Goal: Task Accomplishment & Management: Complete application form

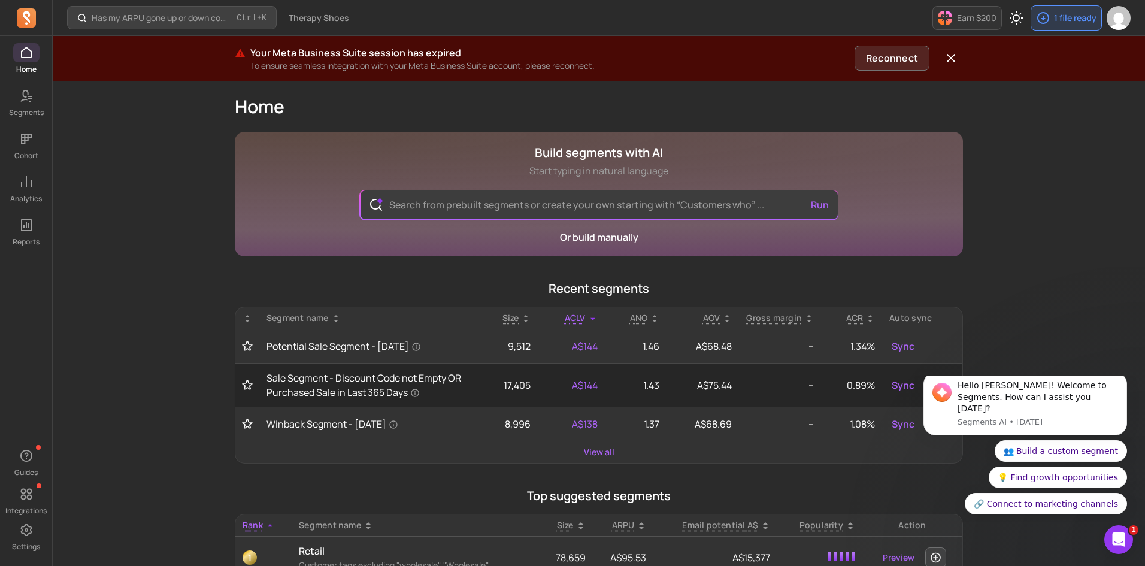
click at [885, 61] on button "Reconnect" at bounding box center [892, 58] width 75 height 25
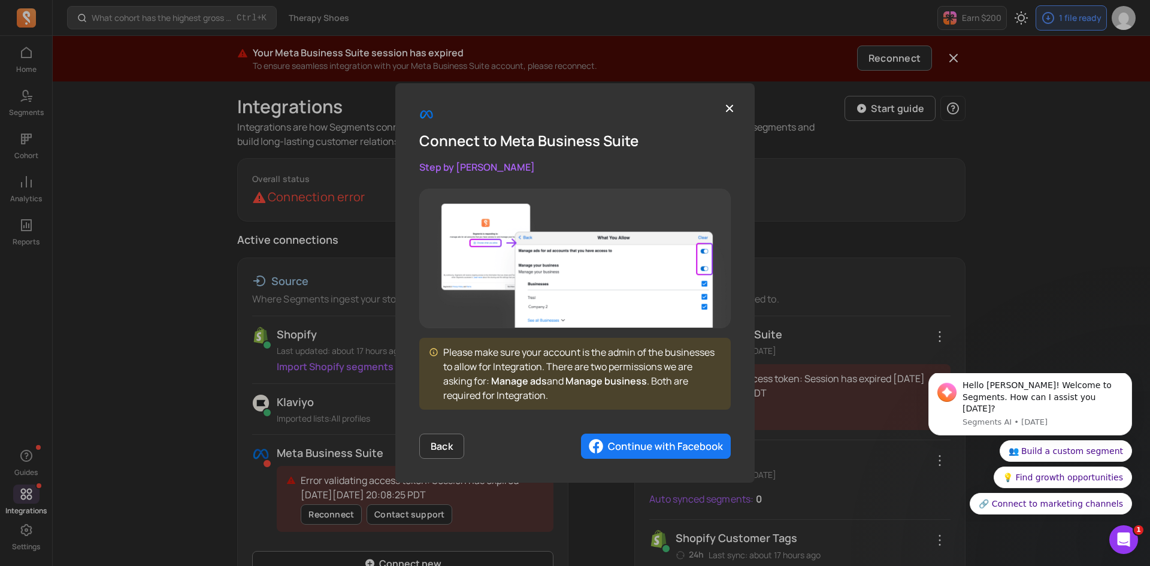
click at [676, 443] on img "button" at bounding box center [656, 446] width 150 height 25
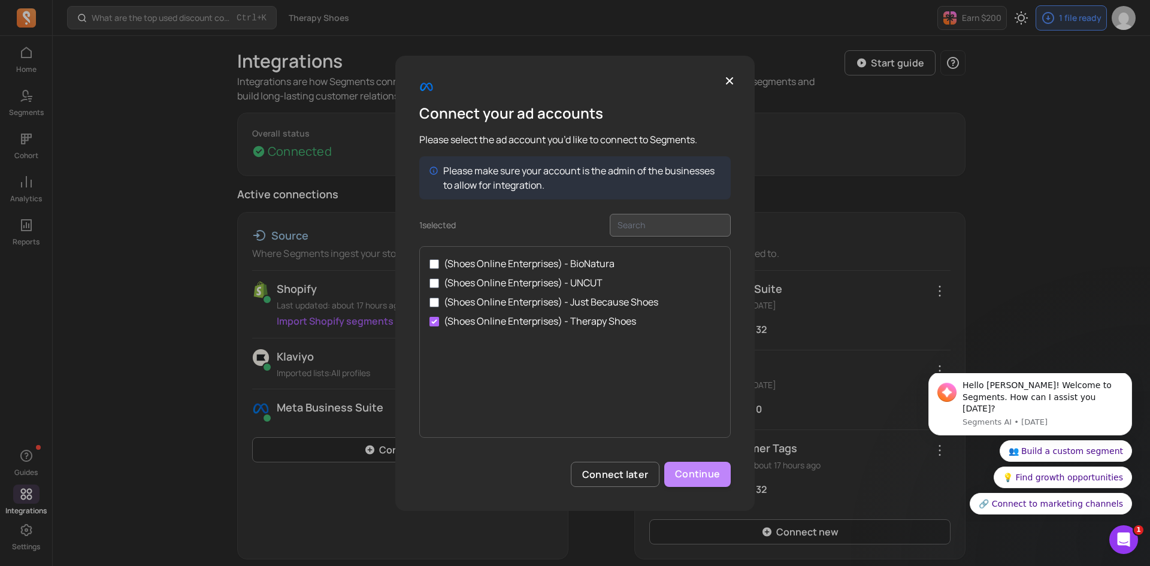
click at [688, 472] on button "Continue" at bounding box center [697, 474] width 66 height 25
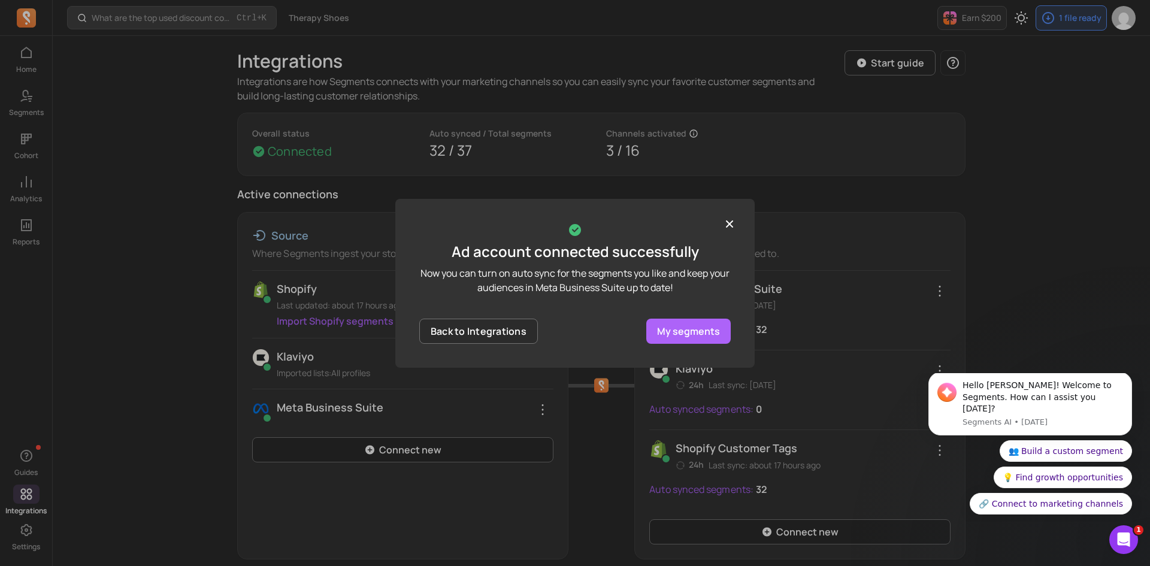
click at [681, 324] on p "My segments" at bounding box center [688, 331] width 63 height 14
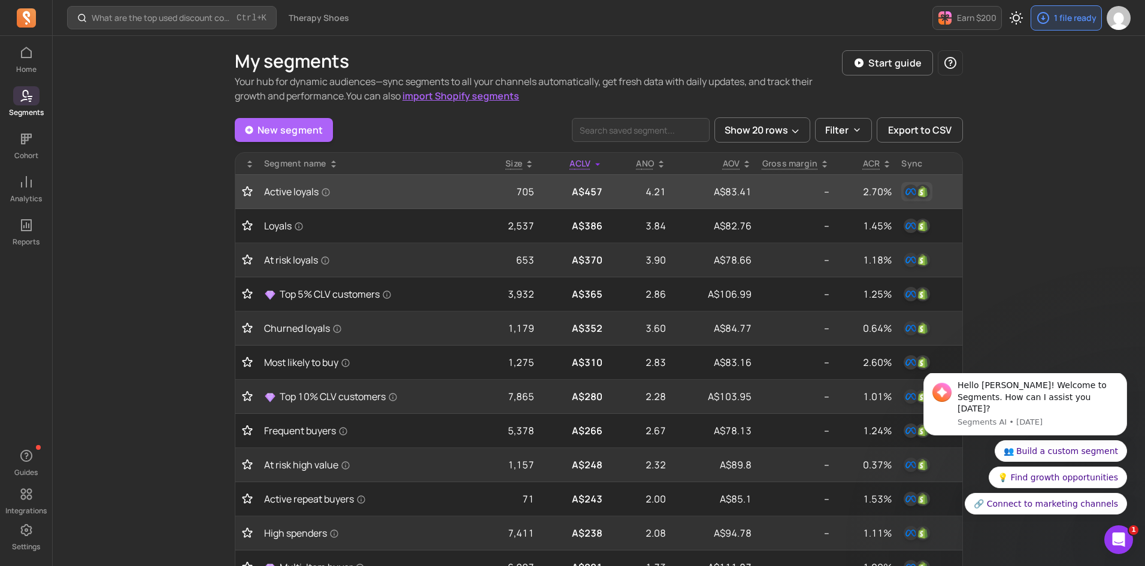
click at [908, 190] on img "button" at bounding box center [911, 191] width 14 height 14
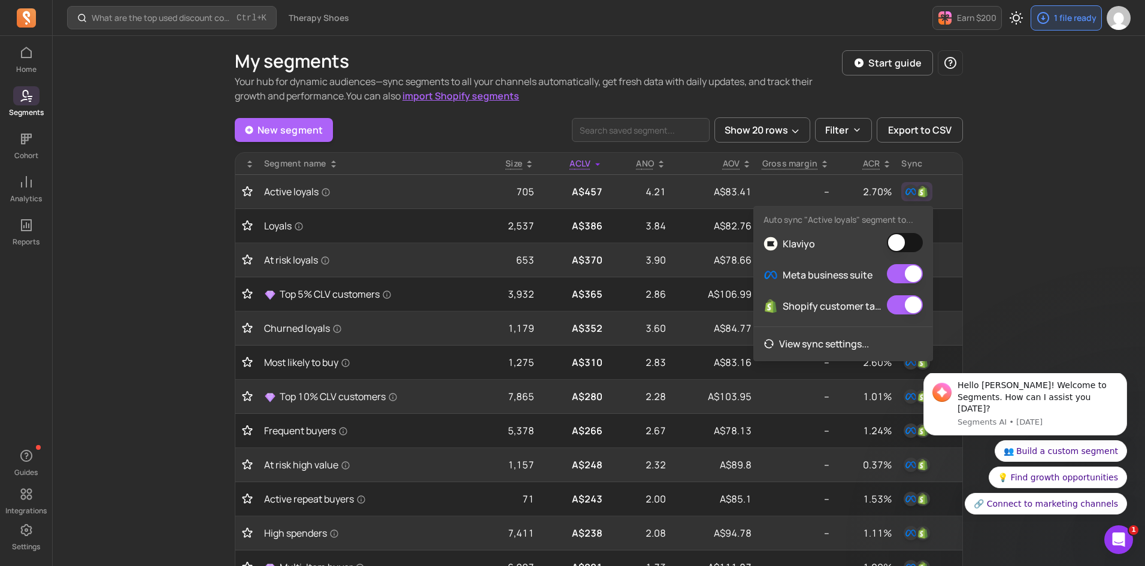
click at [910, 238] on button "button" at bounding box center [905, 242] width 36 height 19
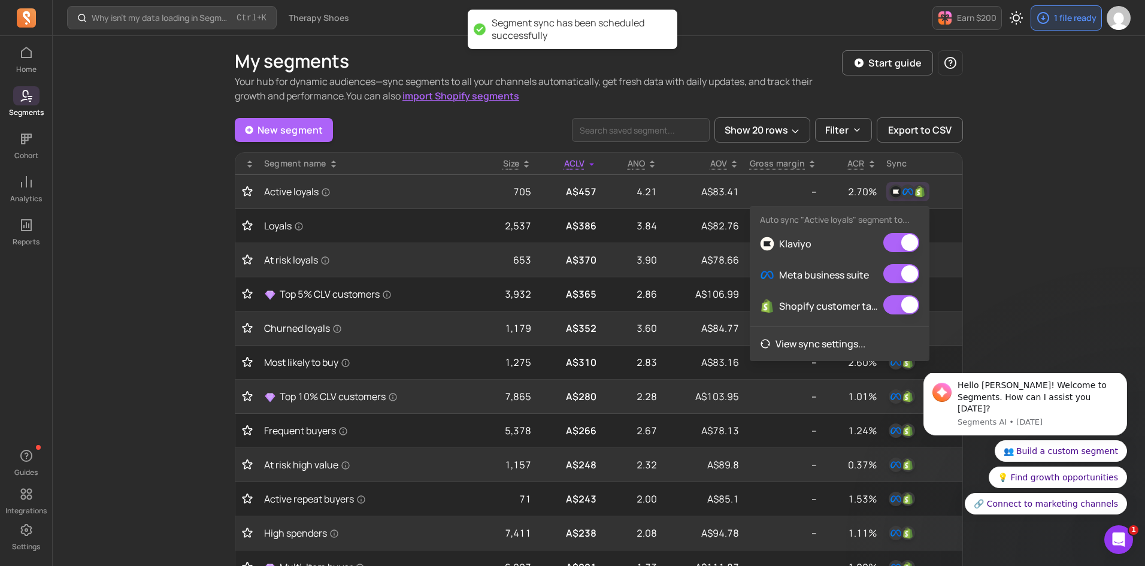
click at [1004, 222] on div "Why isn't my data loading in Segments? Ctrl + K Therapy Shoes Earn $200 1 file …" at bounding box center [599, 567] width 1093 height 1134
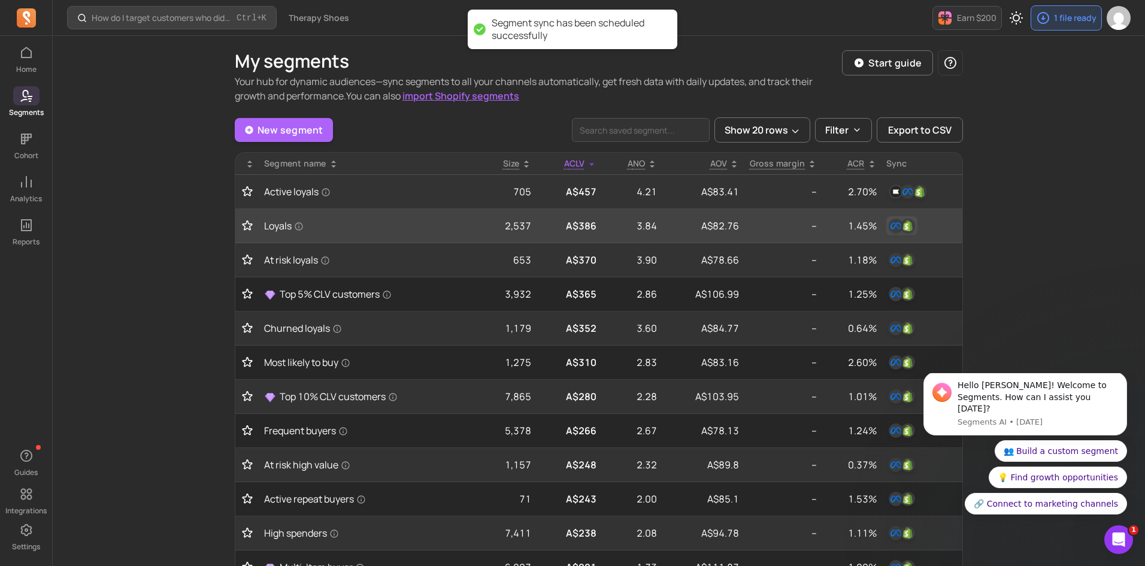
click at [898, 225] on img "button" at bounding box center [896, 226] width 14 height 14
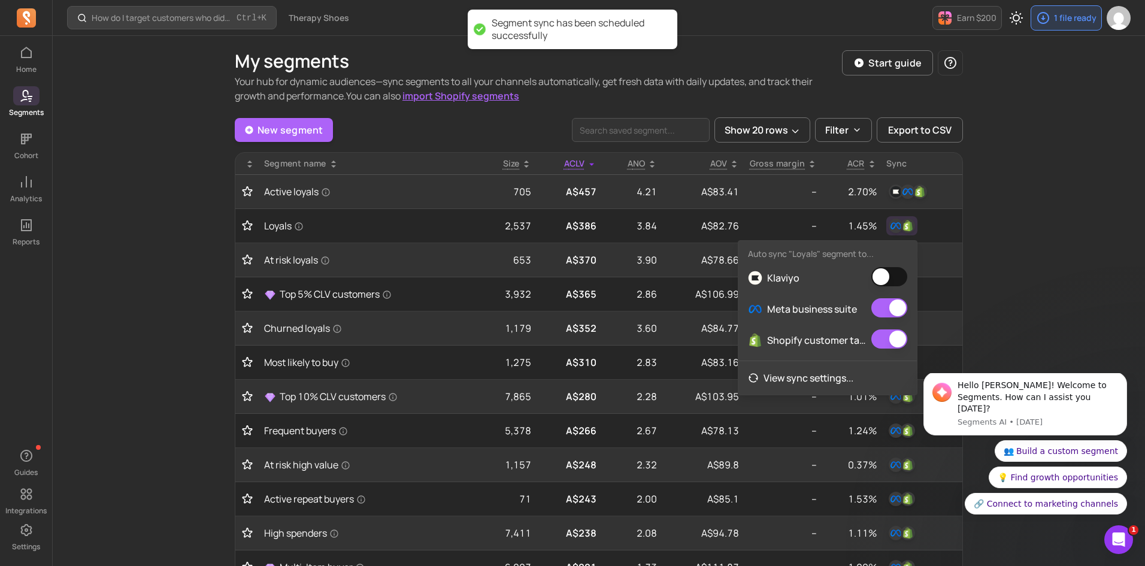
click at [893, 270] on button "button" at bounding box center [890, 276] width 36 height 19
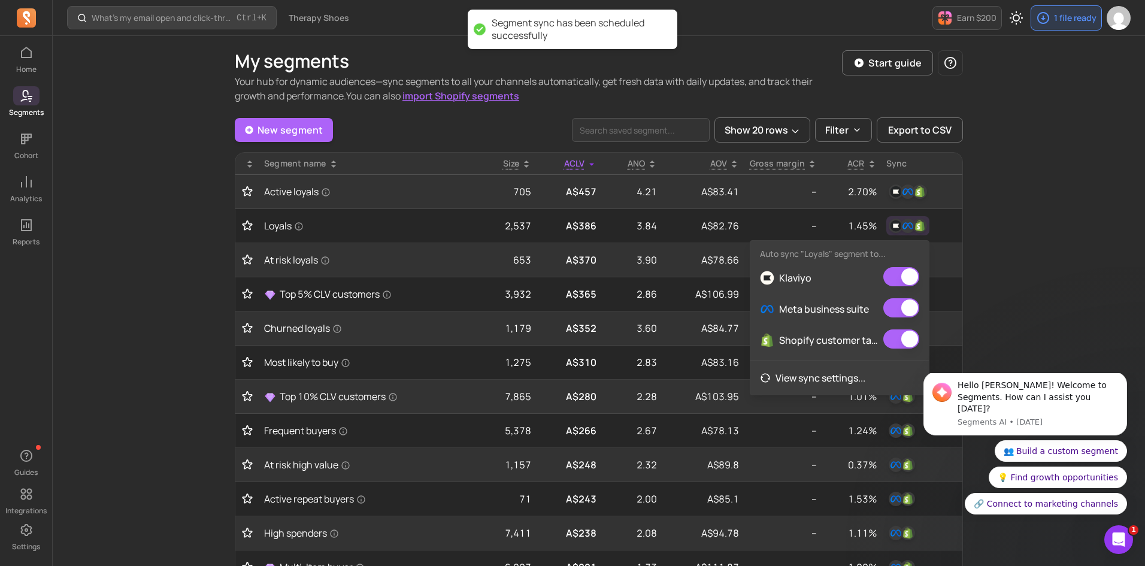
click at [993, 229] on div "What’s my email open and click-through rate? Ctrl + K Therapy Shoes Earn $200 1…" at bounding box center [599, 567] width 1093 height 1134
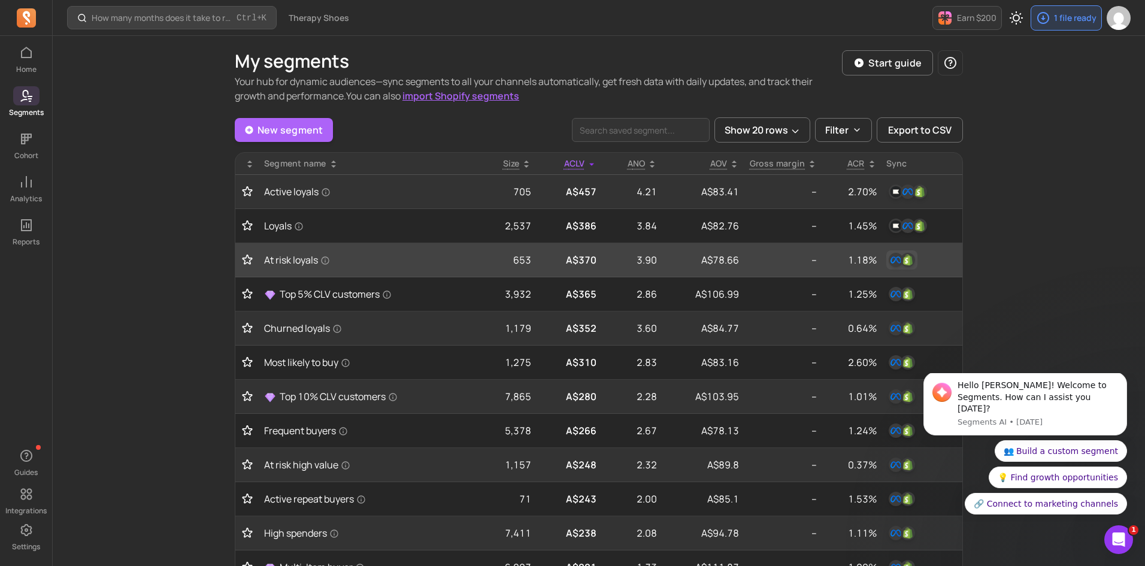
click at [910, 258] on img "button" at bounding box center [908, 260] width 14 height 14
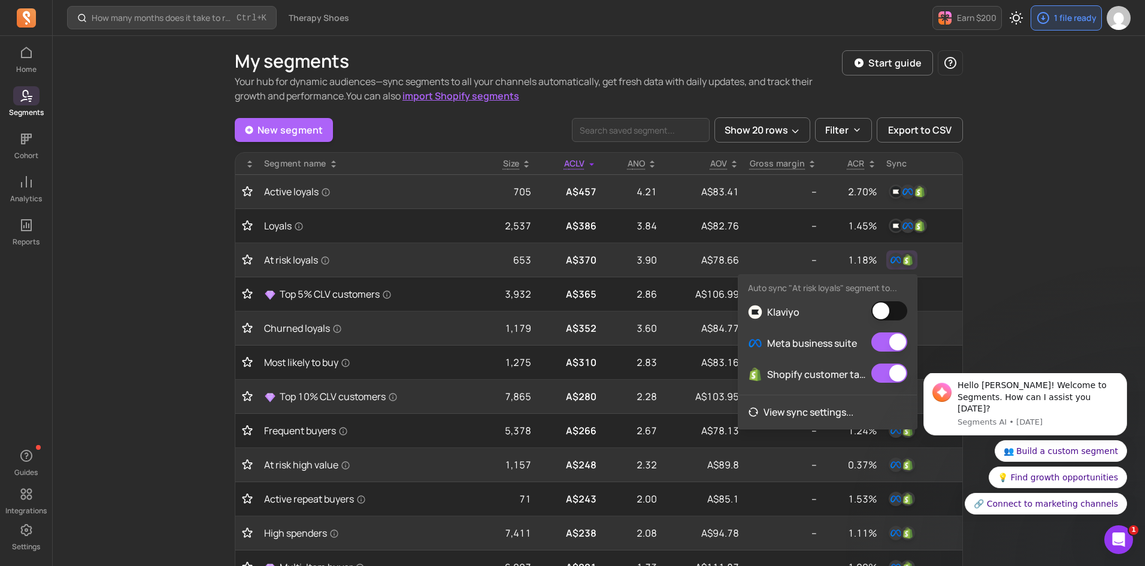
click at [890, 305] on button "button" at bounding box center [890, 310] width 36 height 19
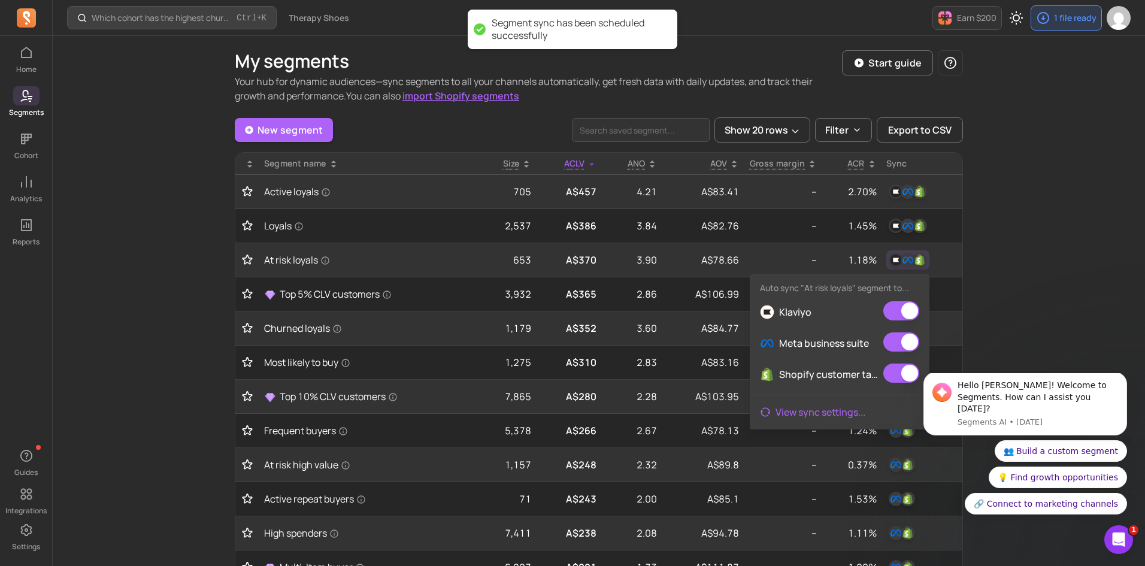
click at [849, 413] on link "View sync settings ..." at bounding box center [840, 412] width 179 height 24
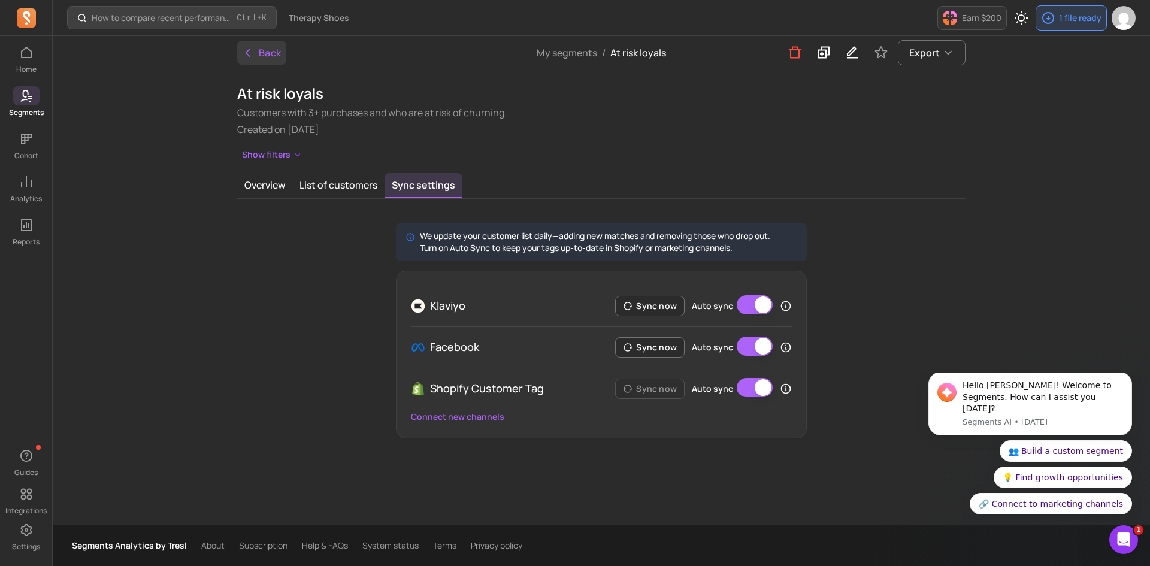
click at [270, 60] on button "Back" at bounding box center [261, 53] width 49 height 24
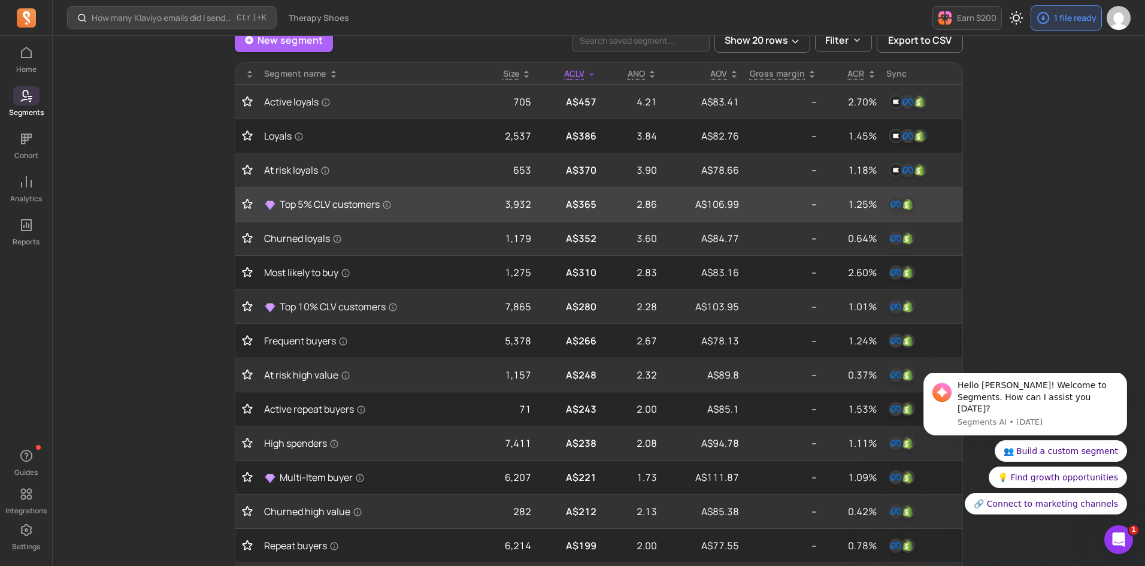
scroll to position [89, 0]
click at [914, 201] on img "button" at bounding box center [908, 205] width 14 height 14
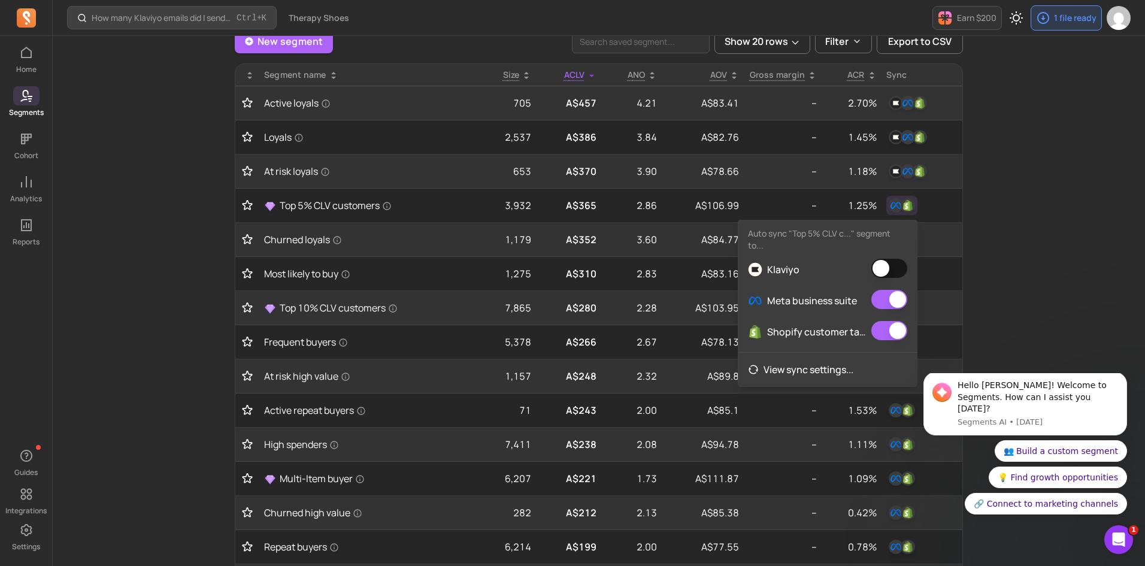
click at [879, 259] on button "button" at bounding box center [890, 268] width 36 height 19
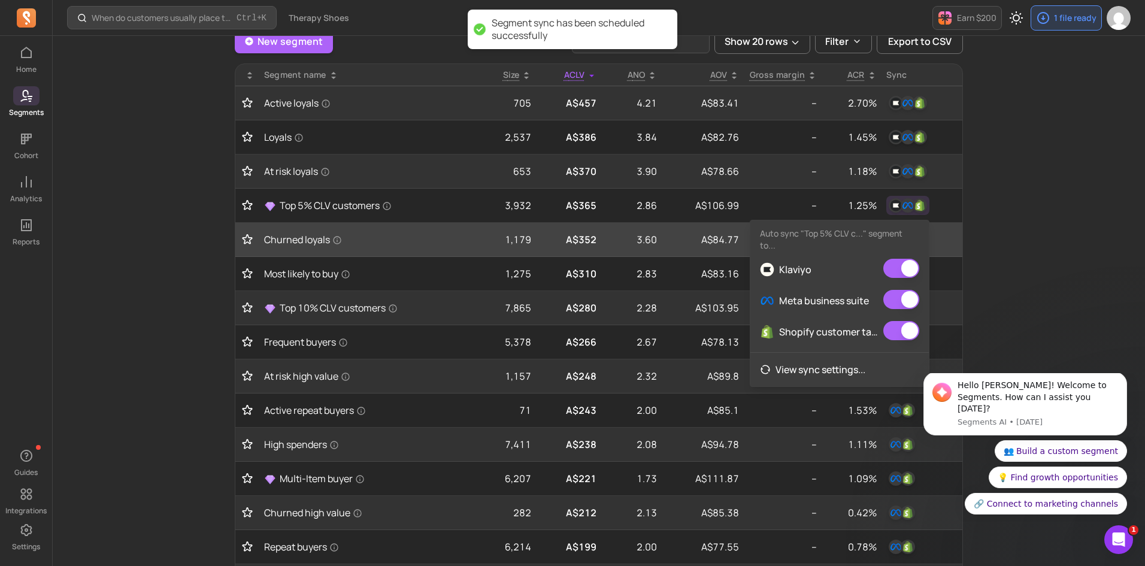
click at [955, 223] on td at bounding box center [922, 240] width 81 height 34
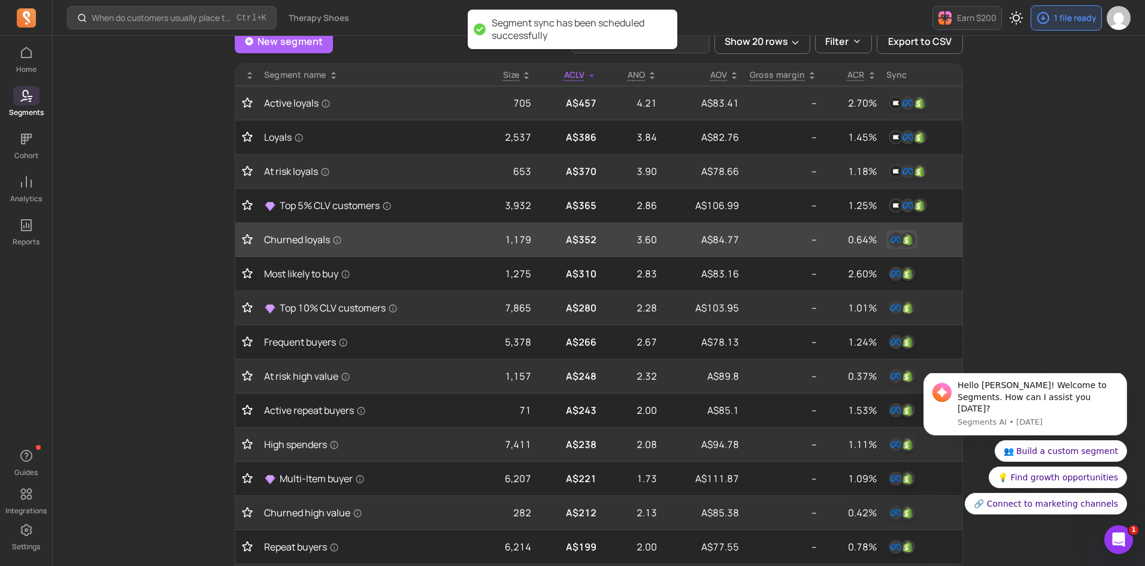
click at [914, 240] on img "button" at bounding box center [908, 239] width 14 height 14
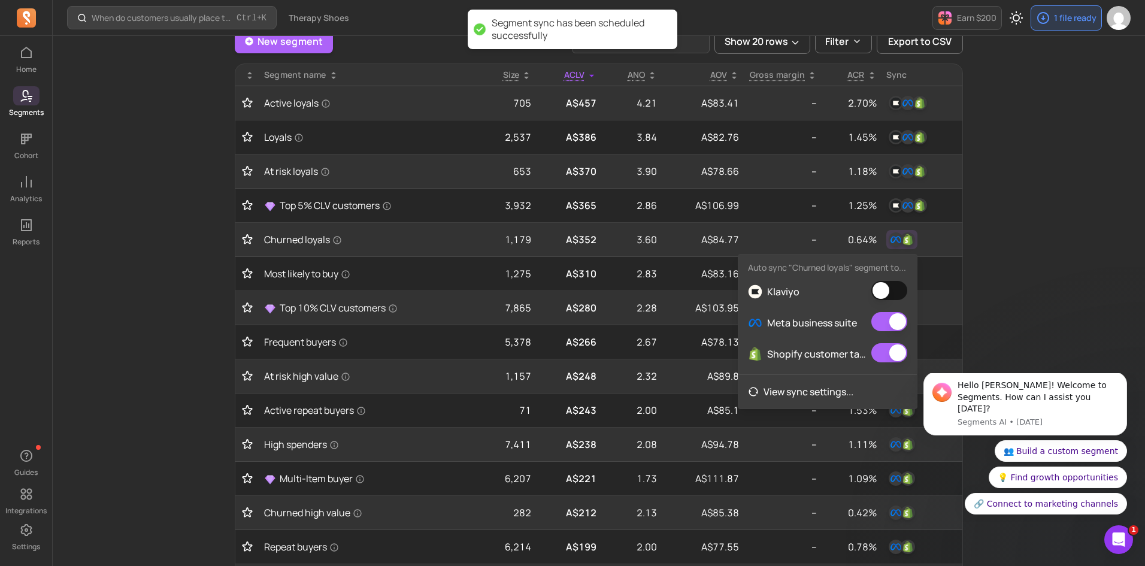
click at [900, 283] on button "button" at bounding box center [890, 290] width 36 height 19
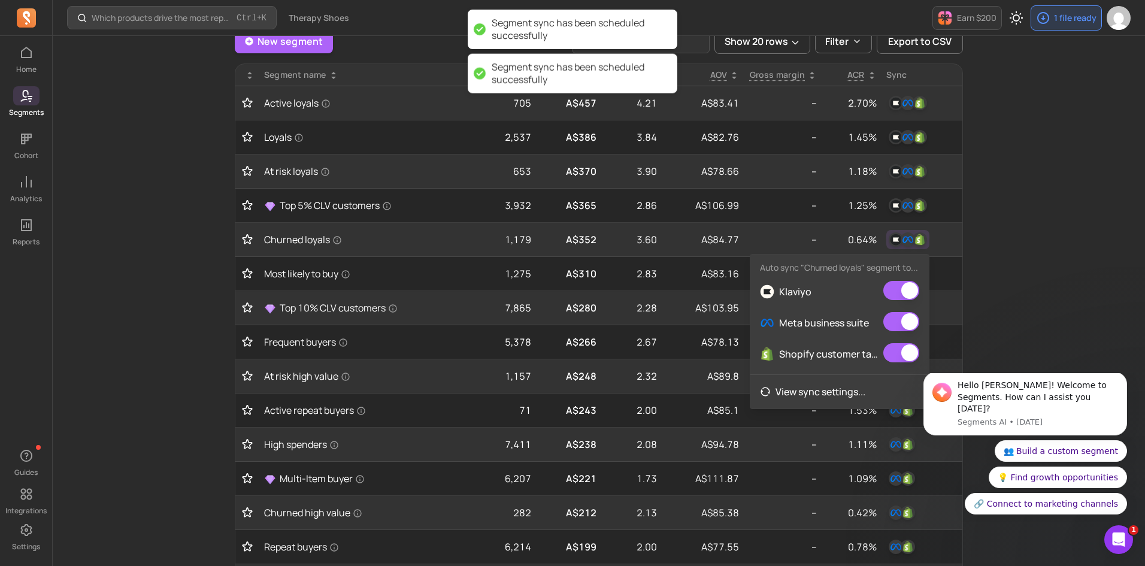
click at [986, 246] on div "Which products drive the most repeat purchases? Ctrl + K Therapy Shoes Earn $20…" at bounding box center [599, 478] width 1093 height 1134
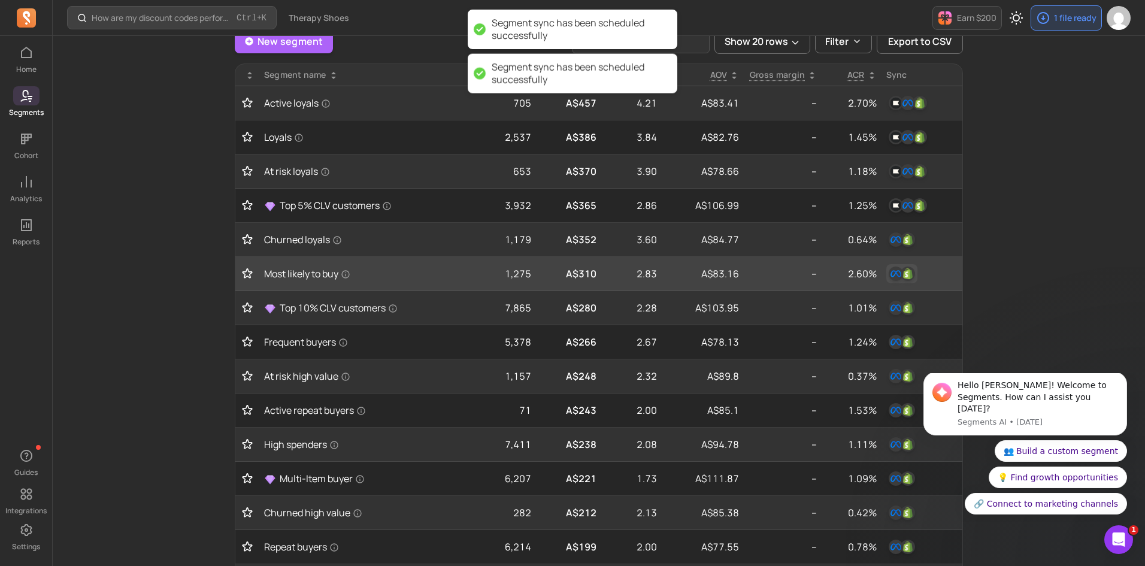
click at [910, 276] on img "button" at bounding box center [908, 274] width 14 height 14
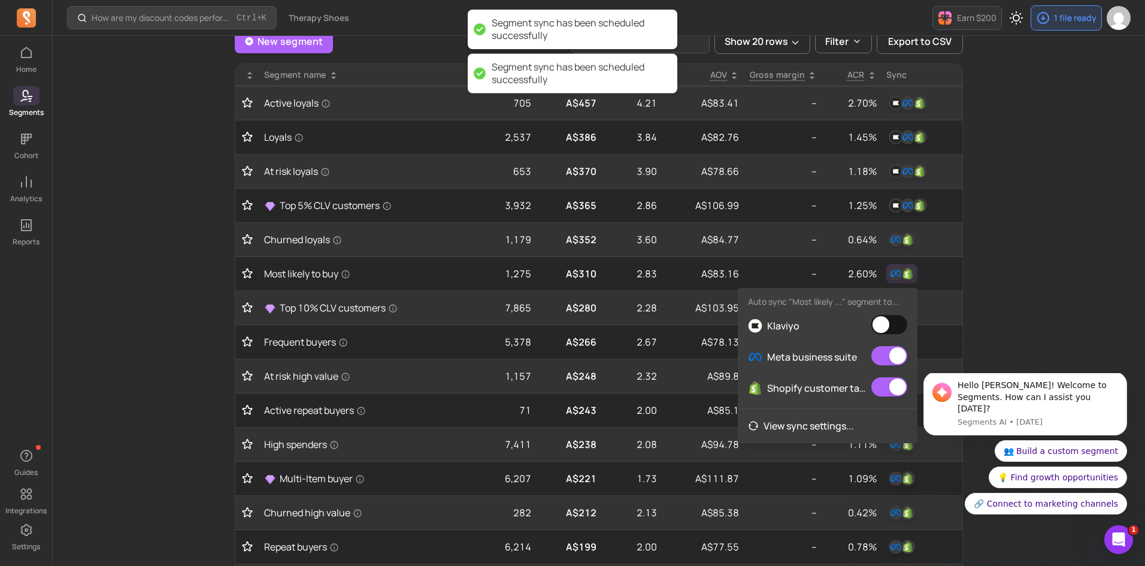
click at [891, 319] on button "button" at bounding box center [890, 324] width 36 height 19
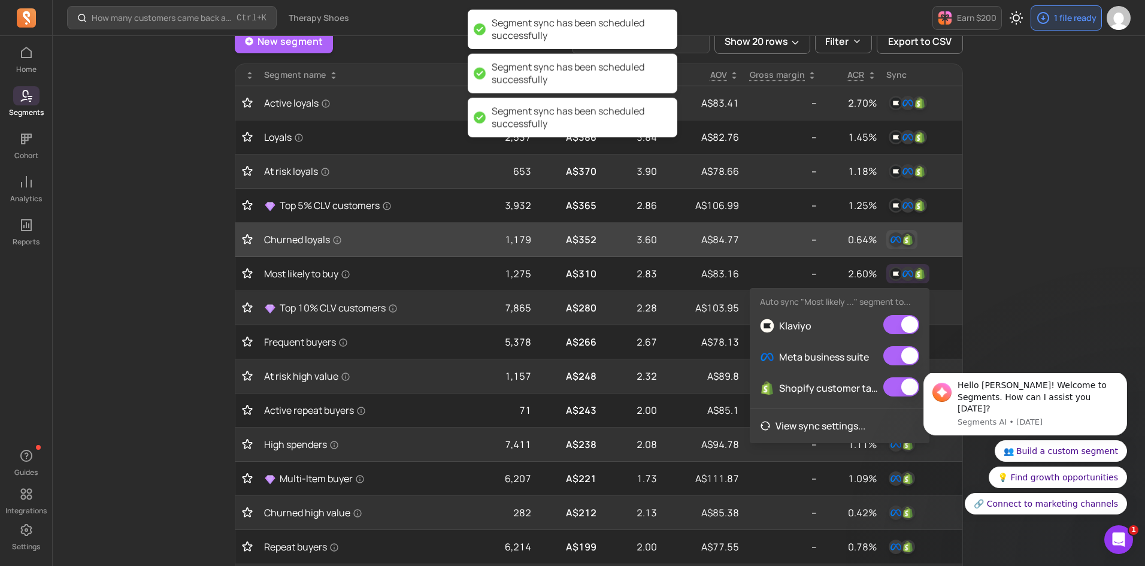
click at [917, 236] on button "button" at bounding box center [902, 239] width 31 height 19
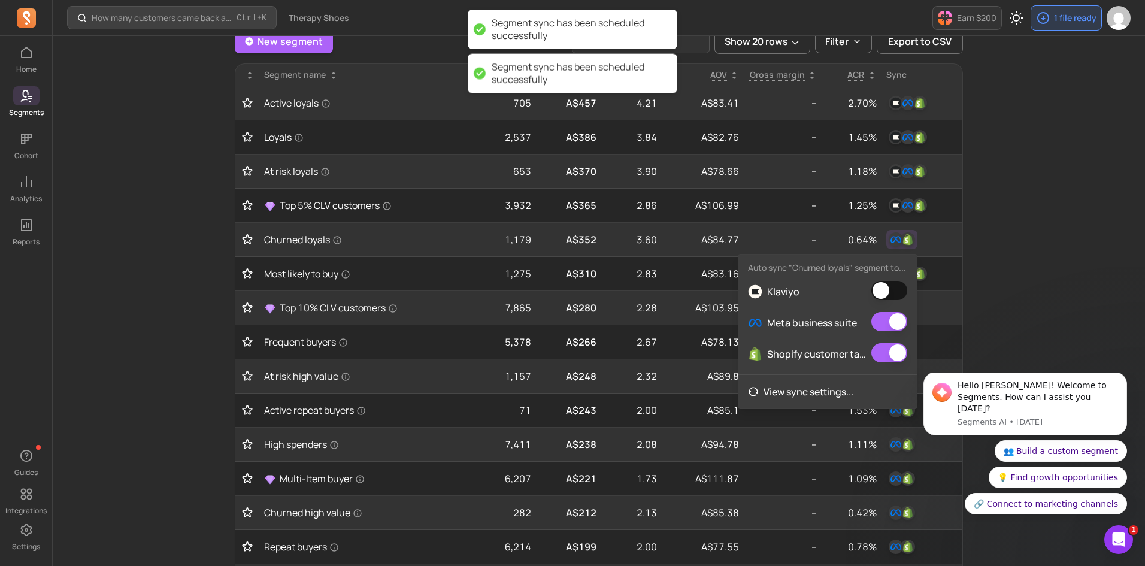
click at [895, 286] on button "button" at bounding box center [890, 290] width 36 height 19
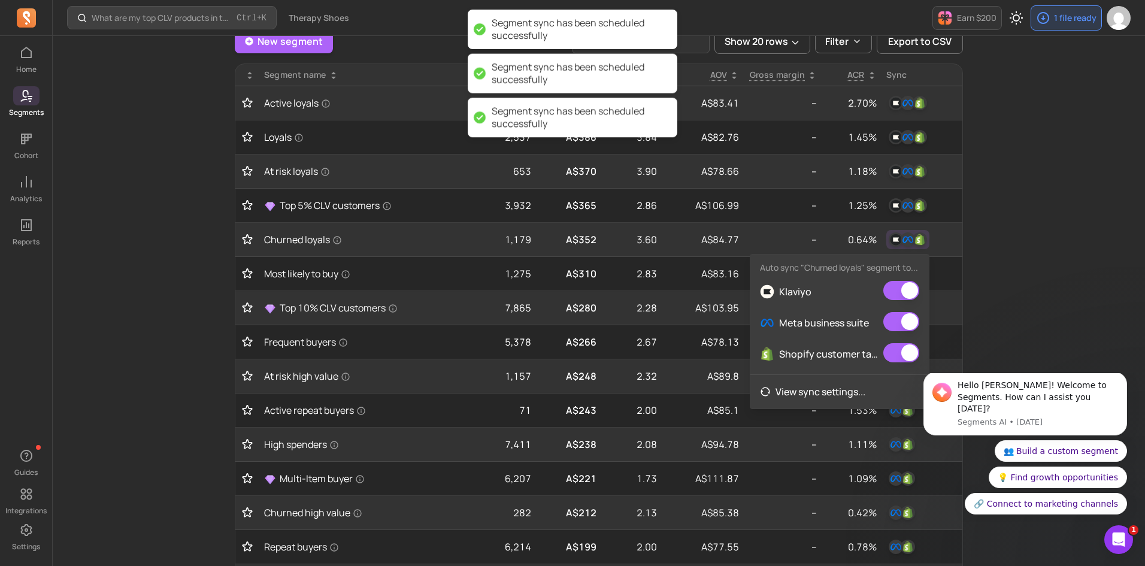
click at [1018, 237] on div "What are my top CLV products in the last 90 days? Ctrl + K Therapy Shoes Earn $…" at bounding box center [599, 478] width 1093 height 1134
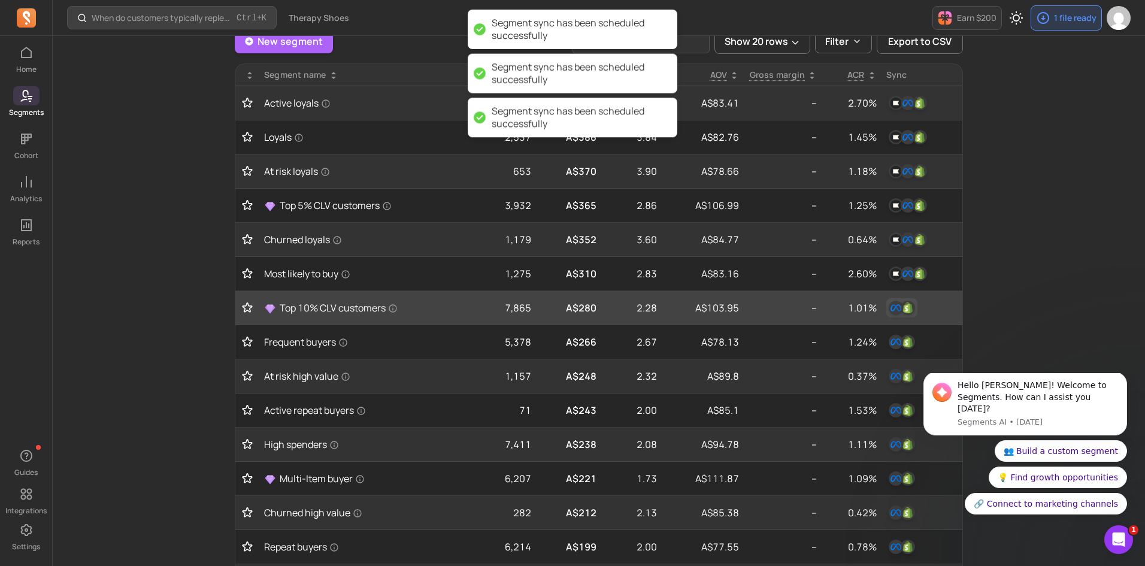
click at [915, 305] on div "button" at bounding box center [902, 308] width 26 height 14
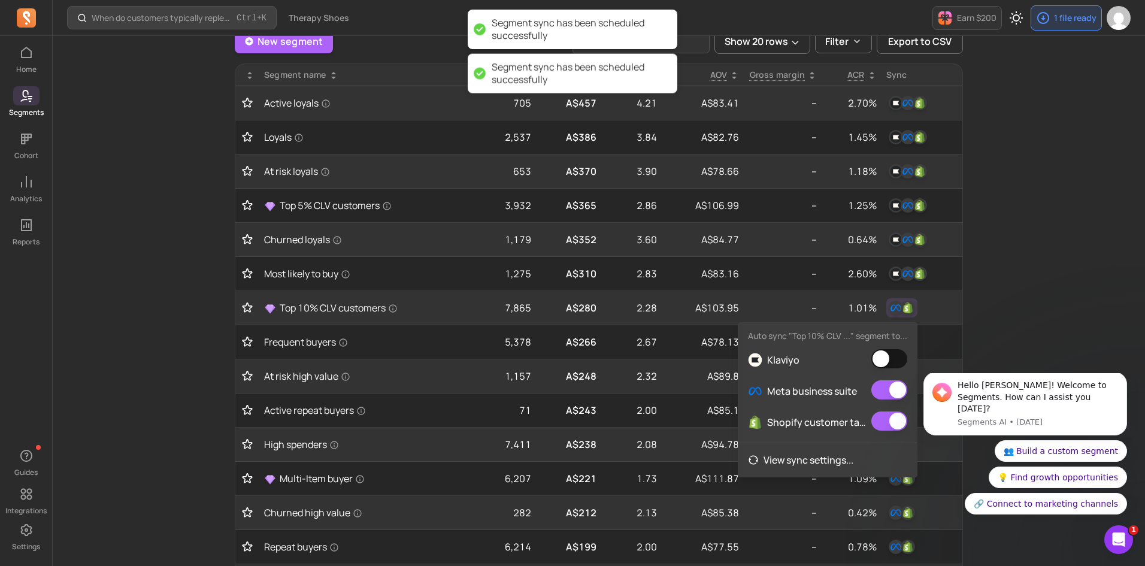
click at [887, 355] on button "button" at bounding box center [890, 358] width 36 height 19
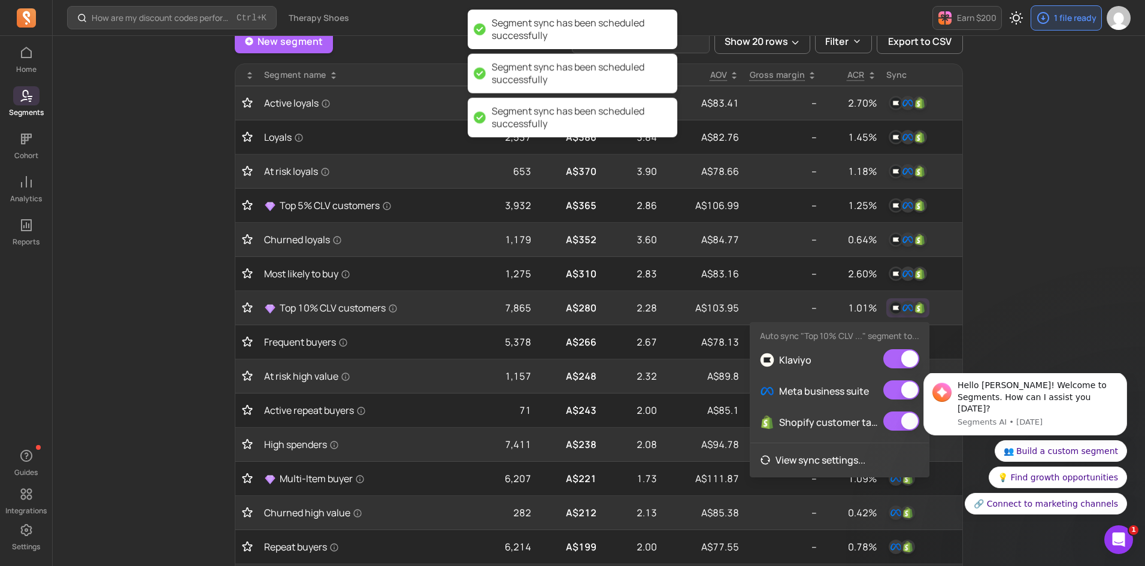
click at [994, 311] on div "How are my discount codes performing daily? Ctrl + K Therapy Shoes Earn $200 1 …" at bounding box center [599, 478] width 1093 height 1134
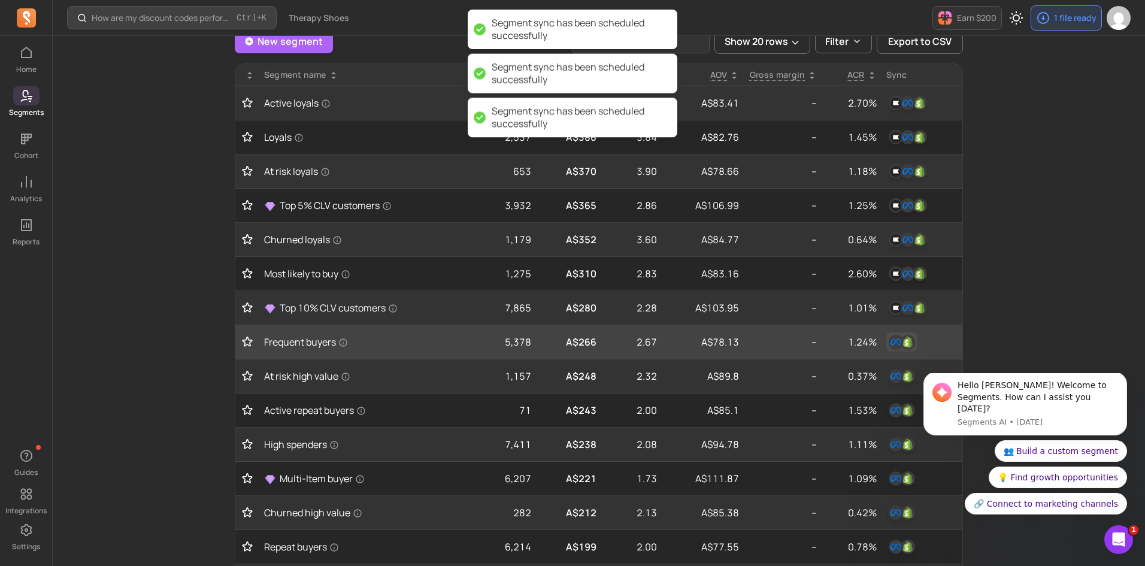
click at [909, 341] on img "button" at bounding box center [908, 342] width 14 height 14
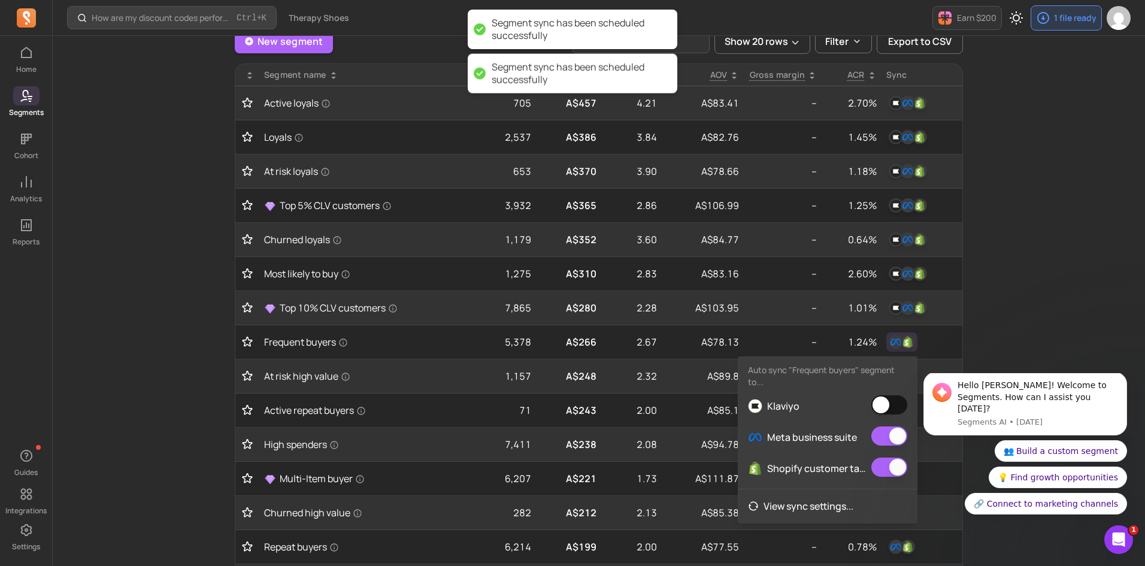
click at [879, 396] on button "button" at bounding box center [890, 404] width 36 height 19
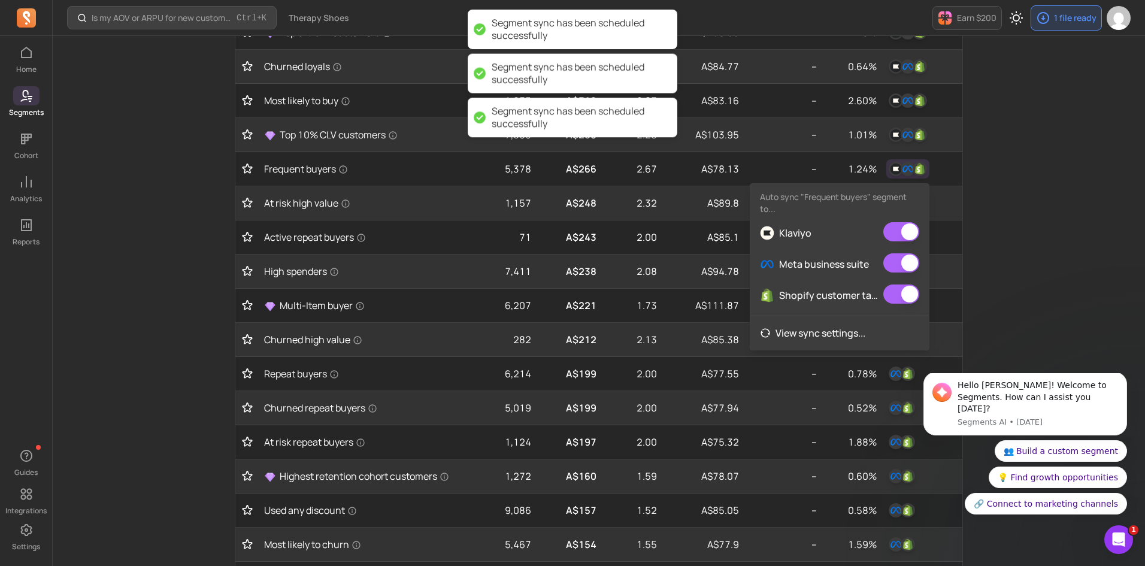
scroll to position [268, 0]
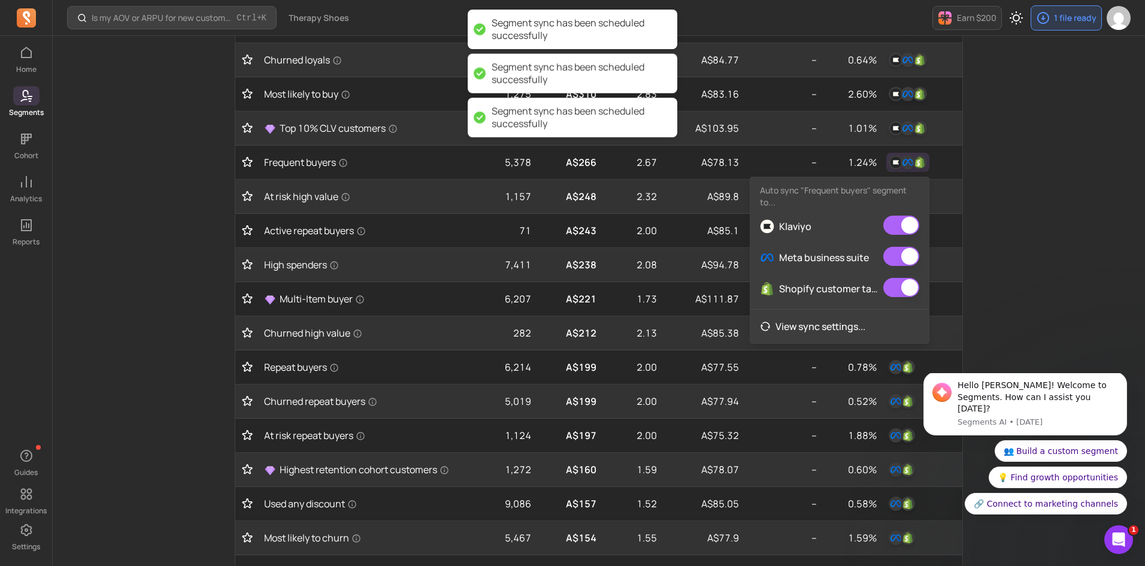
click at [987, 246] on div "Is my AOV or ARPU for new customers improving? Ctrl + K Therapy Shoes Earn $200…" at bounding box center [599, 299] width 1093 height 1134
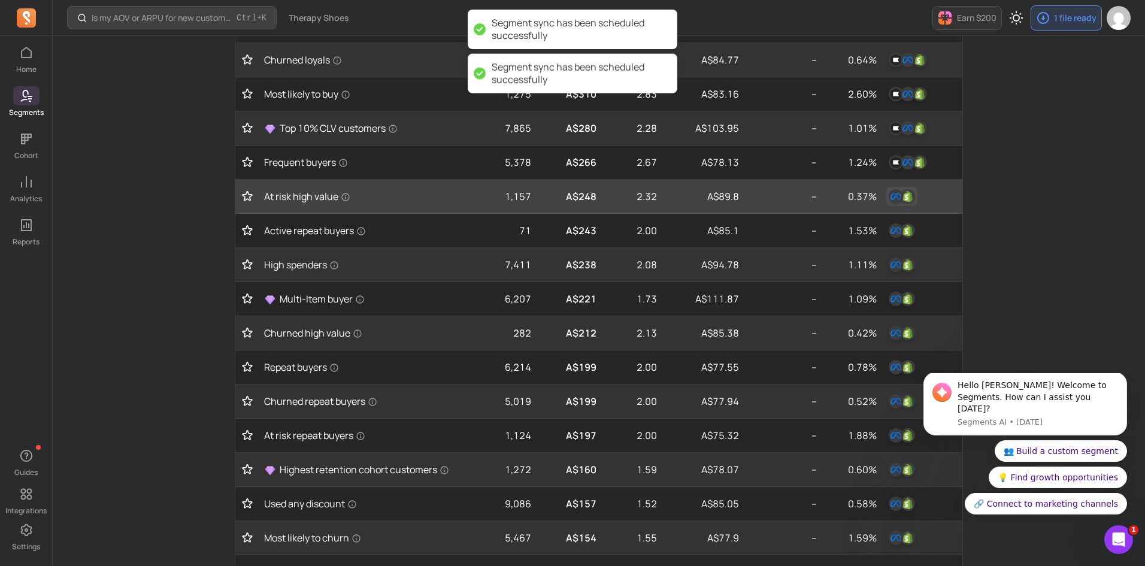
click at [913, 193] on img "button" at bounding box center [908, 196] width 14 height 14
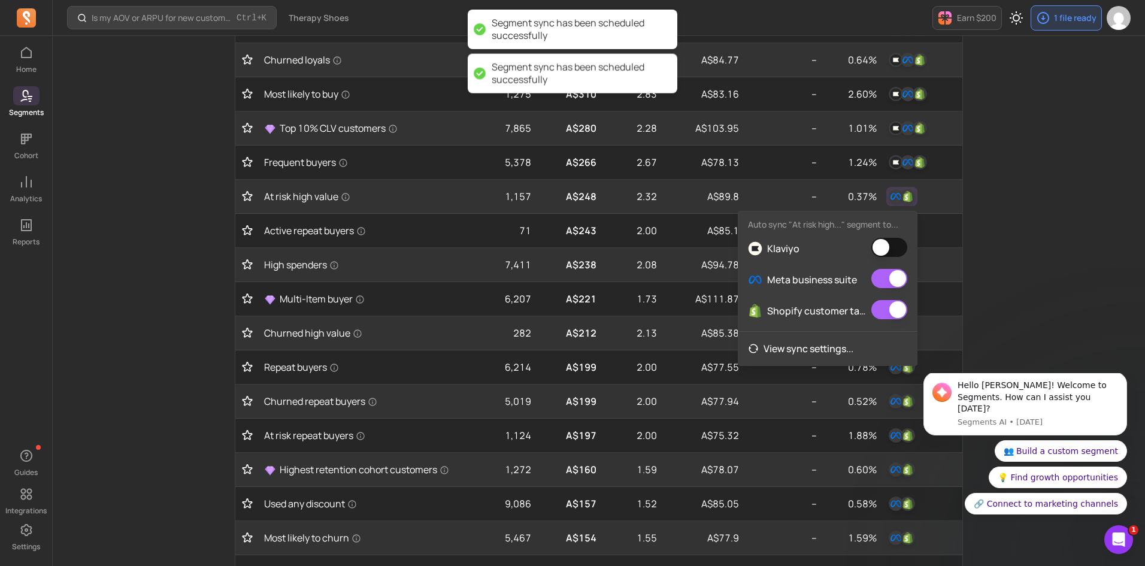
click at [884, 250] on button "button" at bounding box center [890, 247] width 36 height 19
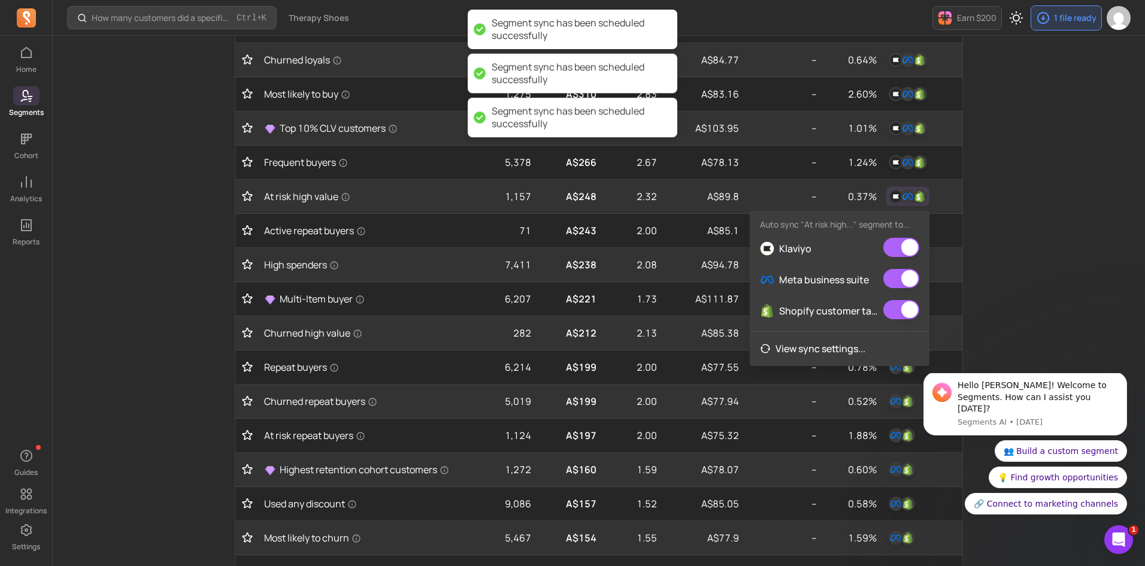
click at [996, 213] on div "How many customers did a specific discount code generate? Ctrl + K Therapy Shoe…" at bounding box center [599, 299] width 1093 height 1134
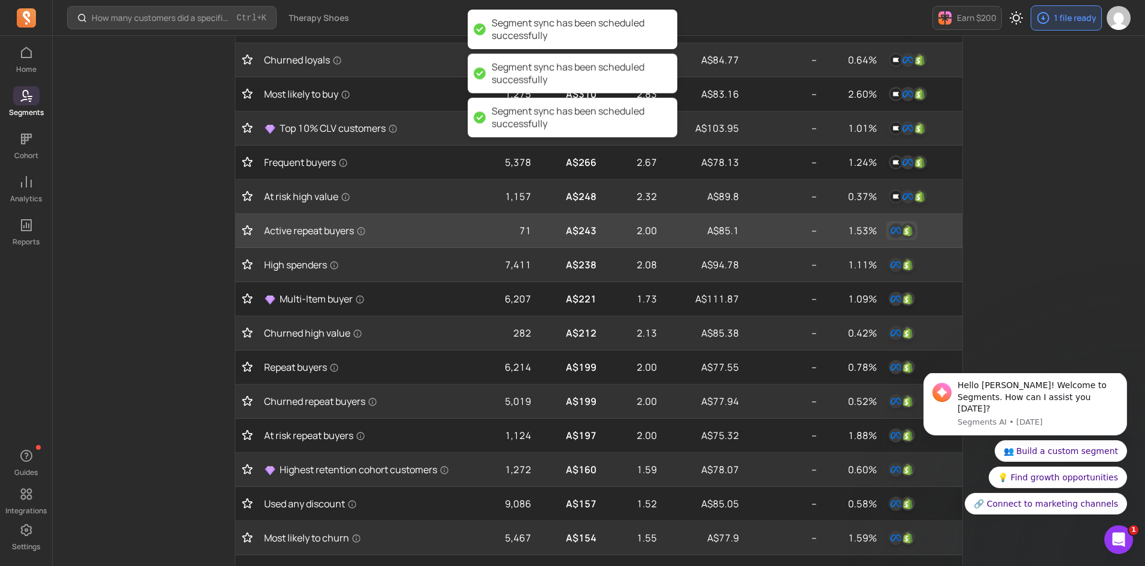
click at [910, 232] on img "button" at bounding box center [908, 230] width 14 height 14
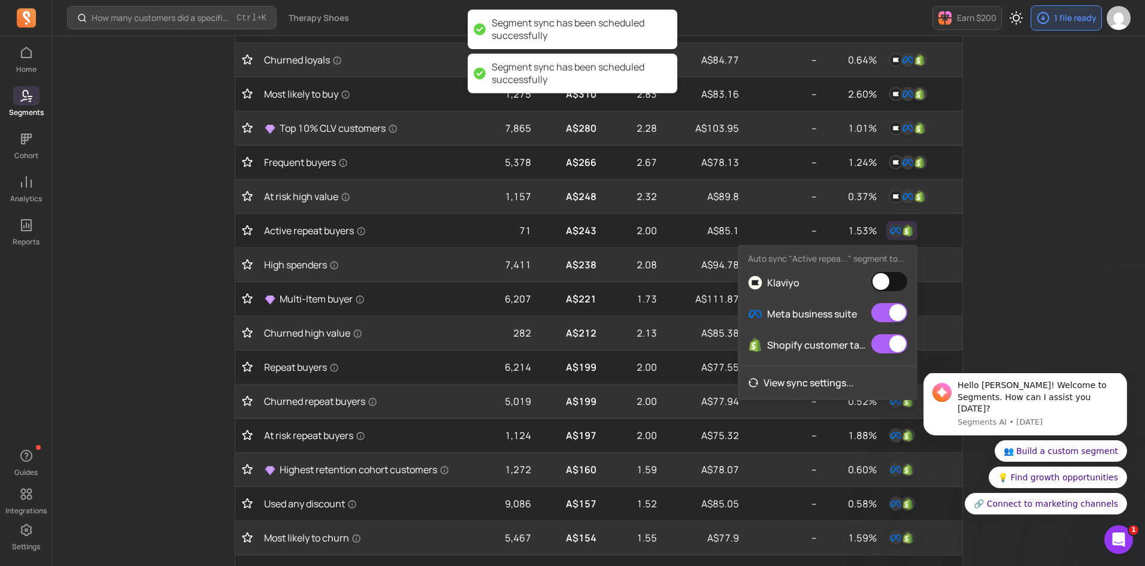
click at [884, 276] on button "button" at bounding box center [890, 281] width 36 height 19
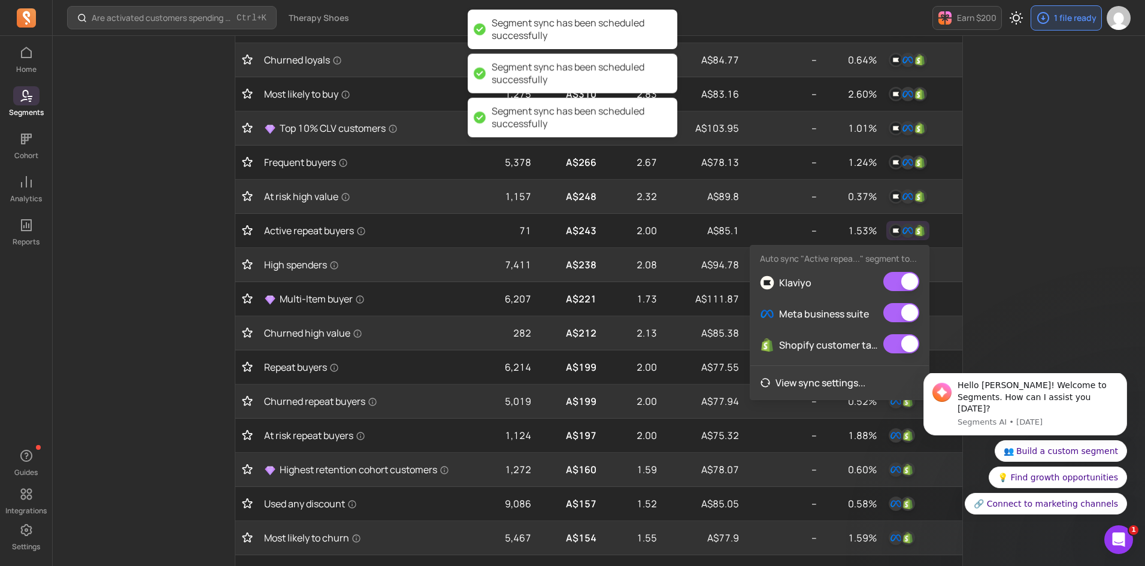
click at [993, 244] on div "Are activated customers spending more over time? Ctrl + K Therapy Shoes Earn $2…" at bounding box center [599, 299] width 1093 height 1134
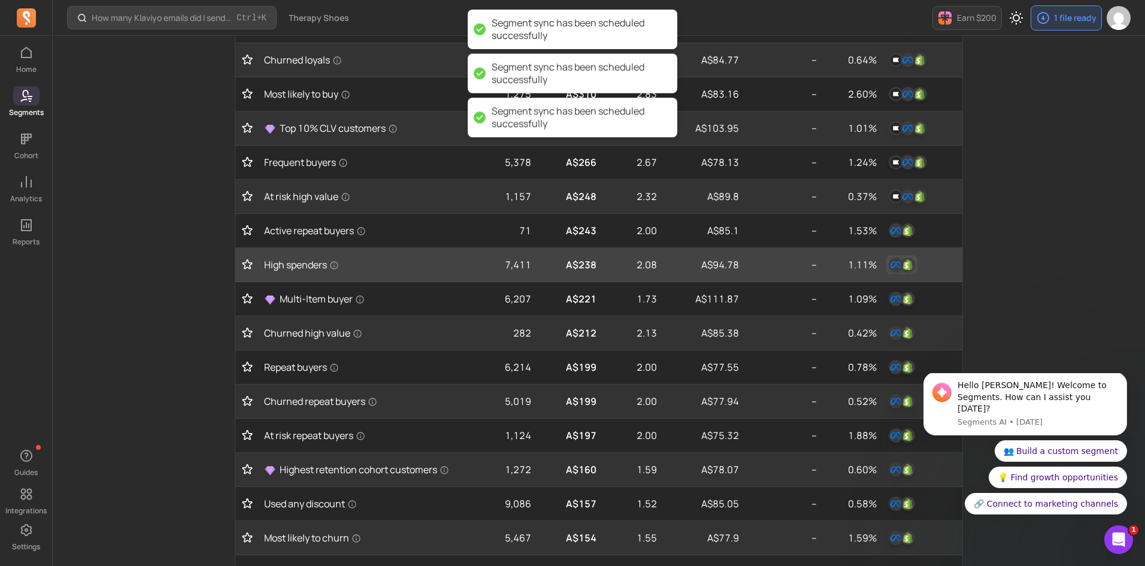
click at [903, 269] on img "button" at bounding box center [908, 265] width 14 height 14
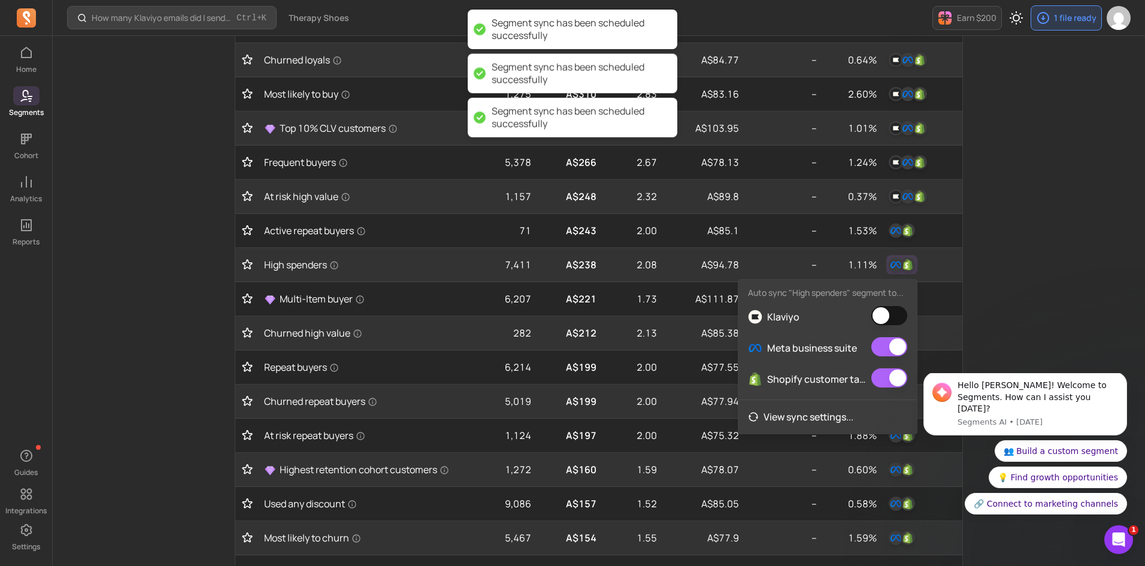
click at [897, 312] on button "button" at bounding box center [890, 315] width 36 height 19
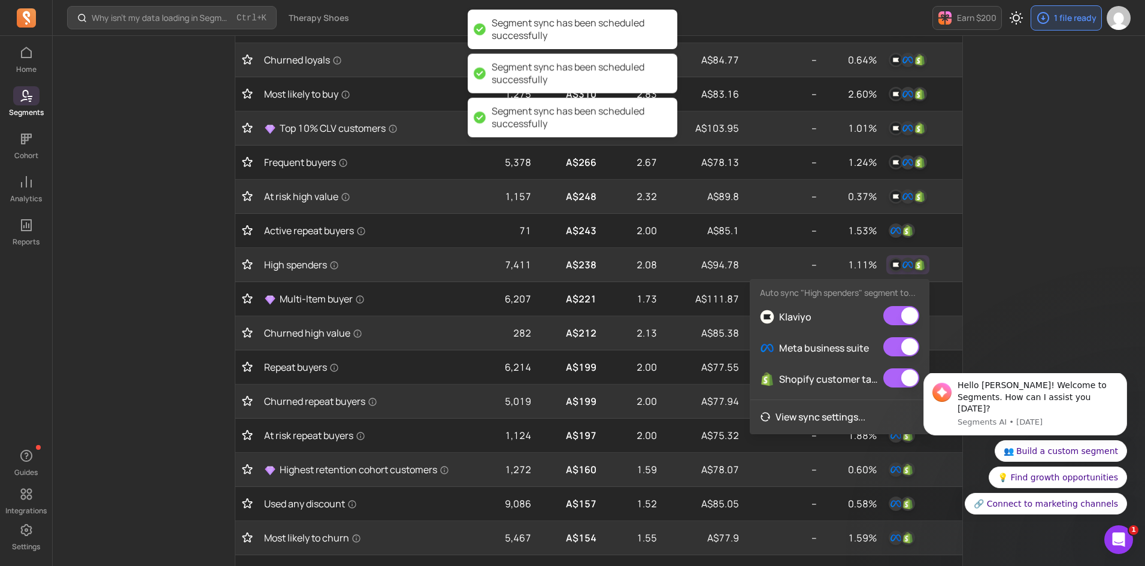
click at [1018, 258] on div "Why isn't my data loading in Segments? Ctrl + K Therapy Shoes Earn $200 1 file …" at bounding box center [599, 299] width 1093 height 1134
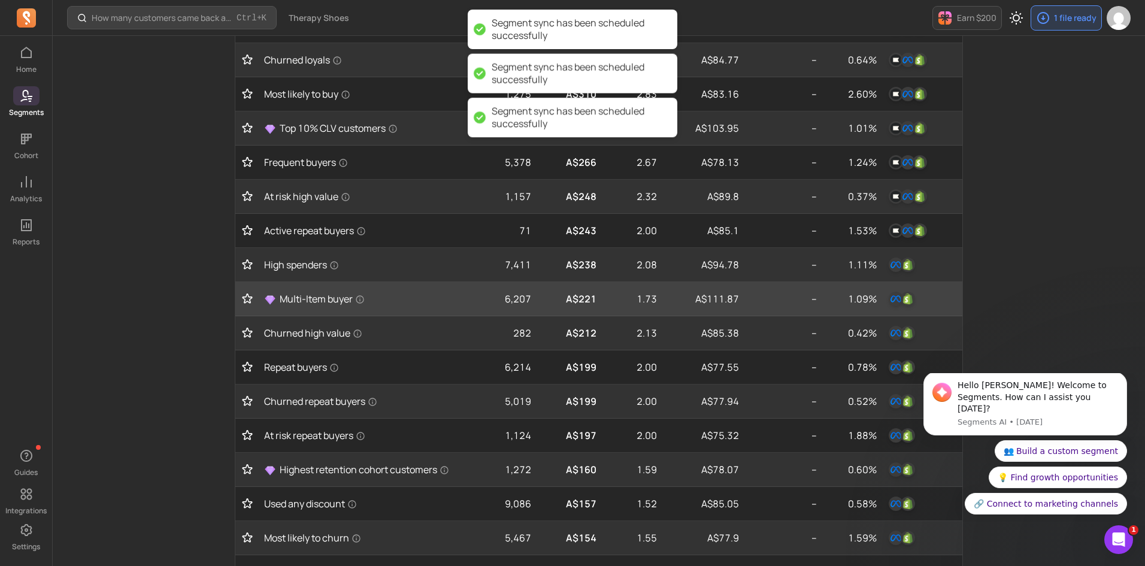
click at [921, 294] on div at bounding box center [922, 298] width 71 height 19
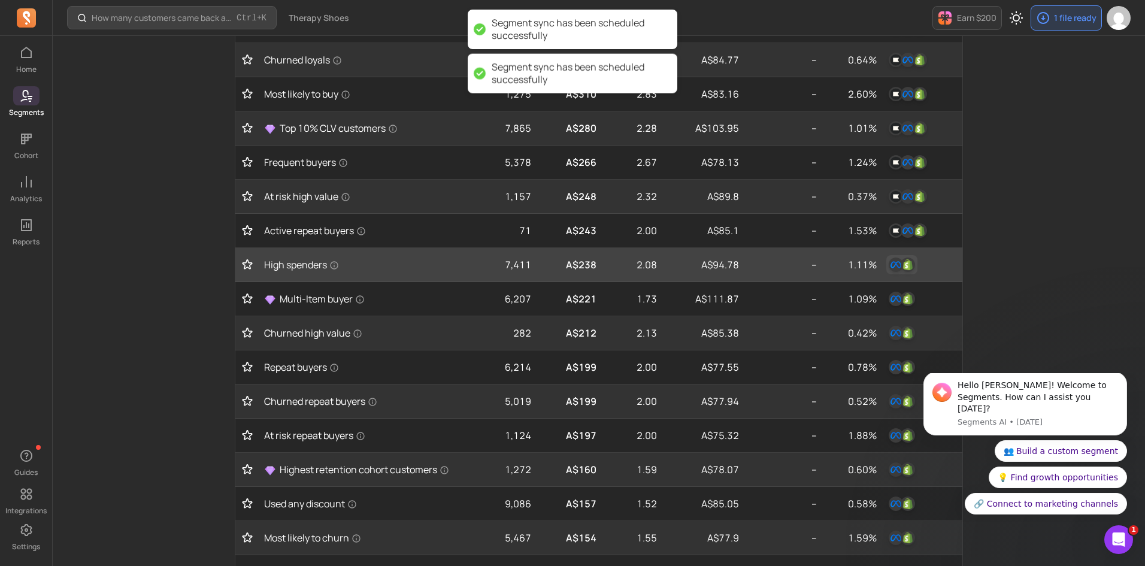
click at [911, 261] on img "button" at bounding box center [908, 265] width 14 height 14
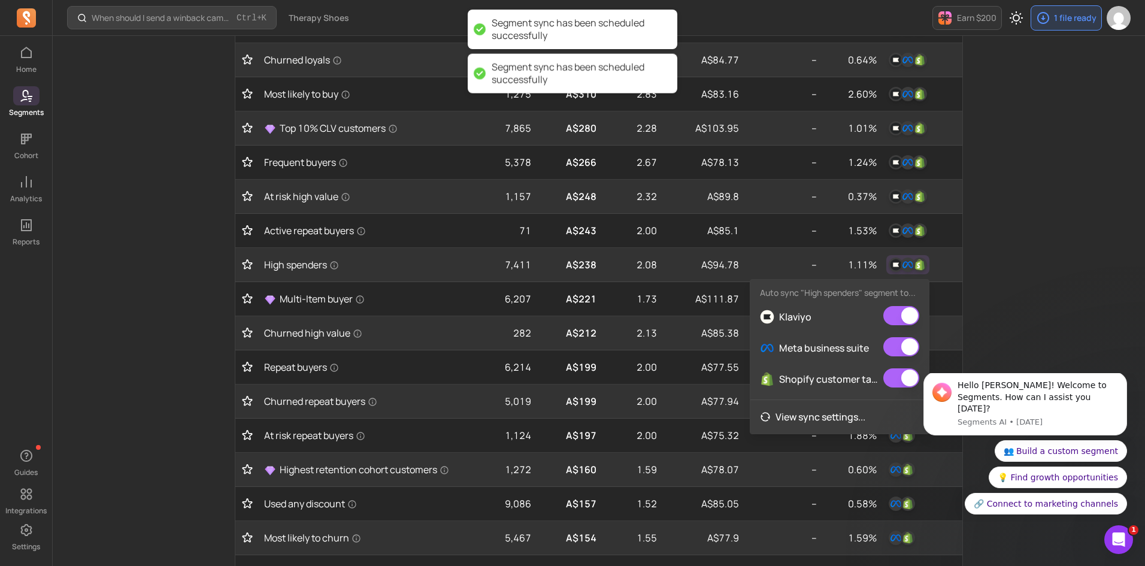
click at [1029, 252] on div "When should I send a winback campaign to prevent churn? Ctrl + K Therapy Shoes …" at bounding box center [599, 299] width 1093 height 1134
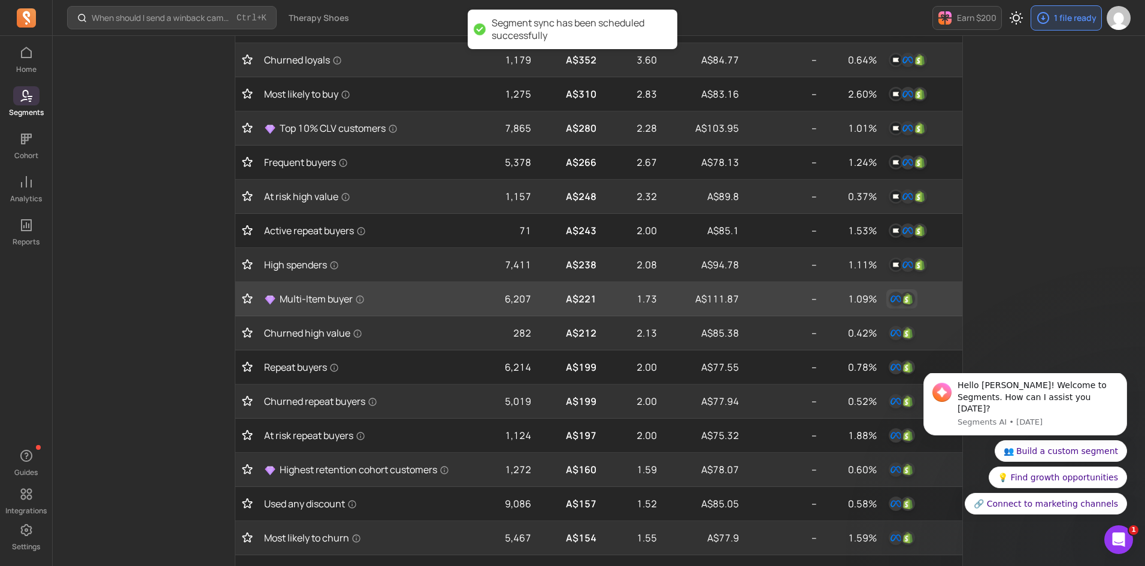
click at [913, 293] on div "button" at bounding box center [902, 299] width 26 height 14
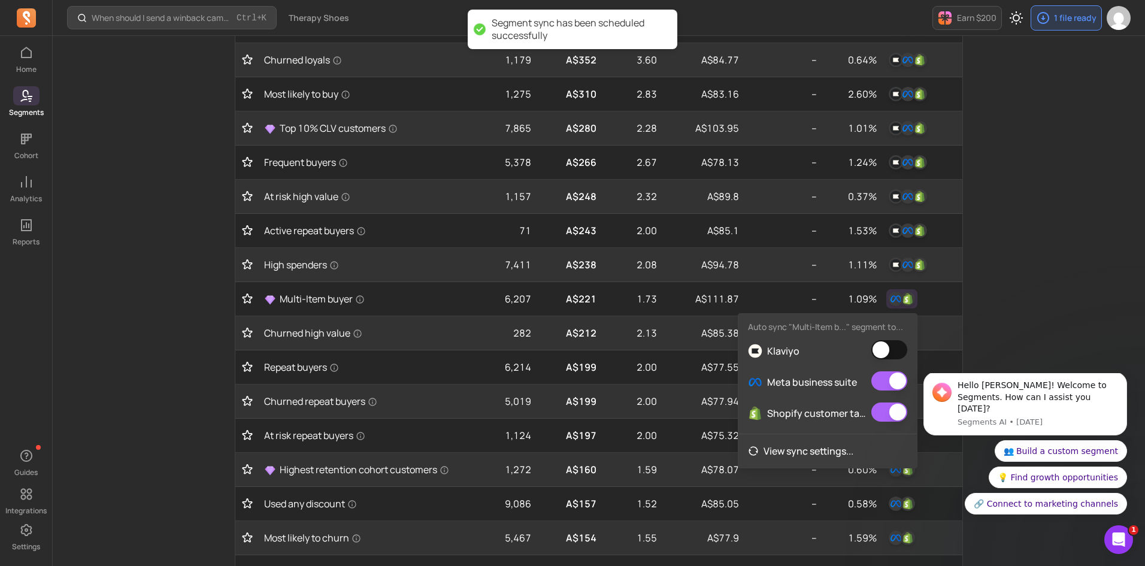
click at [900, 349] on button "button" at bounding box center [890, 349] width 36 height 19
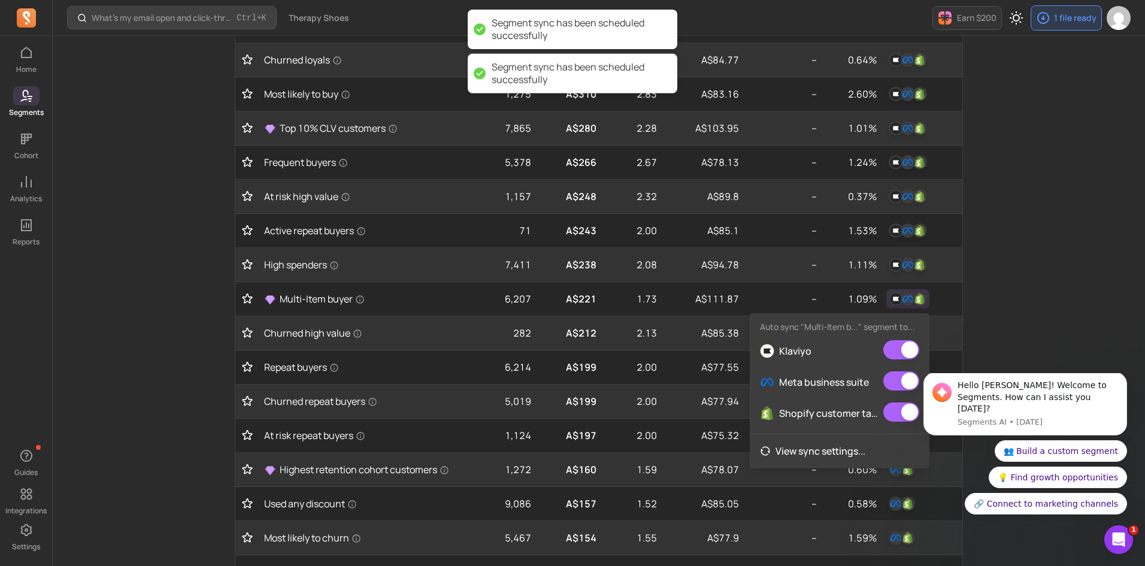
click at [981, 331] on div "My segments Your hub for dynamic audiences—sync segments to all your channels a…" at bounding box center [599, 296] width 767 height 1057
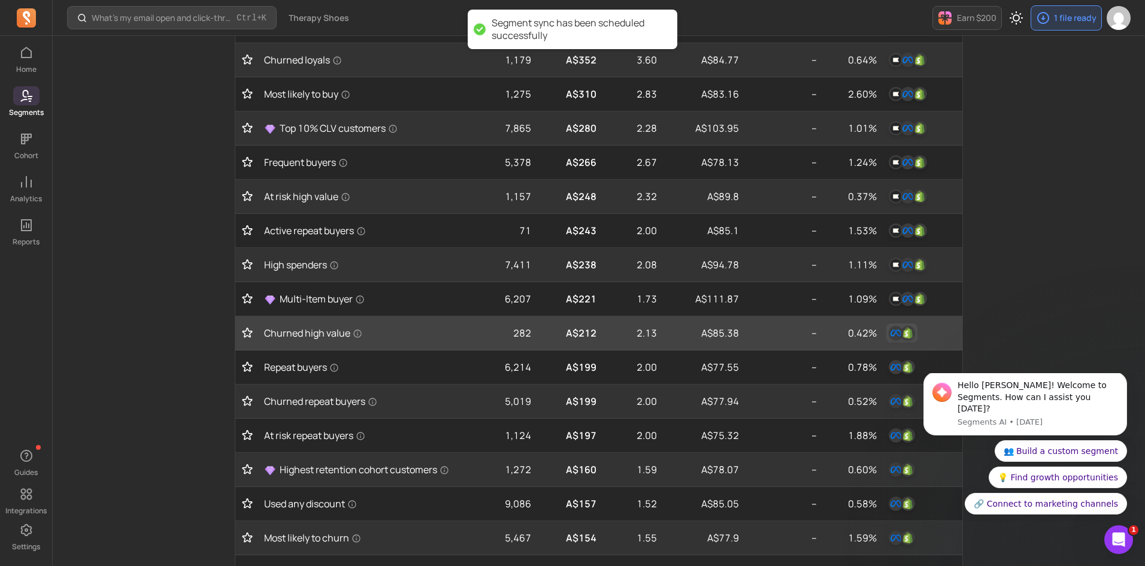
click at [902, 329] on img "button" at bounding box center [908, 333] width 14 height 14
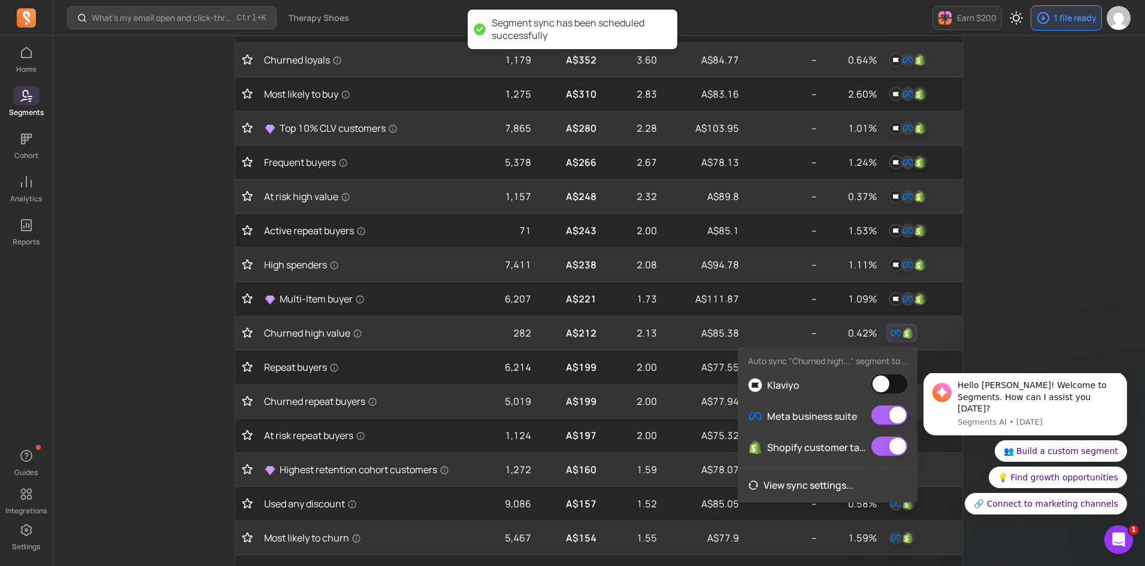
click at [889, 393] on button "button" at bounding box center [890, 383] width 36 height 19
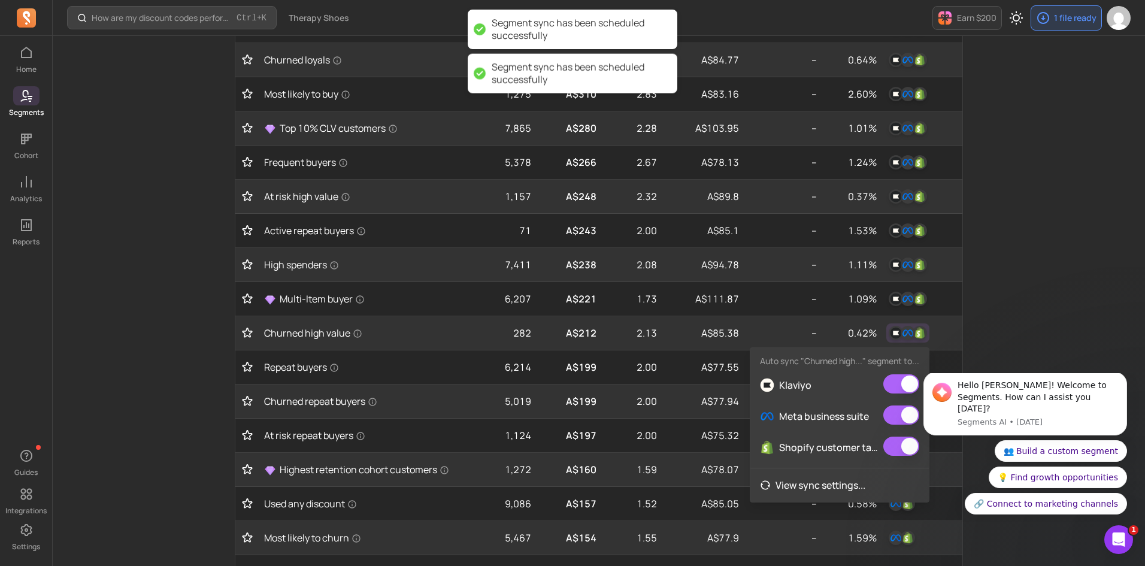
click at [1035, 265] on div "How are my discount codes performing daily? Ctrl + K Therapy Shoes Earn $200 1 …" at bounding box center [599, 299] width 1093 height 1134
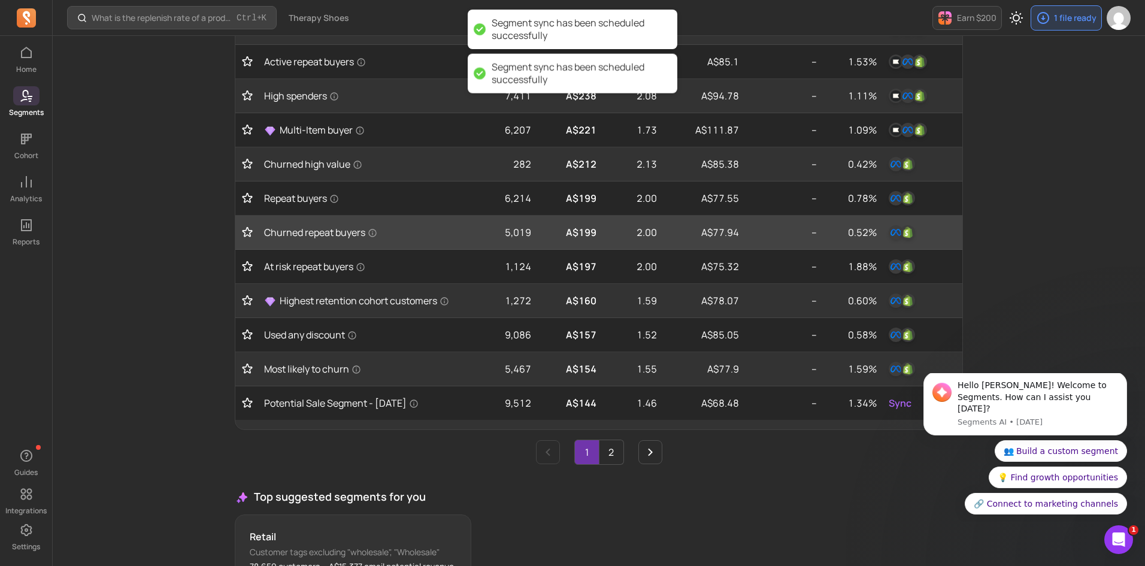
scroll to position [448, 0]
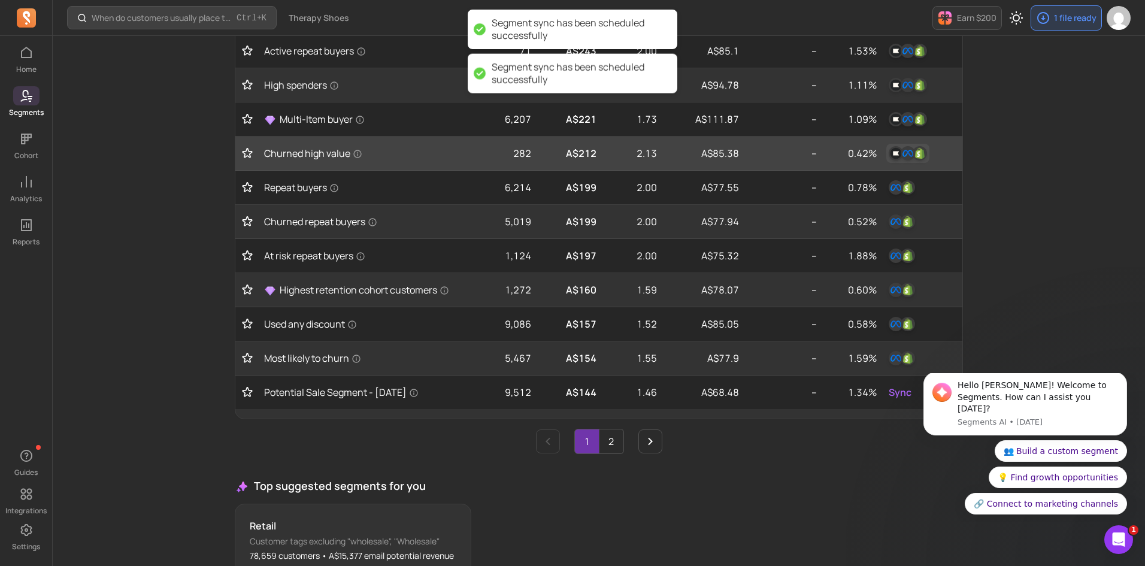
click at [911, 155] on img "button" at bounding box center [908, 153] width 14 height 14
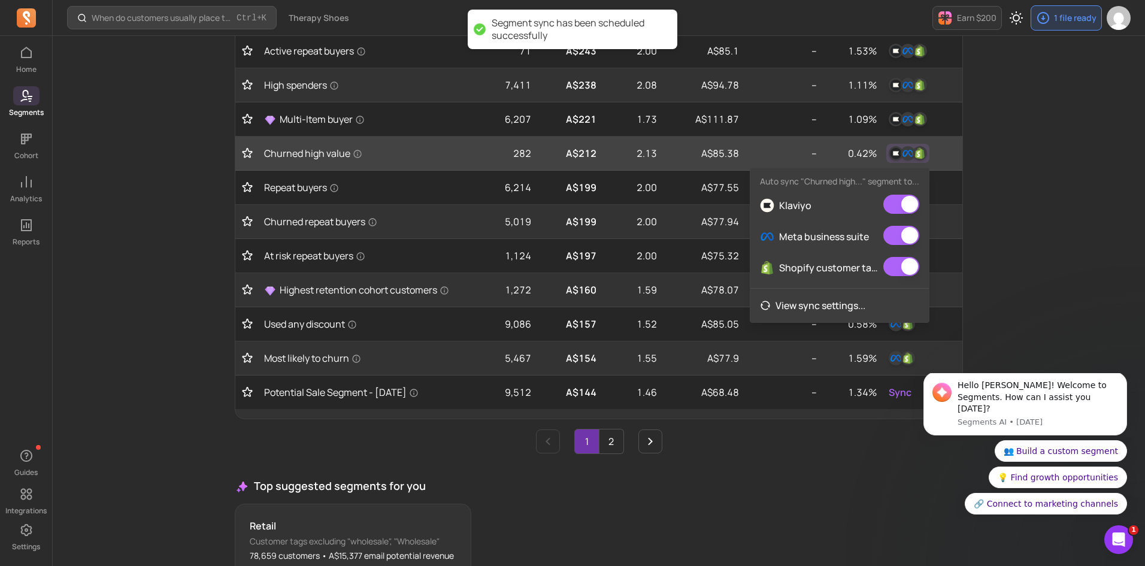
click at [960, 140] on td at bounding box center [922, 154] width 81 height 34
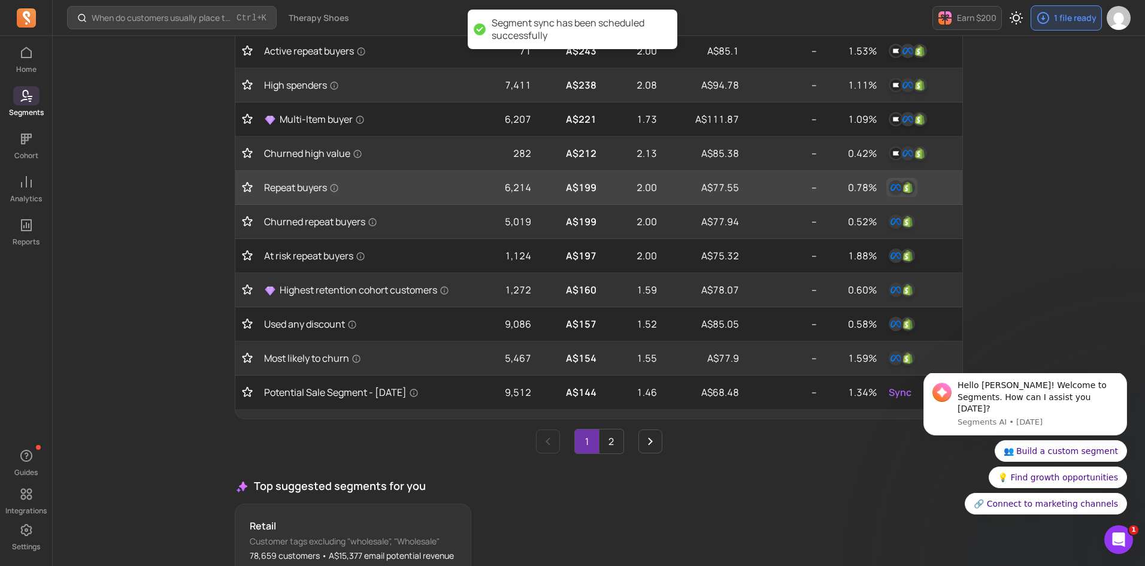
click at [910, 196] on button "button" at bounding box center [902, 187] width 31 height 19
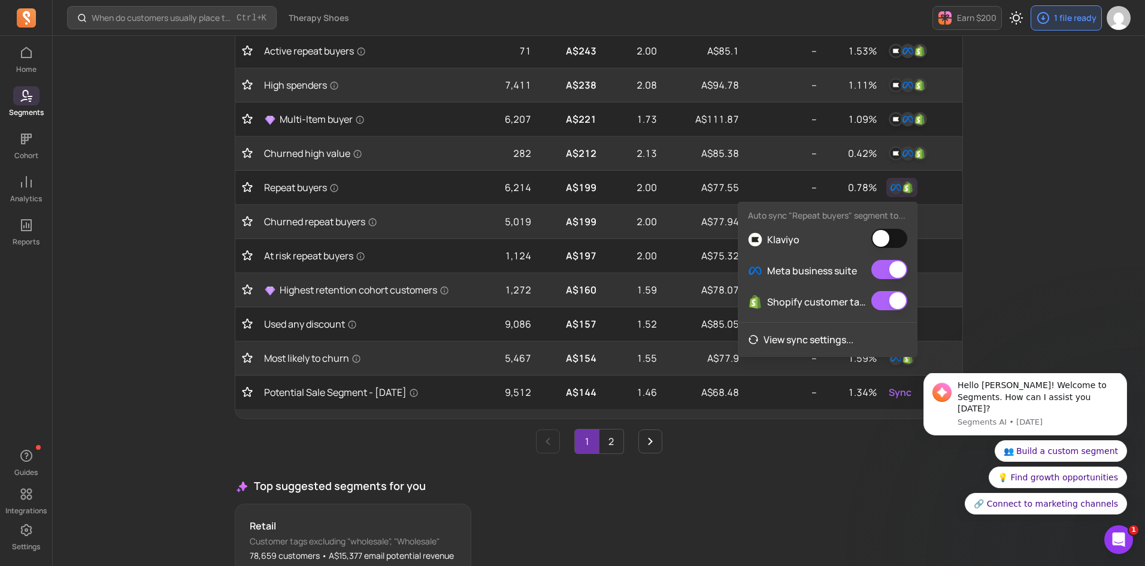
click at [890, 236] on button "button" at bounding box center [890, 238] width 36 height 19
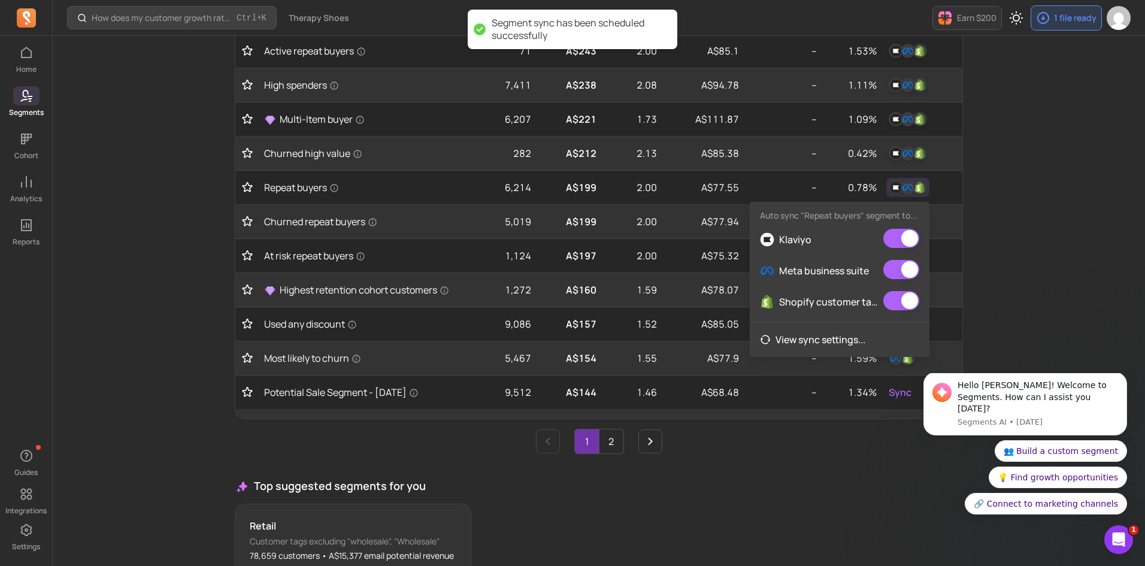
click at [994, 195] on div "How does my customer growth rate compare to similar stores? Ctrl + K Therapy Sh…" at bounding box center [599, 119] width 1093 height 1134
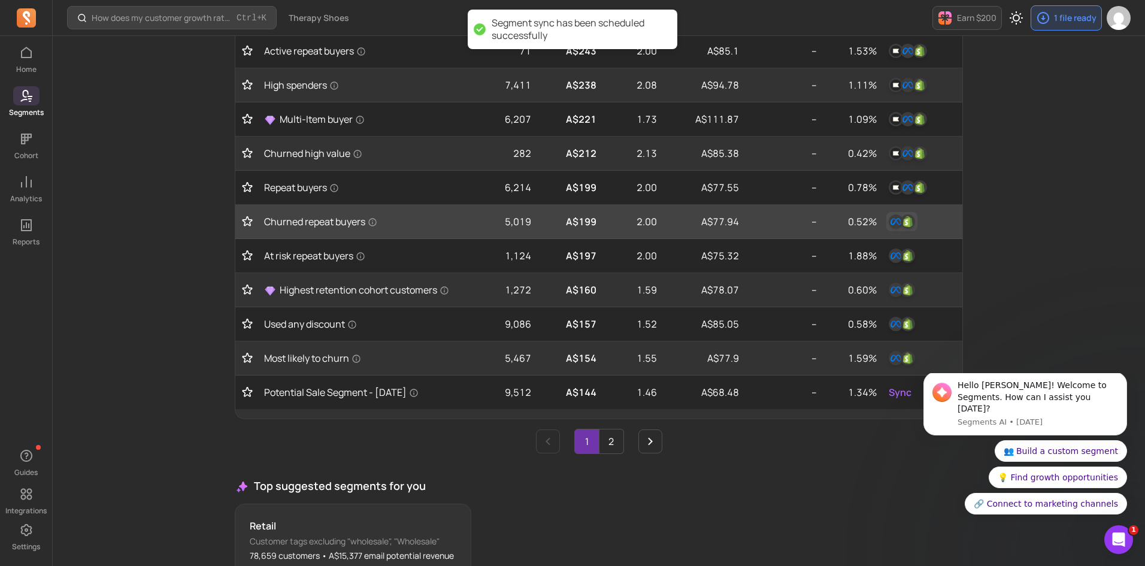
click at [901, 225] on img "button" at bounding box center [908, 221] width 14 height 14
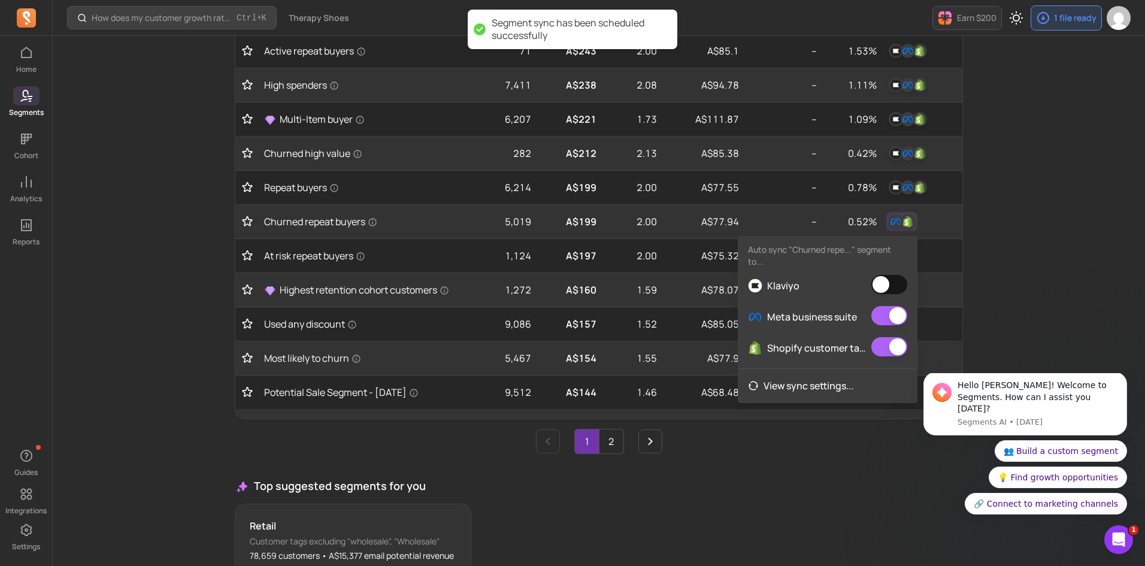
click at [891, 279] on button "button" at bounding box center [890, 284] width 36 height 19
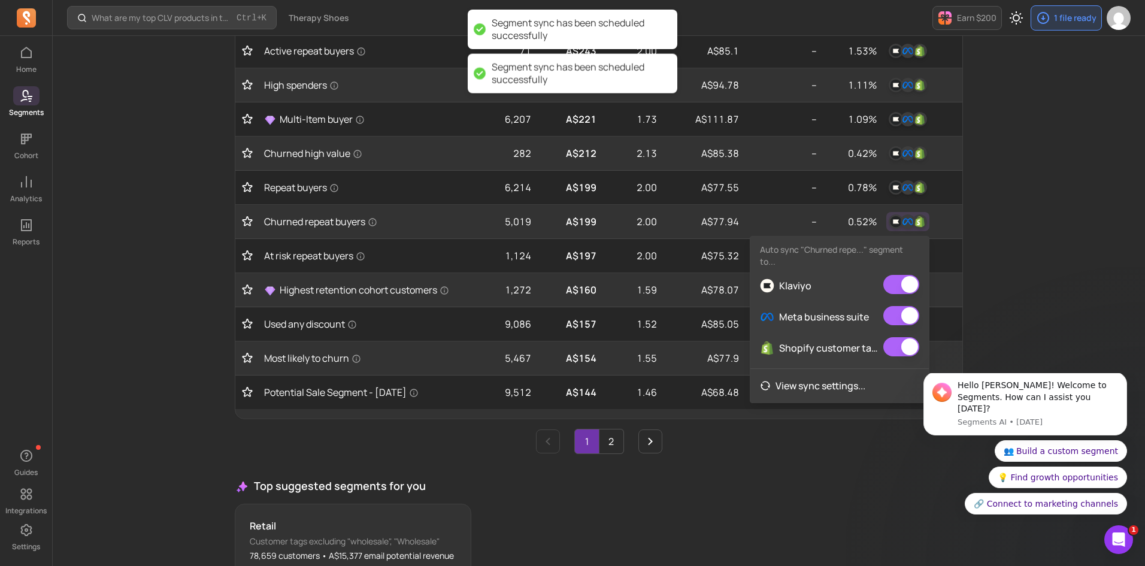
click at [981, 217] on div "My segments Your hub for dynamic audiences—sync segments to all your channels a…" at bounding box center [599, 116] width 767 height 1057
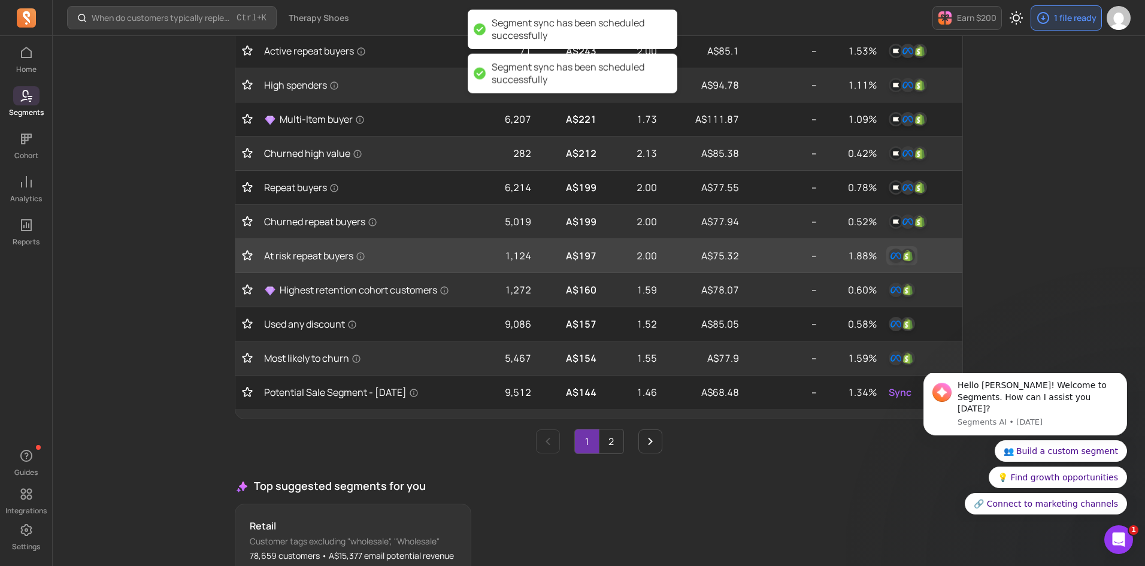
click at [910, 258] on img "button" at bounding box center [908, 256] width 14 height 14
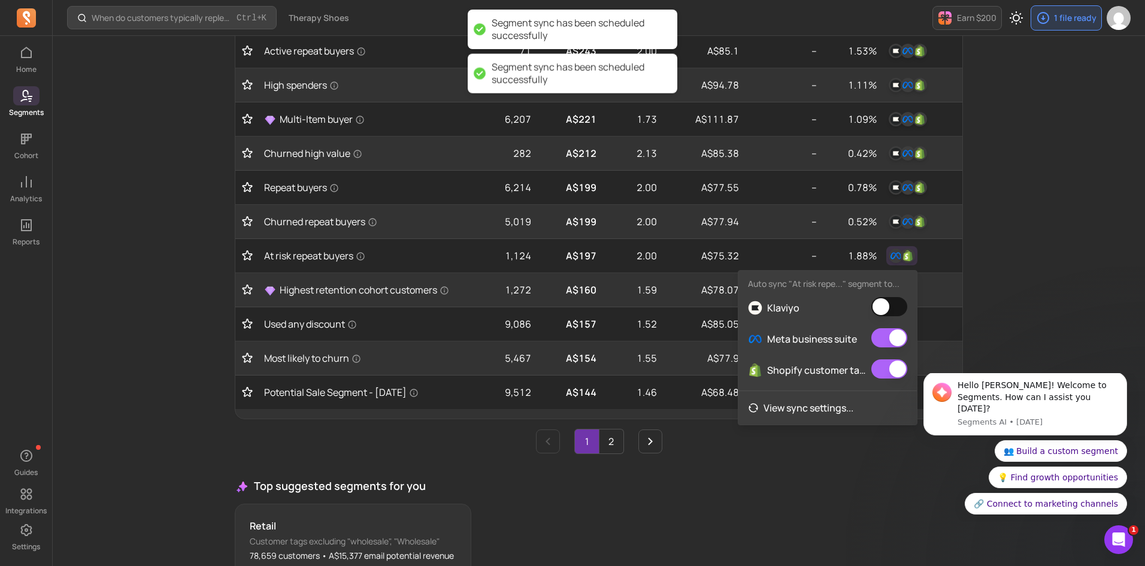
click at [898, 297] on div "Klaviyo" at bounding box center [828, 307] width 179 height 31
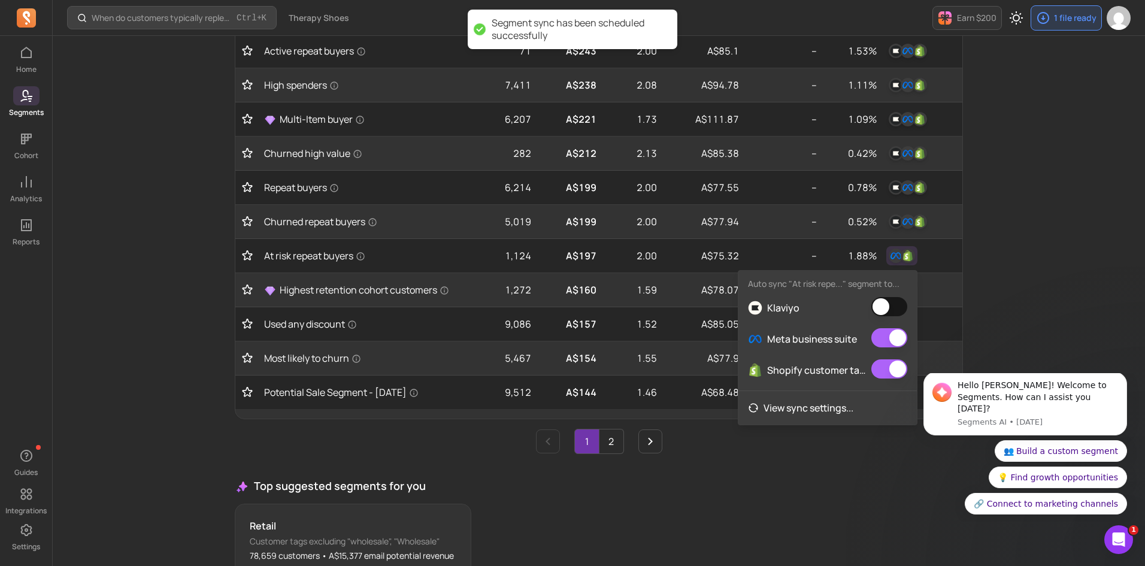
click at [896, 301] on button "button" at bounding box center [890, 306] width 36 height 19
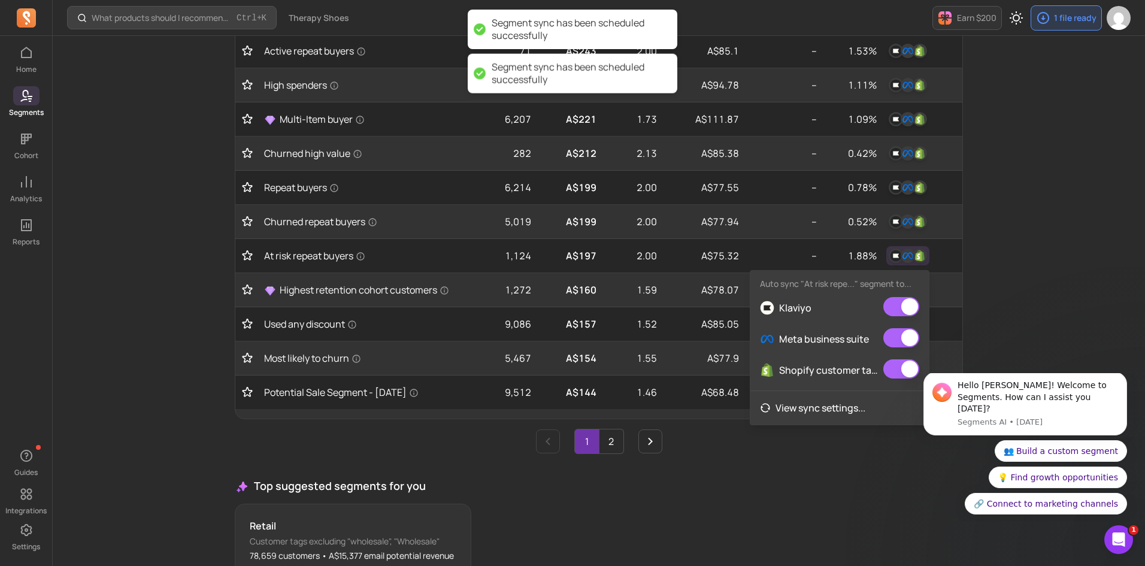
click at [990, 255] on div "What products should I recommend in my email campaigns? Ctrl + K Therapy Shoes …" at bounding box center [599, 119] width 1093 height 1134
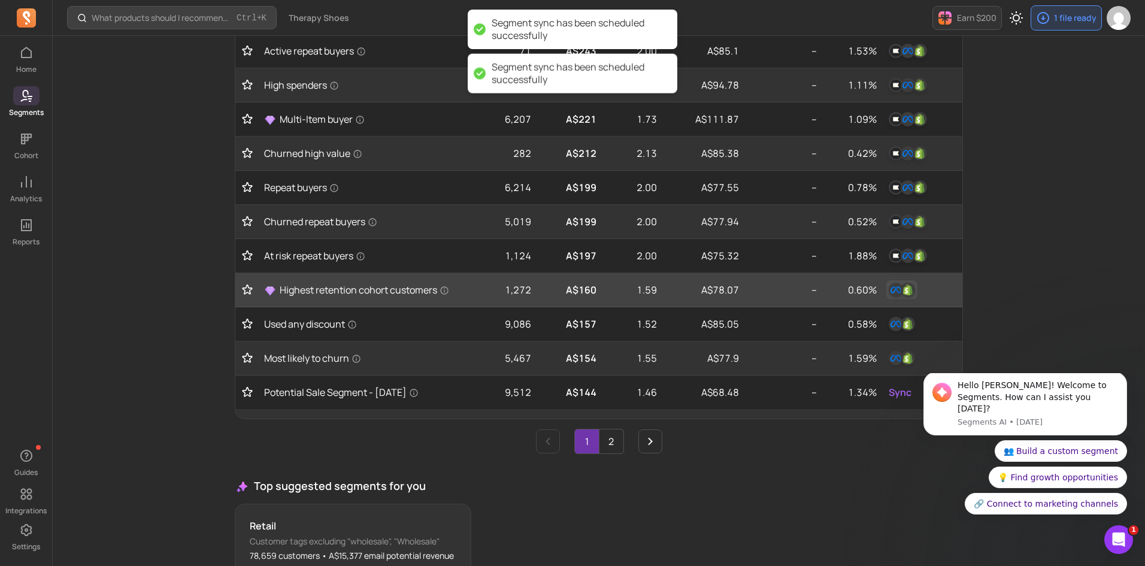
click at [904, 297] on button "button" at bounding box center [902, 289] width 31 height 19
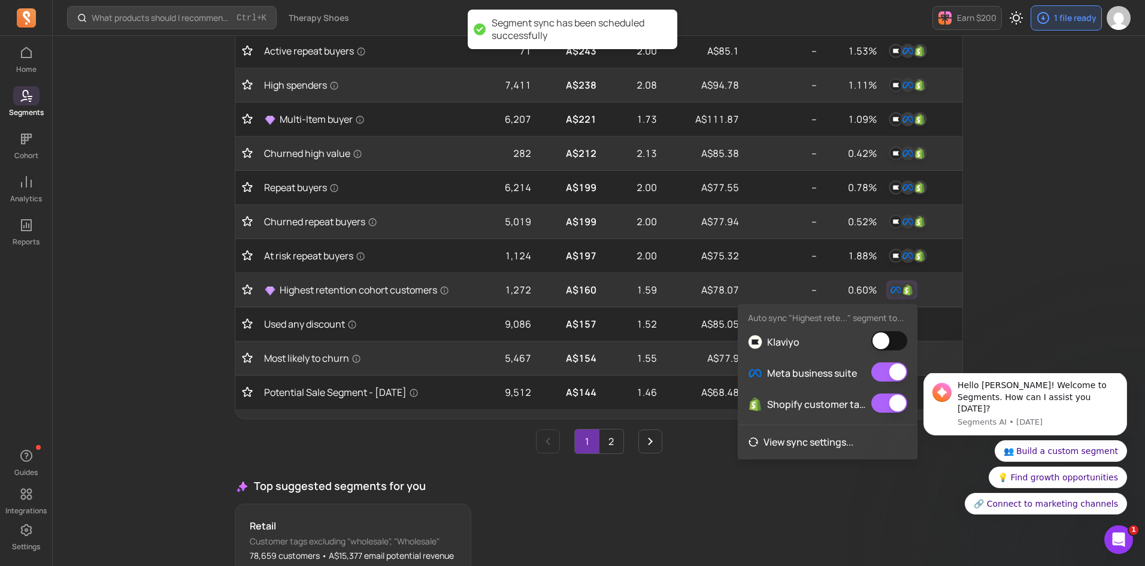
click at [884, 337] on button "button" at bounding box center [890, 340] width 36 height 19
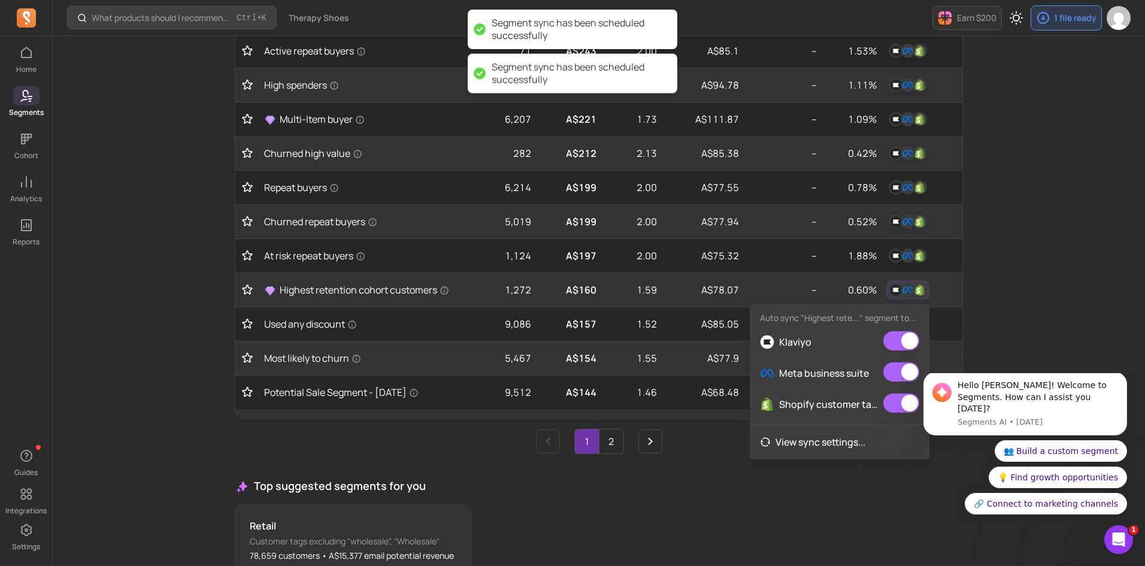
click at [1048, 263] on div "What products should I recommend in my email campaigns? Ctrl + K Therapy Shoes …" at bounding box center [599, 119] width 1093 height 1134
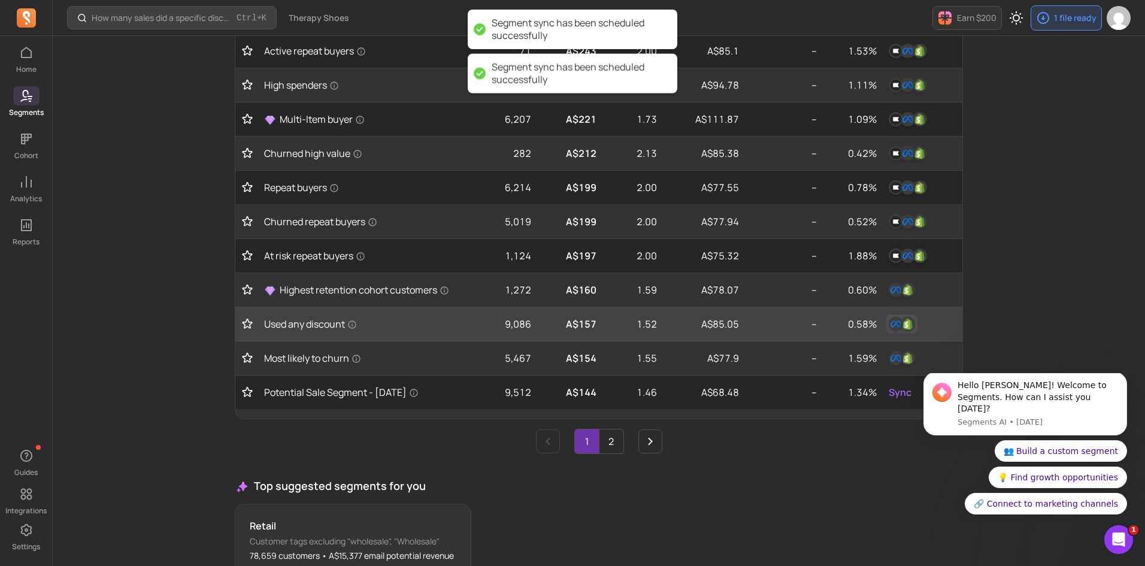
click at [901, 323] on img "button" at bounding box center [908, 324] width 14 height 14
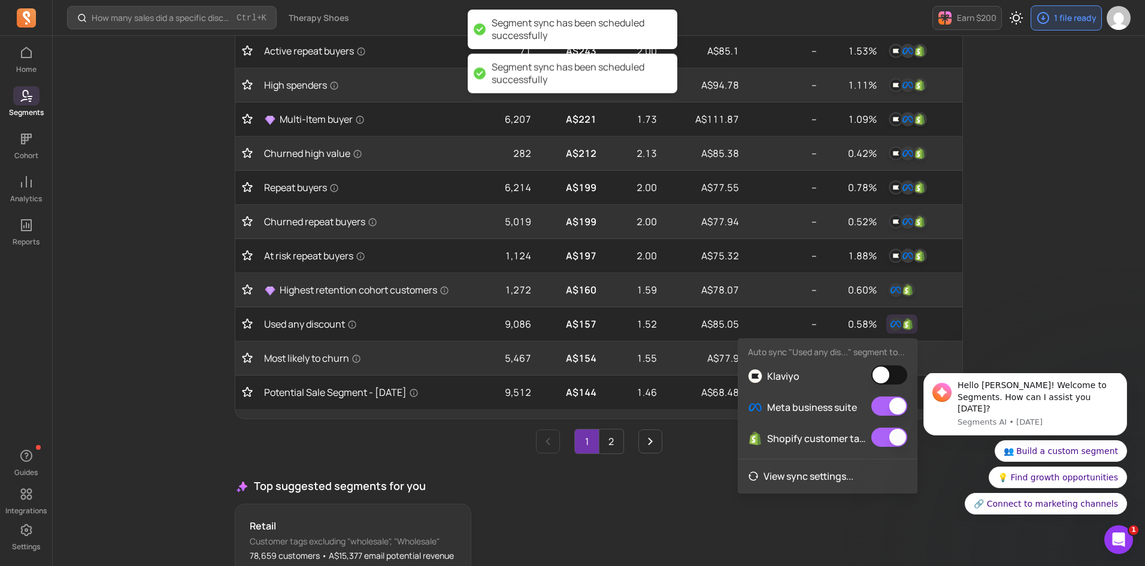
click at [887, 371] on button "button" at bounding box center [890, 374] width 36 height 19
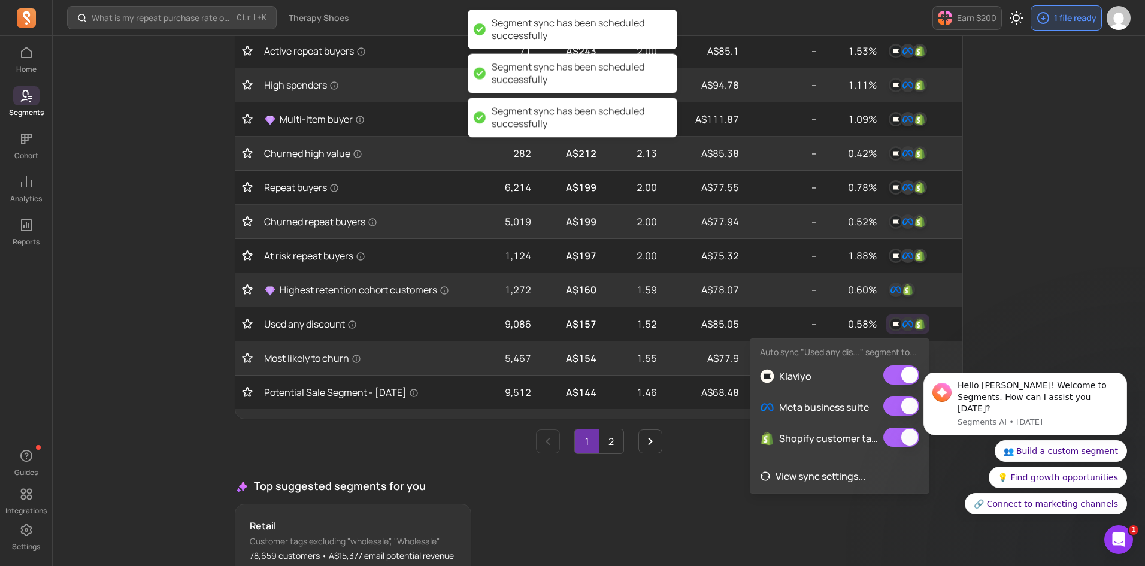
click at [979, 308] on div "My segments Your hub for dynamic audiences—sync segments to all your channels a…" at bounding box center [599, 116] width 767 height 1057
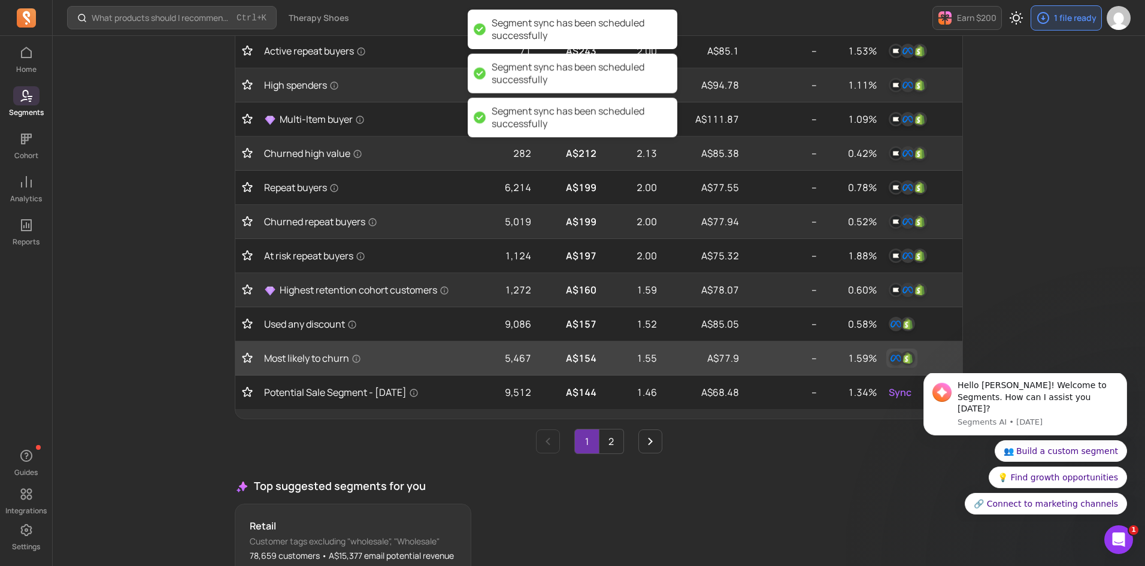
click at [903, 359] on img "button" at bounding box center [908, 358] width 14 height 14
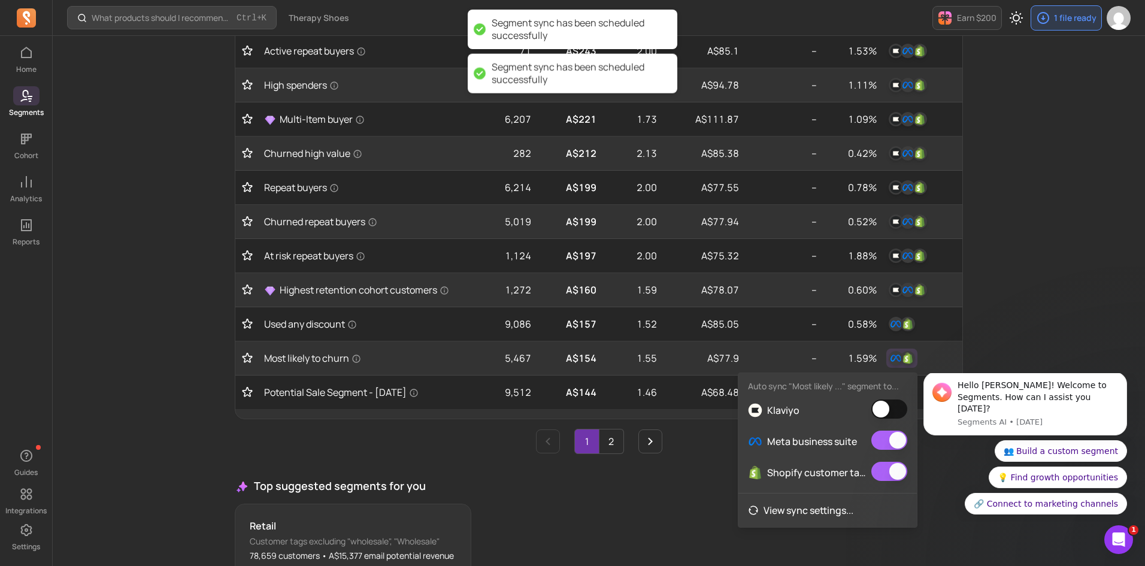
click at [891, 405] on button "button" at bounding box center [890, 409] width 36 height 19
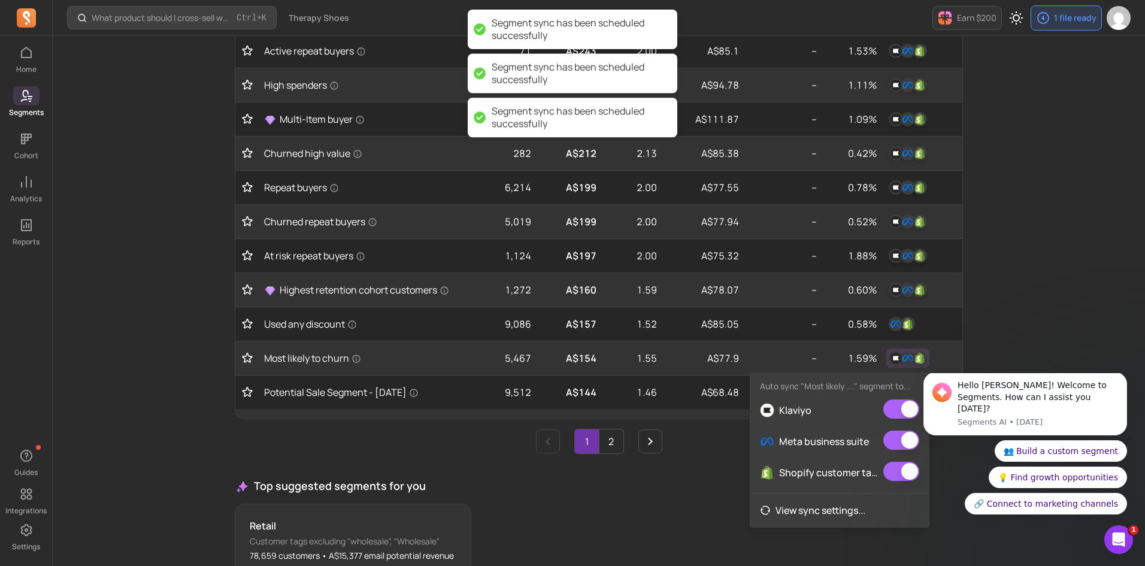
click at [985, 314] on div "What product should I cross-sell when a customer purchases a product? Ctrl + K …" at bounding box center [599, 119] width 1093 height 1134
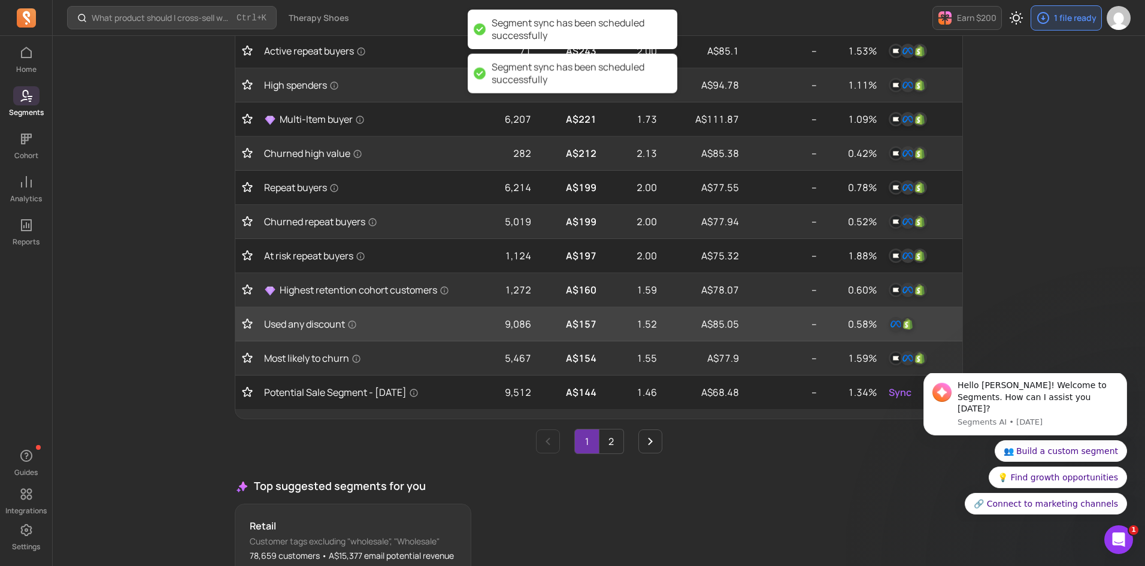
click at [924, 321] on div at bounding box center [922, 323] width 71 height 19
click at [903, 327] on img "button" at bounding box center [908, 324] width 14 height 14
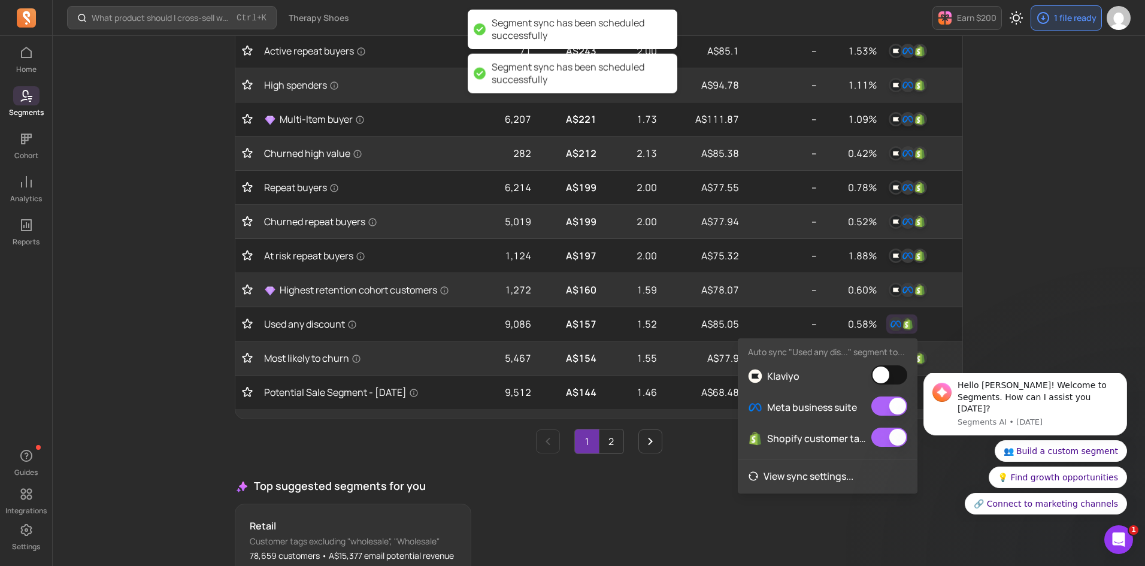
click at [887, 371] on button "button" at bounding box center [890, 374] width 36 height 19
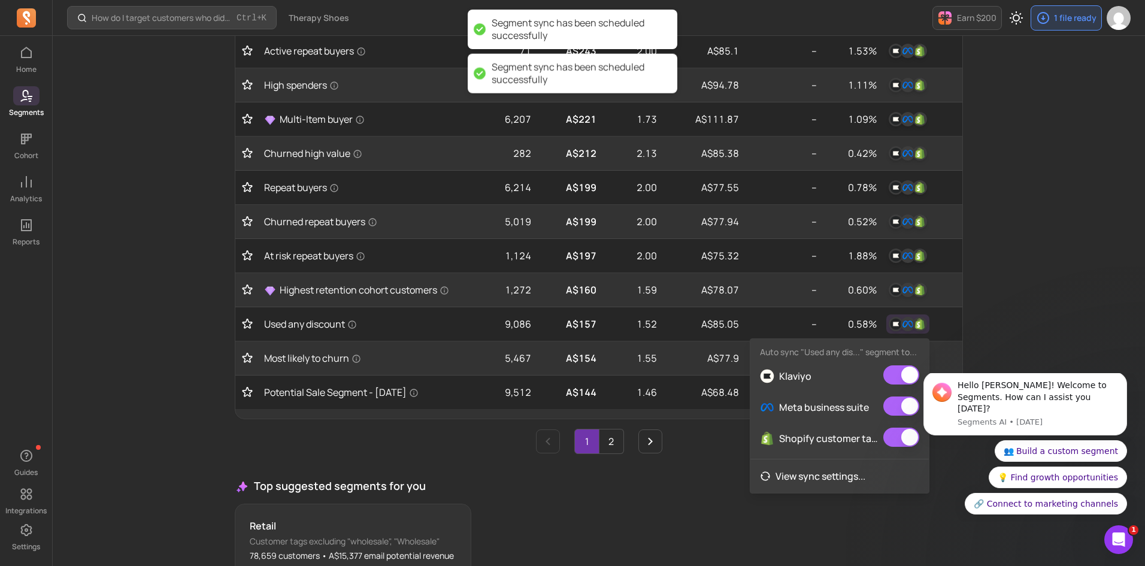
click at [997, 281] on div "How do I target customers who didn’t open or click a campaign? Ctrl + K Therapy…" at bounding box center [599, 119] width 1093 height 1134
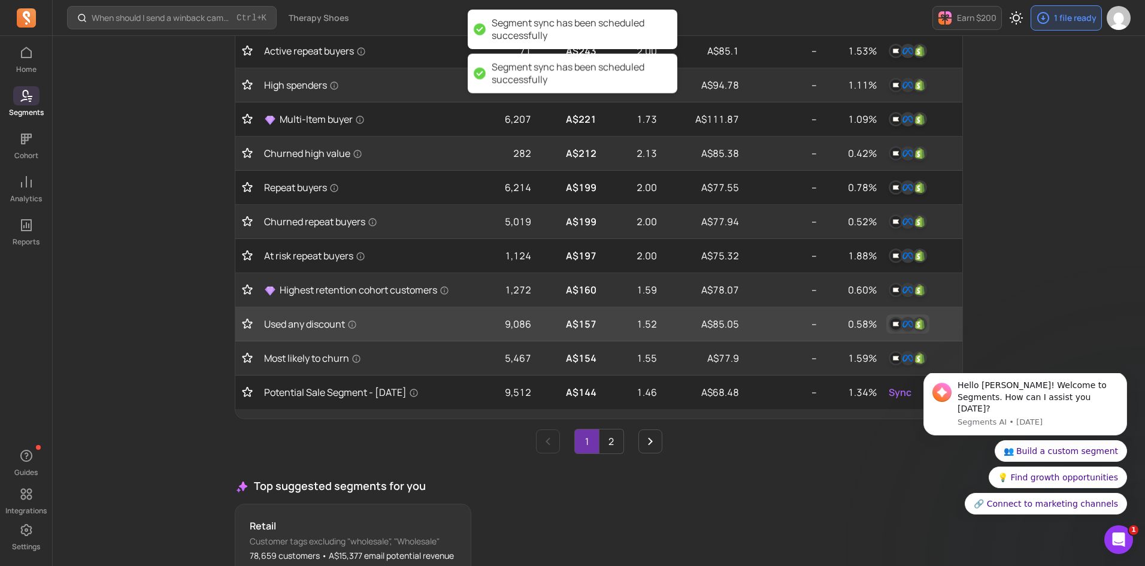
click at [914, 325] on img "button" at bounding box center [920, 324] width 14 height 14
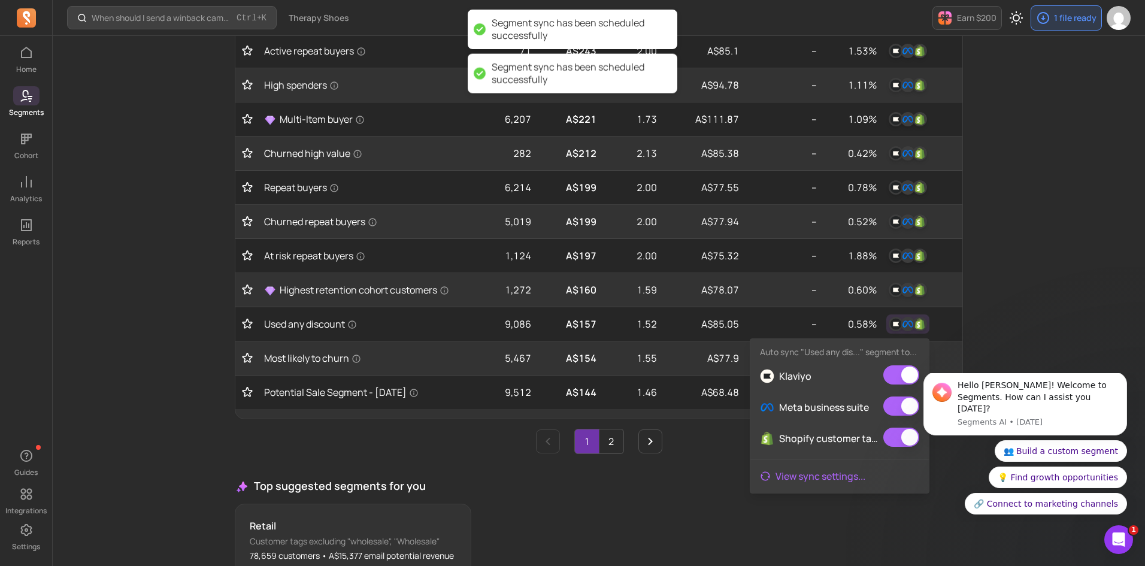
click at [813, 476] on link "View sync settings ..." at bounding box center [840, 476] width 179 height 24
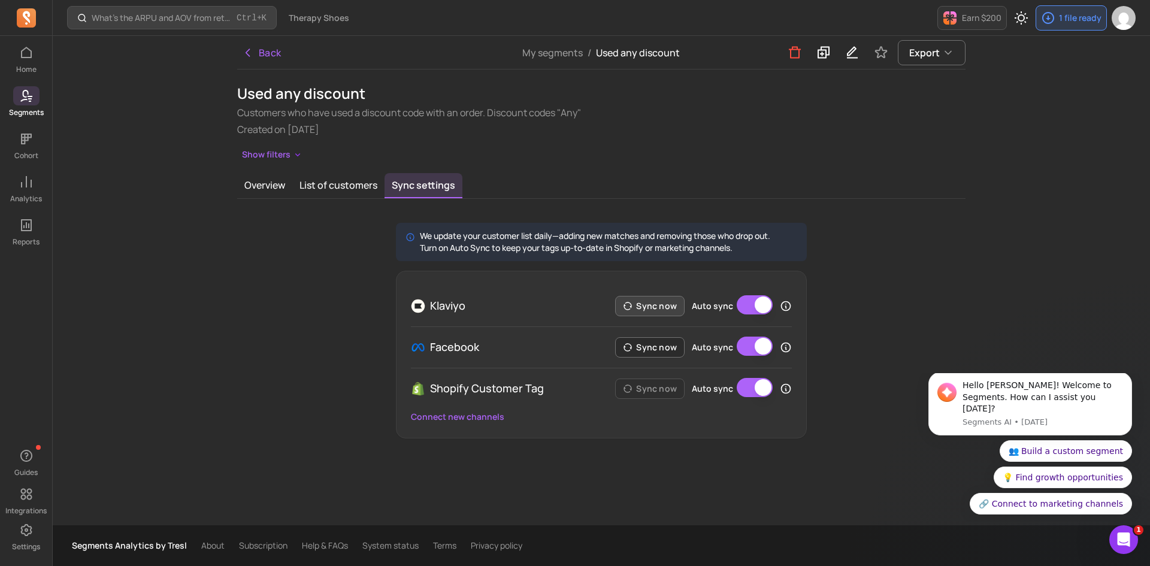
click at [664, 309] on button "Sync now" at bounding box center [649, 306] width 69 height 20
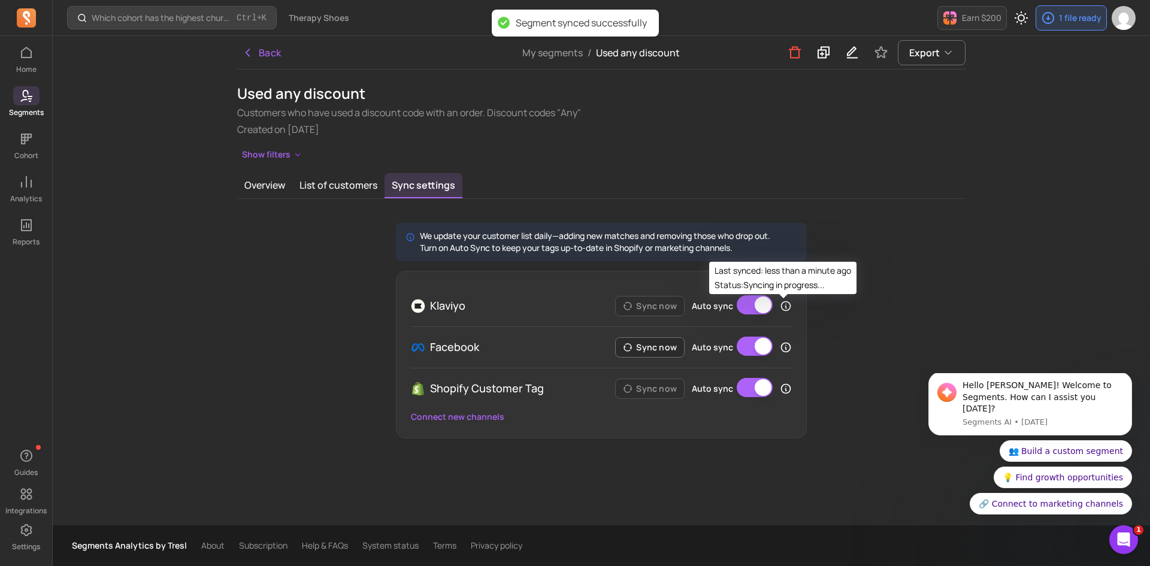
click at [785, 308] on icon at bounding box center [786, 306] width 12 height 12
click at [836, 256] on div "We update your customer list daily—adding new matches and removing those who dr…" at bounding box center [601, 331] width 728 height 216
click at [652, 346] on button "Sync now" at bounding box center [649, 347] width 69 height 20
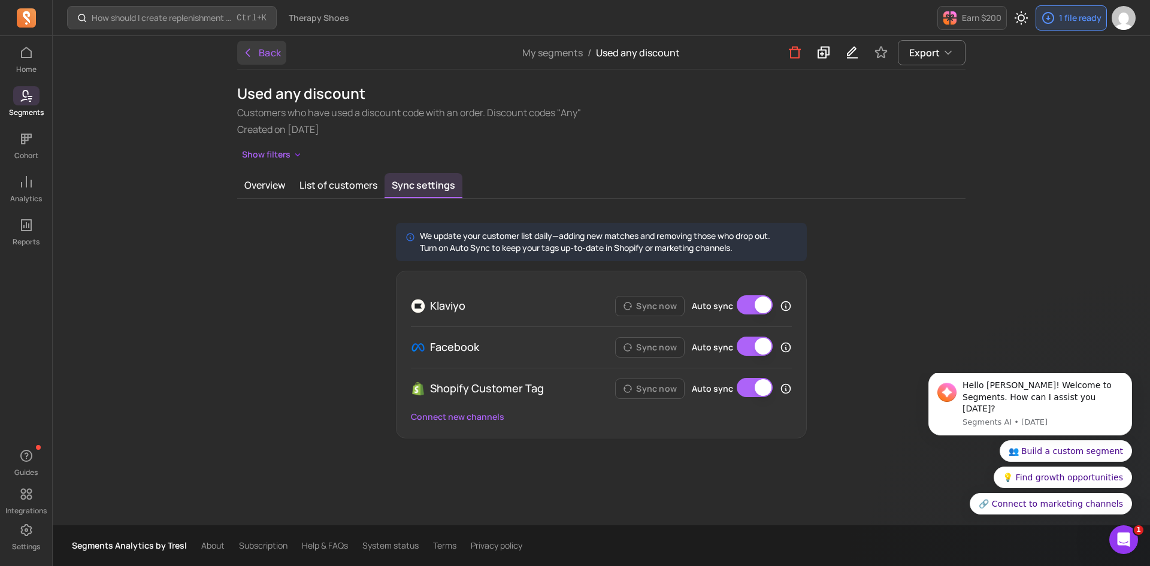
click at [253, 56] on button "Back" at bounding box center [261, 53] width 49 height 24
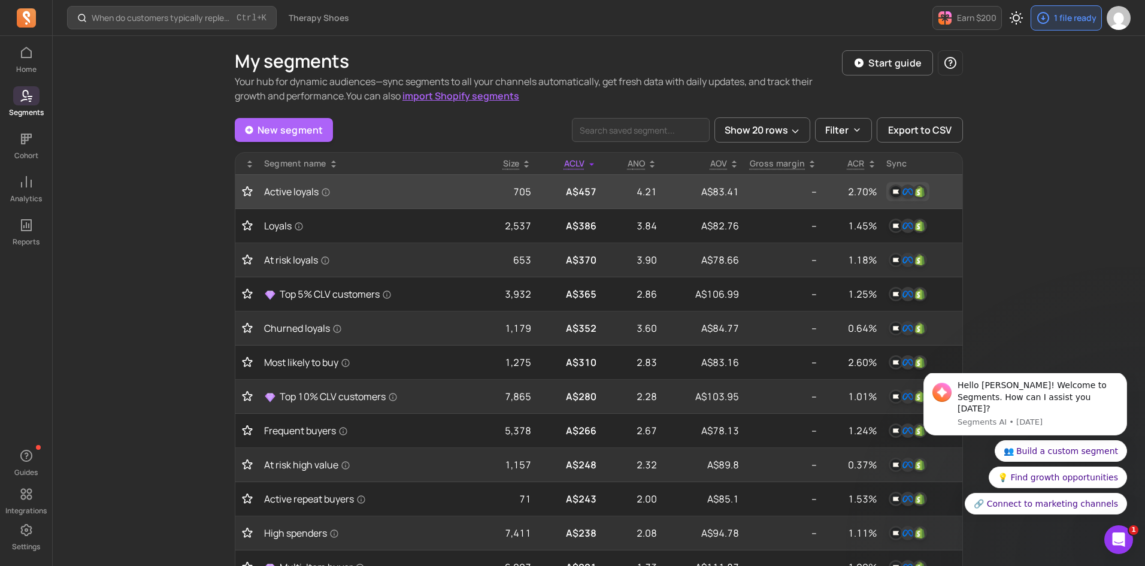
click at [915, 199] on button "button" at bounding box center [908, 191] width 43 height 19
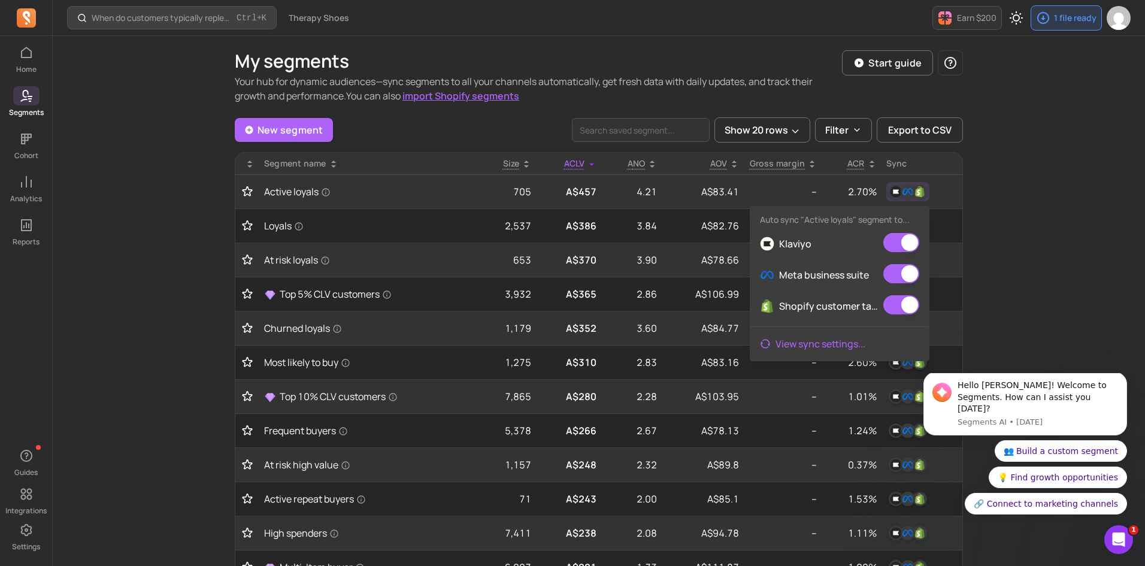
click at [831, 346] on link "View sync settings ..." at bounding box center [840, 344] width 179 height 24
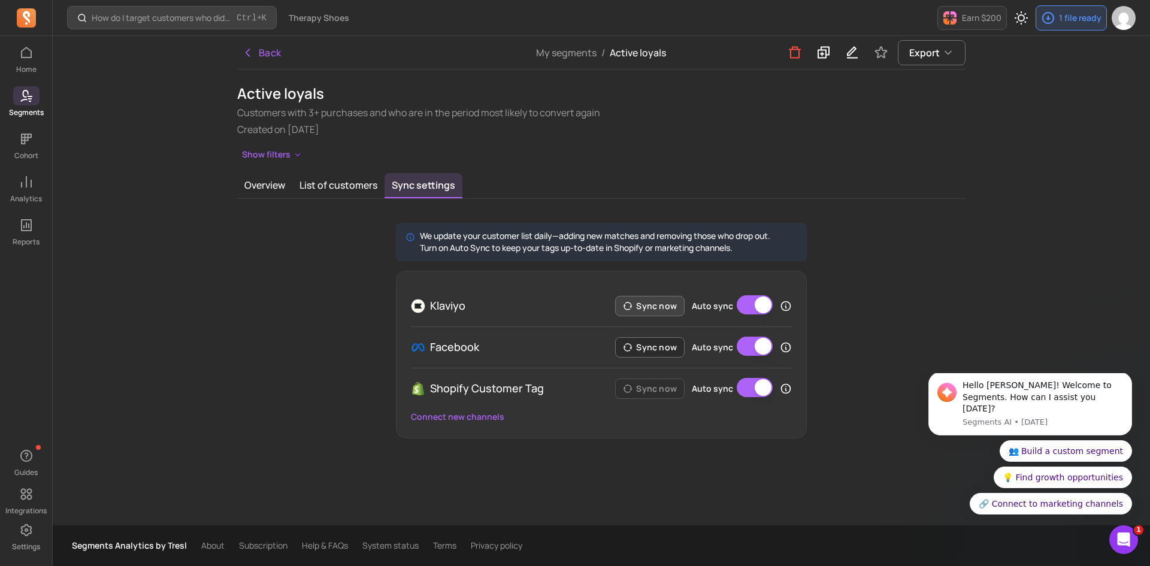
click at [662, 305] on button "Sync now" at bounding box center [649, 306] width 69 height 20
click at [249, 53] on icon "button" at bounding box center [248, 53] width 12 height 12
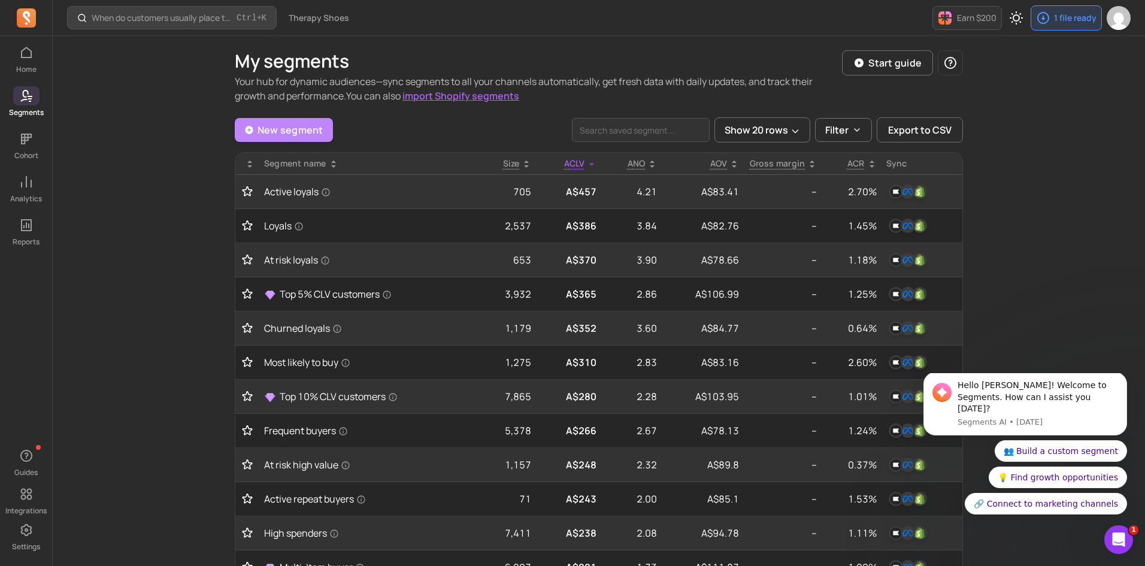
click at [310, 132] on link "New segment" at bounding box center [284, 130] width 98 height 24
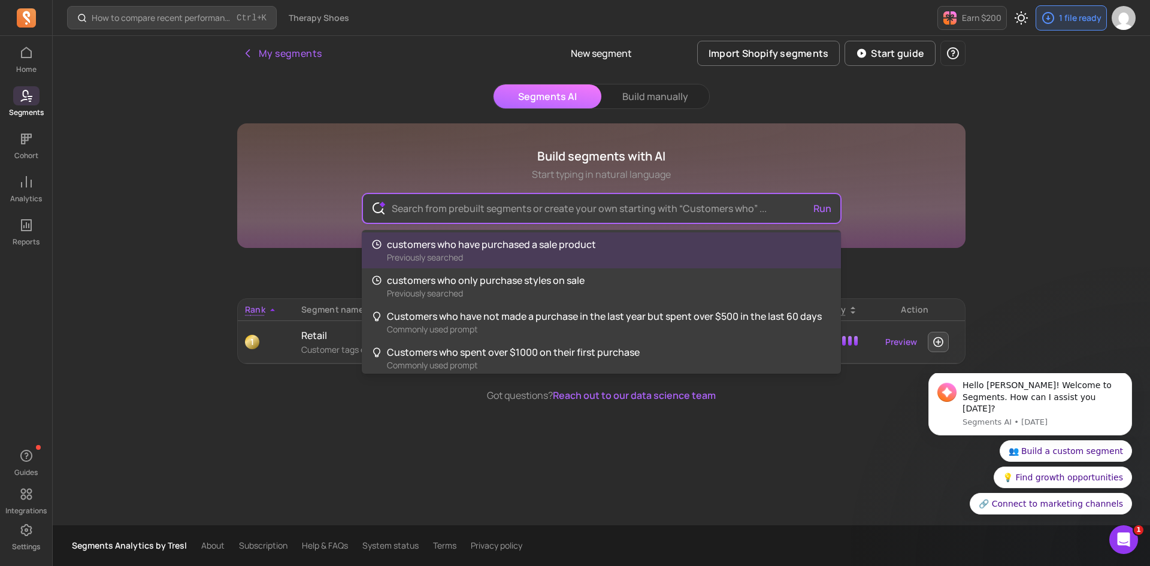
click at [449, 199] on input "text" at bounding box center [601, 208] width 439 height 29
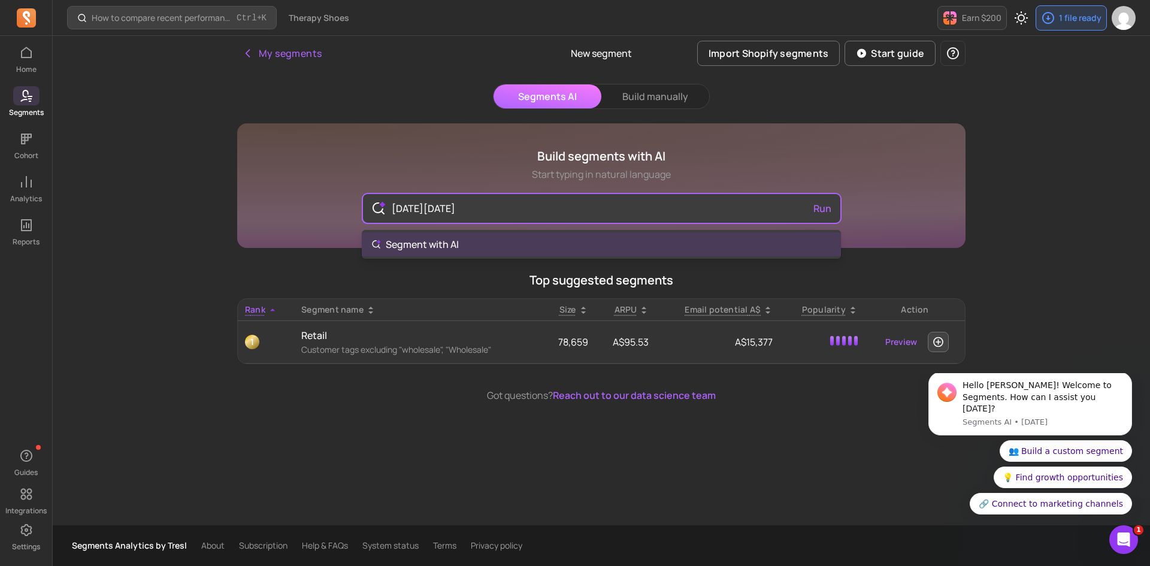
click at [445, 243] on body "Home Segments Cohort Analytics Reports Guides Integrations Settings How to comp…" at bounding box center [575, 283] width 1150 height 566
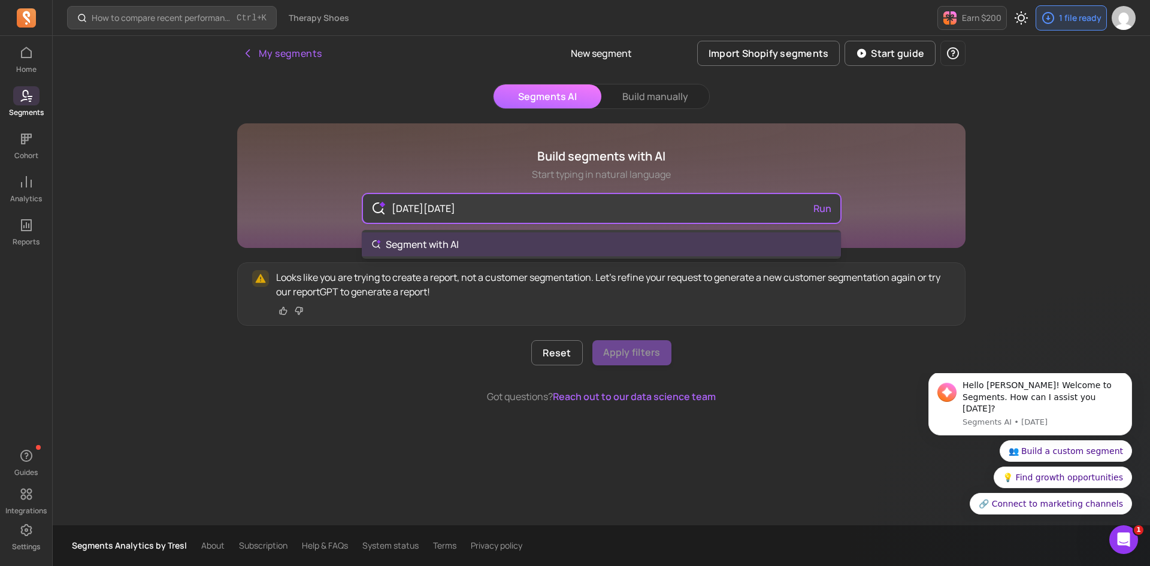
click at [444, 211] on input "[DATE][DATE]" at bounding box center [601, 208] width 439 height 29
type input "[DATE][DATE]"
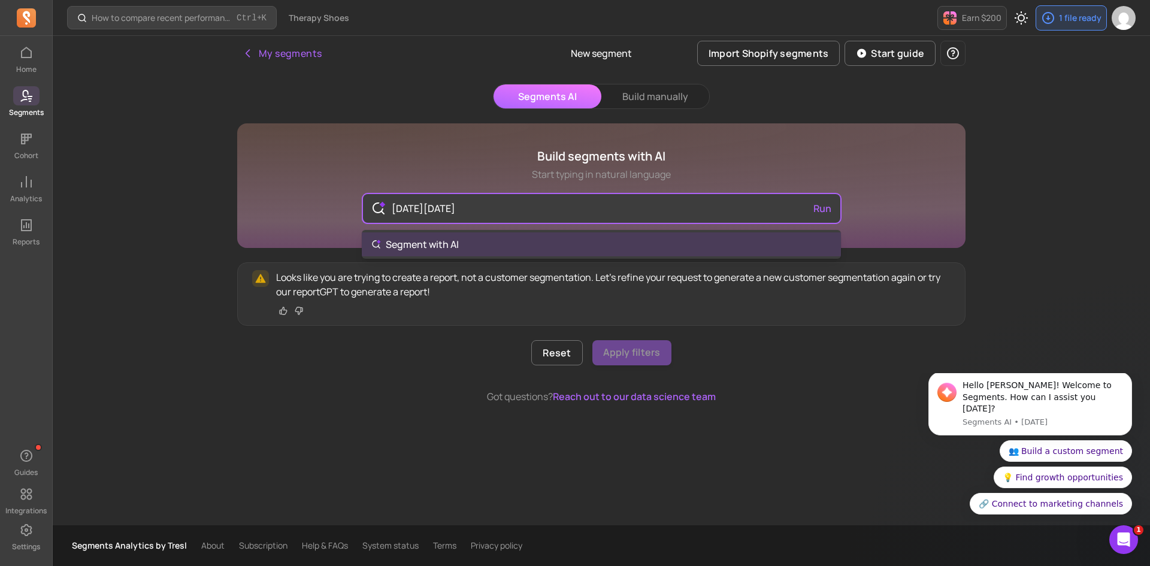
click at [22, 99] on div "Home Segments Cohort Analytics Reports Guides Integrations Settings How to comp…" at bounding box center [575, 283] width 1150 height 566
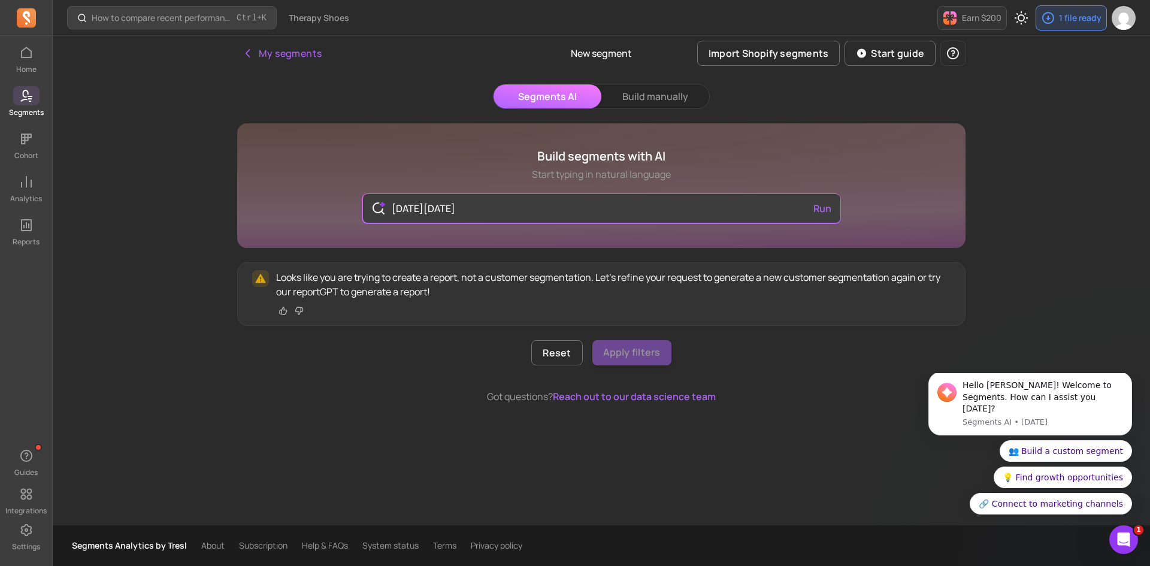
click at [29, 113] on p "Segments" at bounding box center [26, 113] width 35 height 10
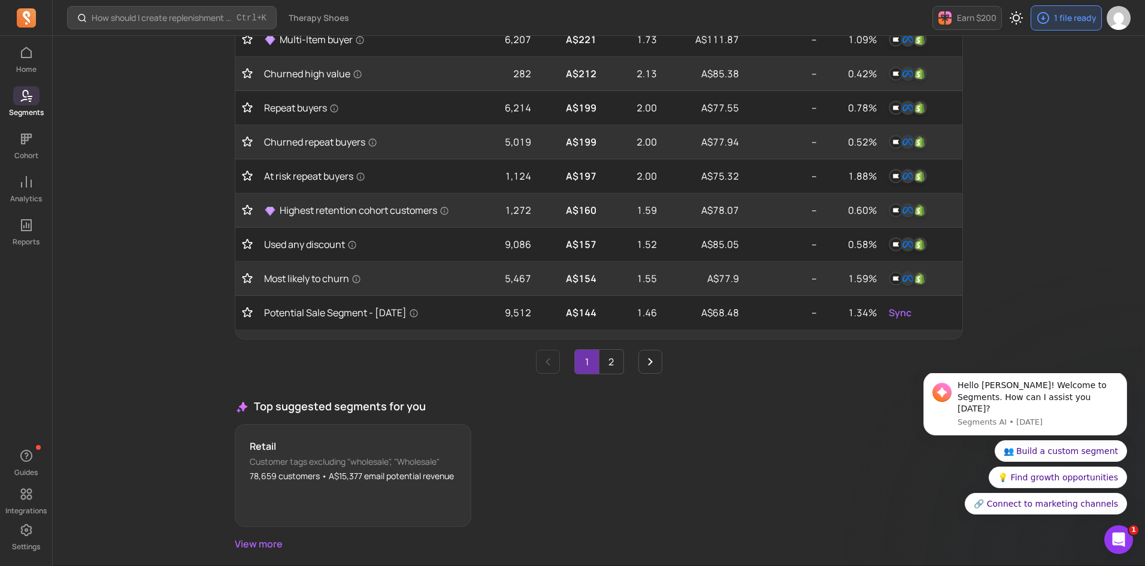
scroll to position [568, 0]
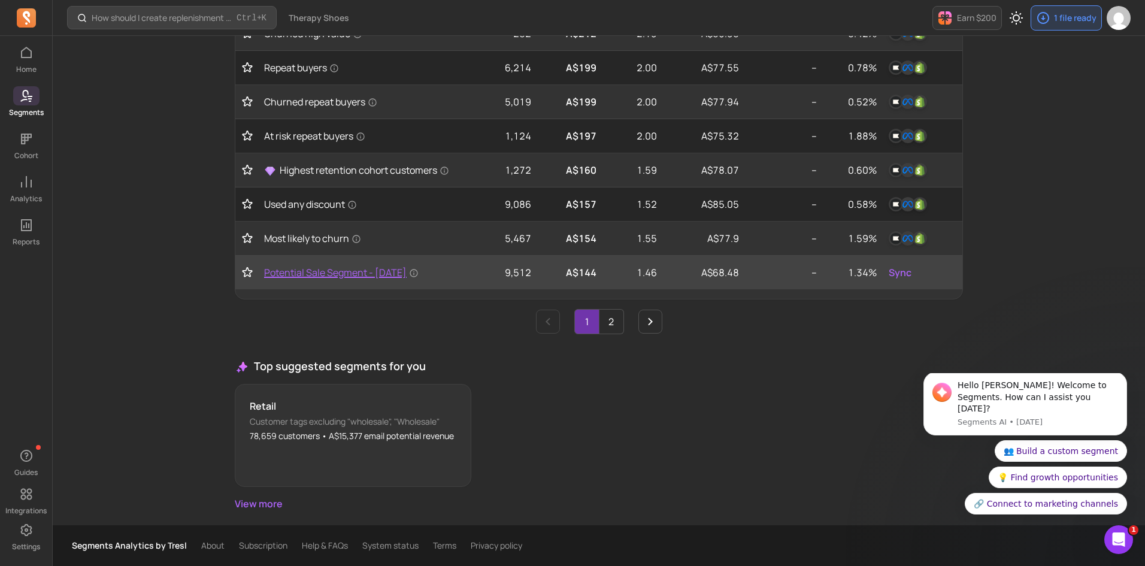
click at [386, 274] on span "Potential Sale Segment - [DATE]" at bounding box center [341, 272] width 155 height 14
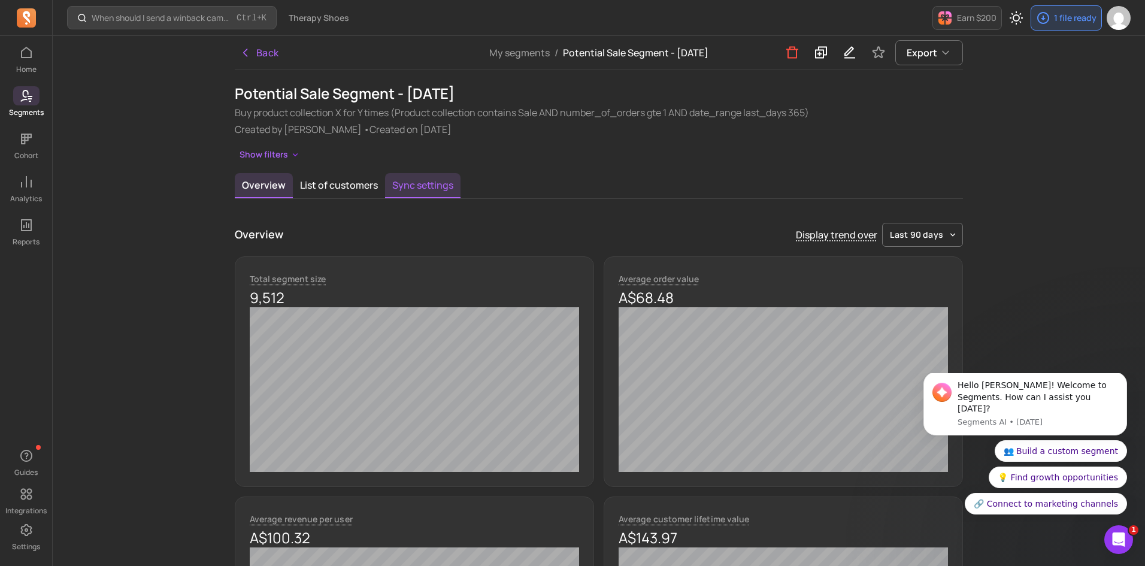
click at [430, 184] on button "Sync settings" at bounding box center [422, 185] width 75 height 25
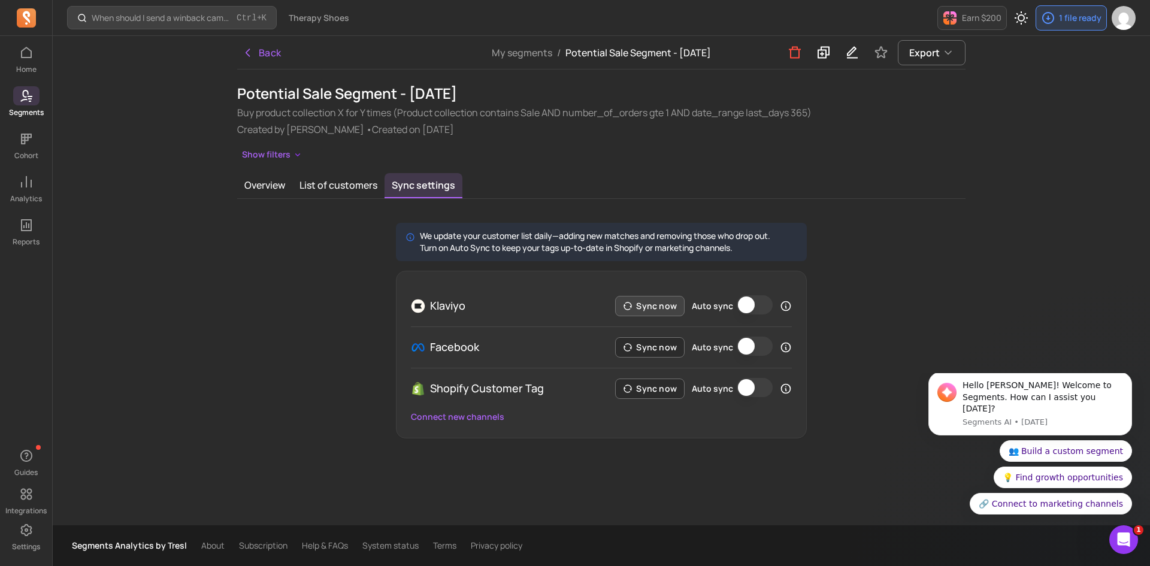
click at [662, 313] on button "Sync now" at bounding box center [649, 306] width 69 height 20
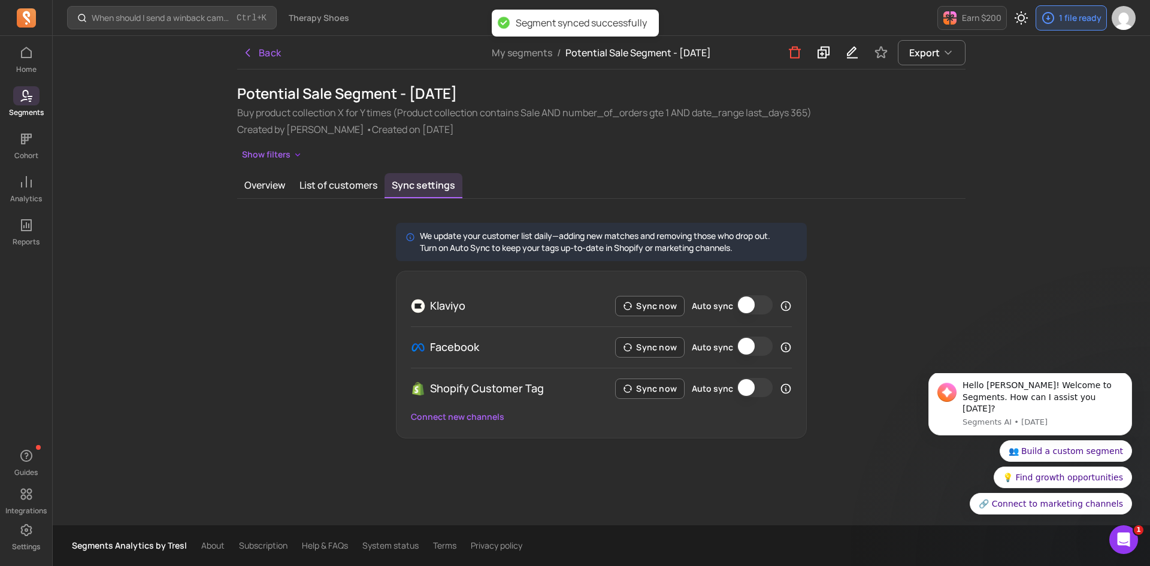
click at [755, 301] on button "Auto sync" at bounding box center [755, 304] width 36 height 19
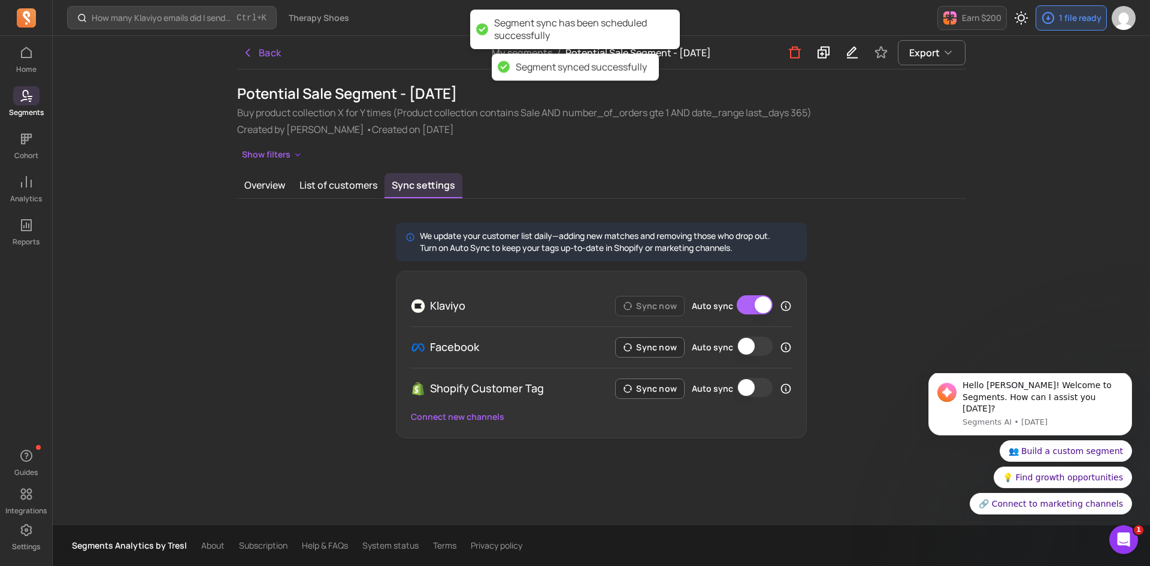
click at [755, 348] on button "Auto sync" at bounding box center [755, 346] width 36 height 19
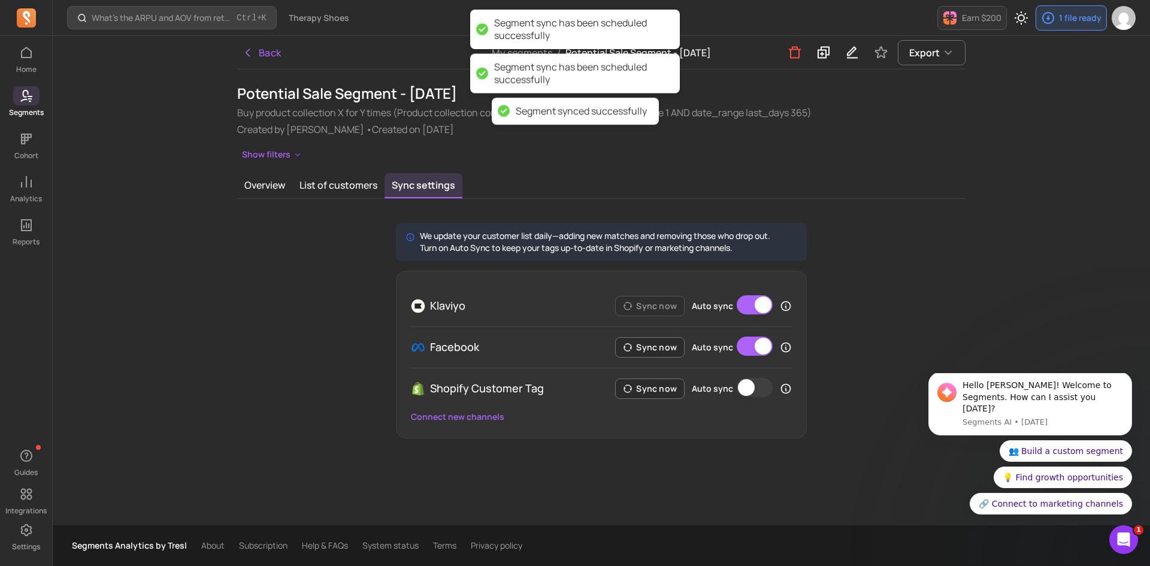
click at [748, 391] on button "Auto sync" at bounding box center [755, 387] width 36 height 19
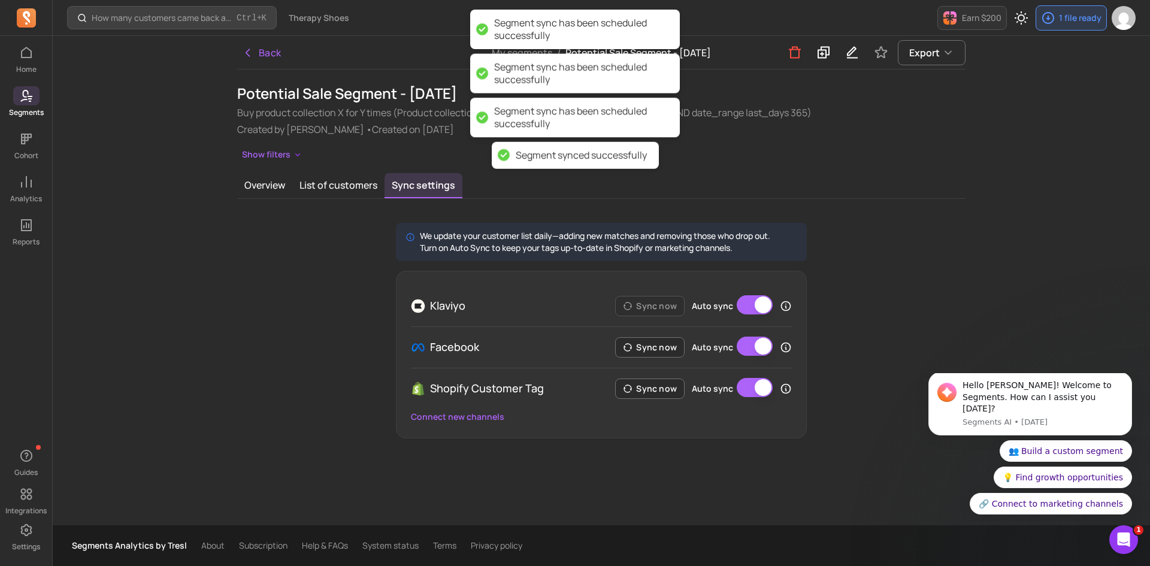
click at [841, 258] on div "We update your customer list daily—adding new matches and removing those who dr…" at bounding box center [601, 331] width 728 height 216
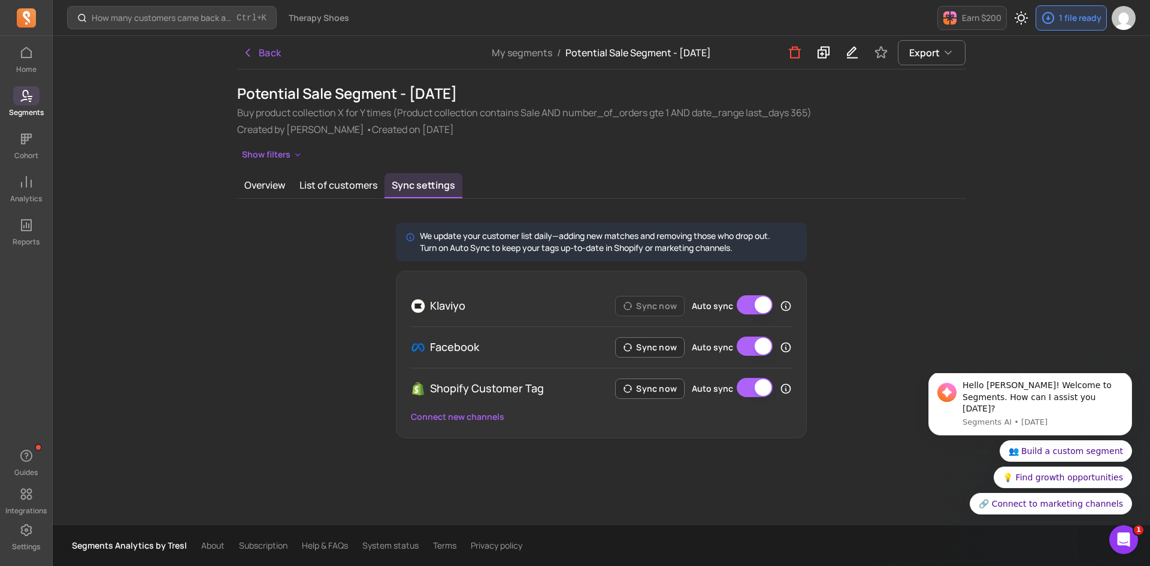
click at [28, 88] on span at bounding box center [26, 95] width 26 height 19
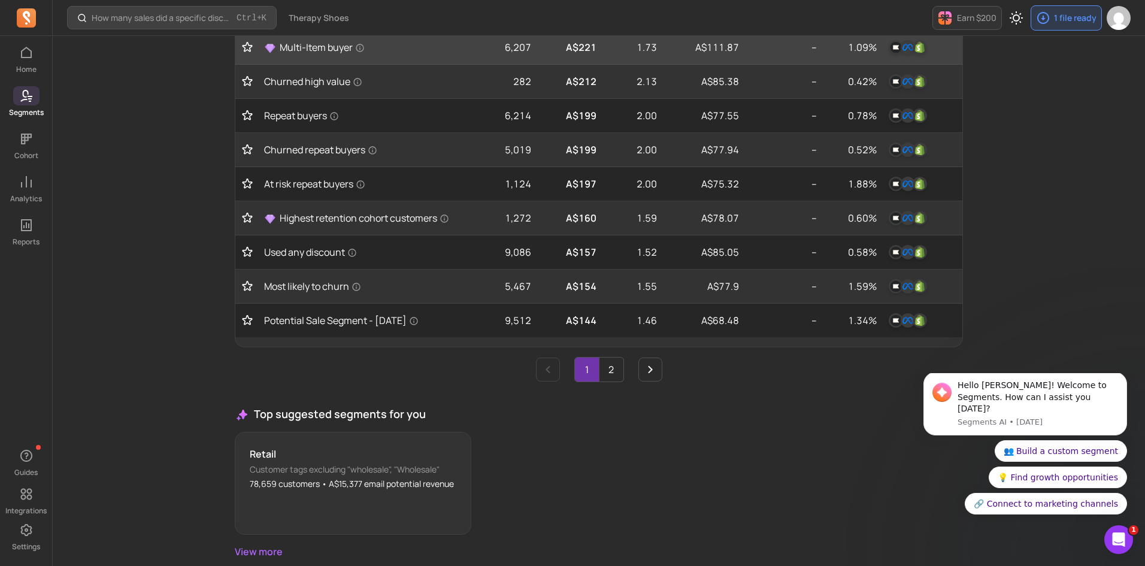
scroll to position [568, 0]
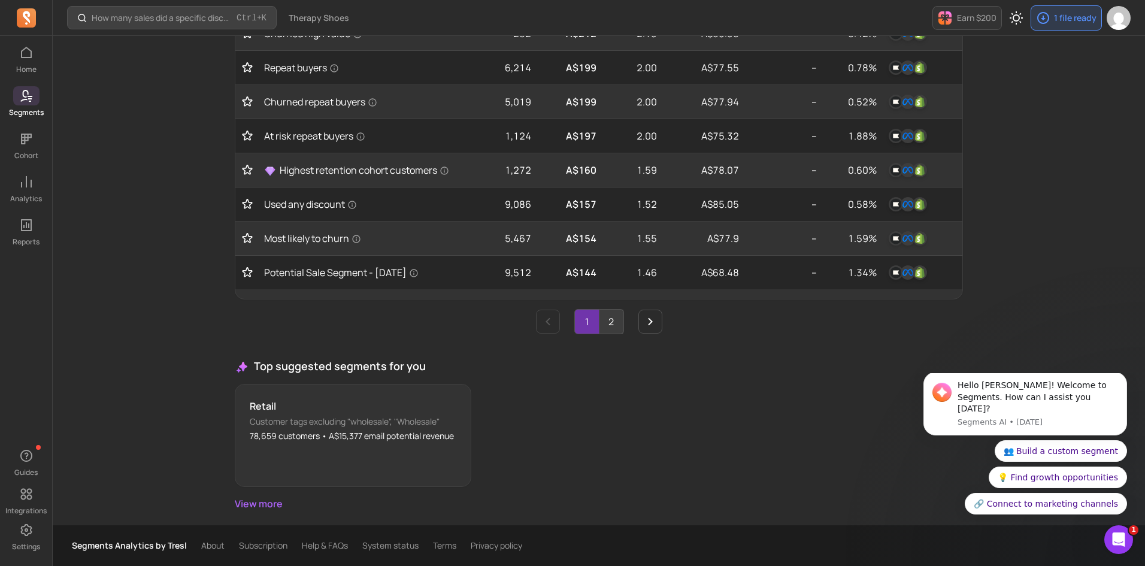
click at [608, 330] on link "2" at bounding box center [612, 322] width 24 height 24
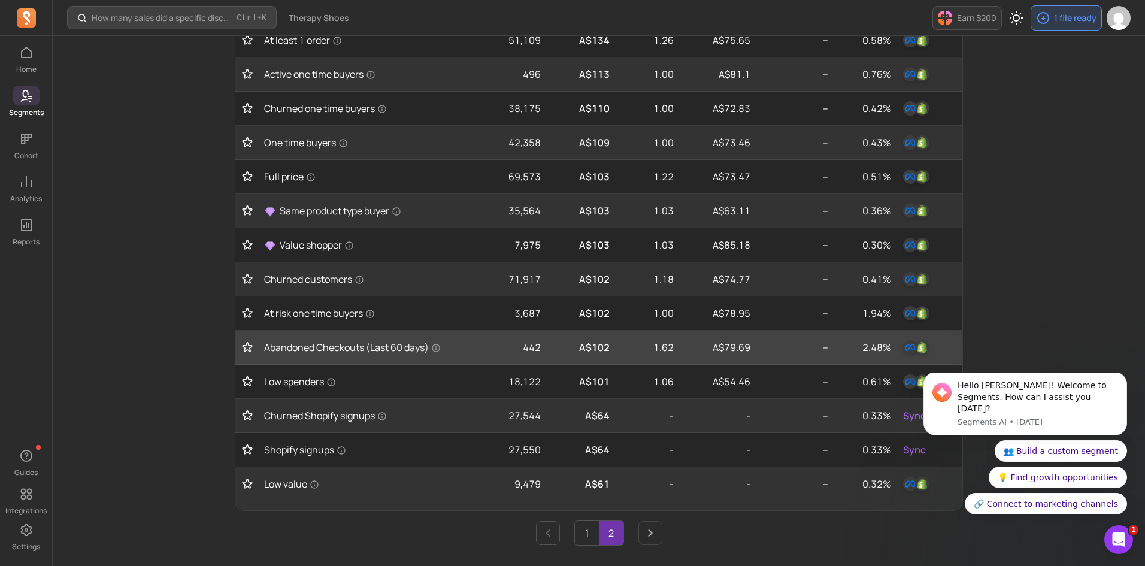
scroll to position [305, 0]
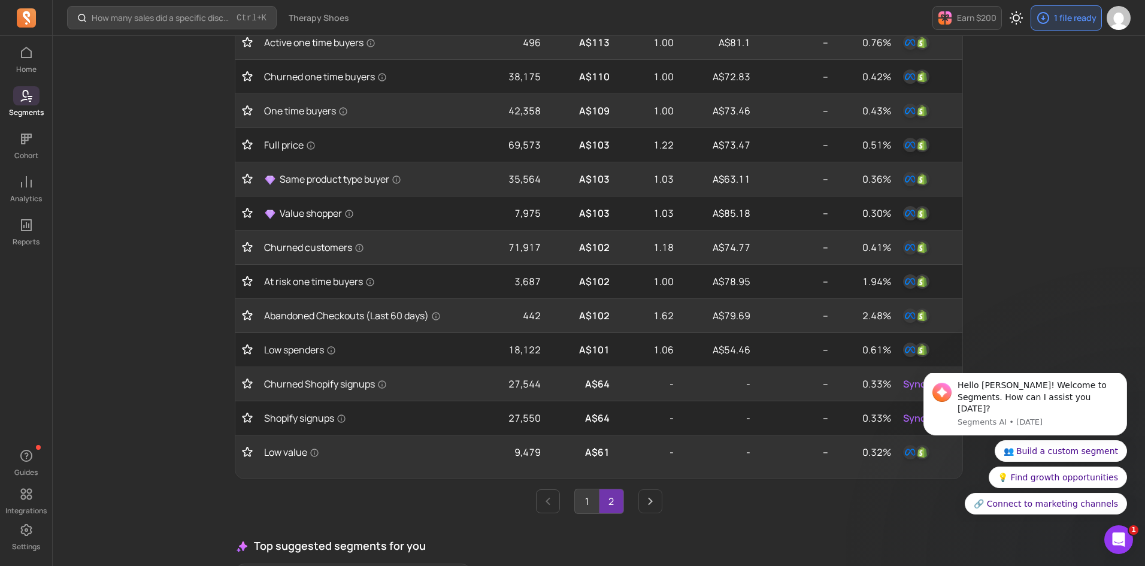
click at [578, 495] on link "1" at bounding box center [587, 501] width 24 height 24
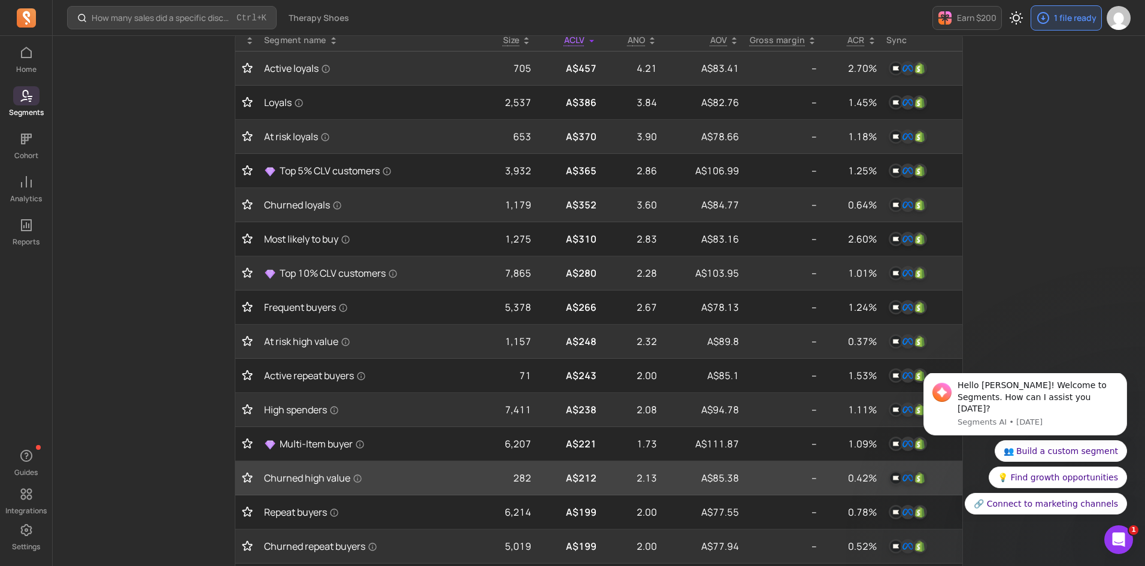
scroll to position [0, 0]
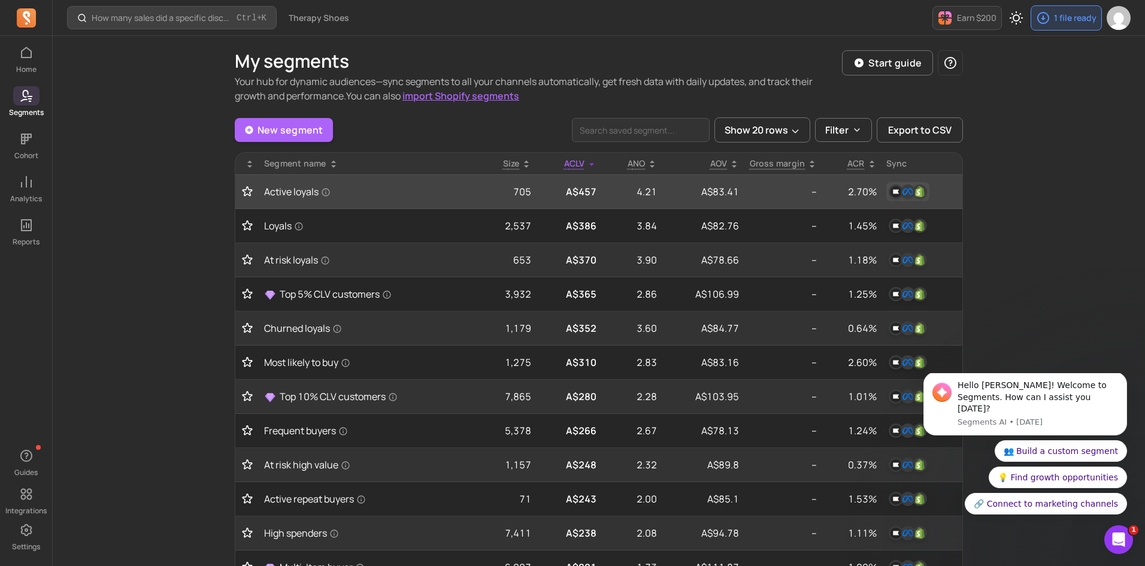
click at [909, 196] on img "button" at bounding box center [908, 191] width 14 height 14
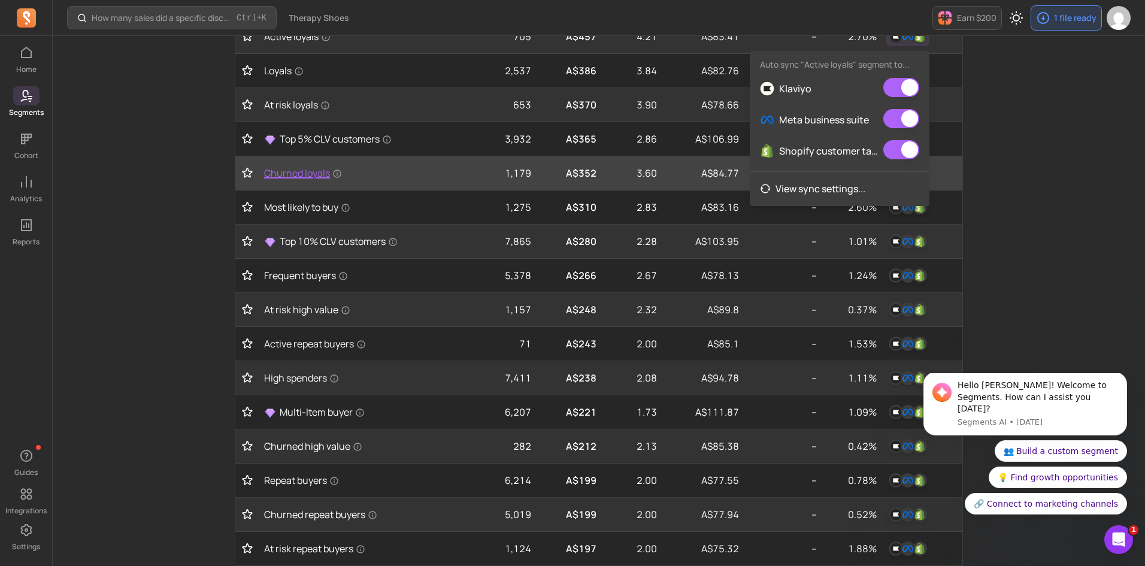
scroll to position [419, 0]
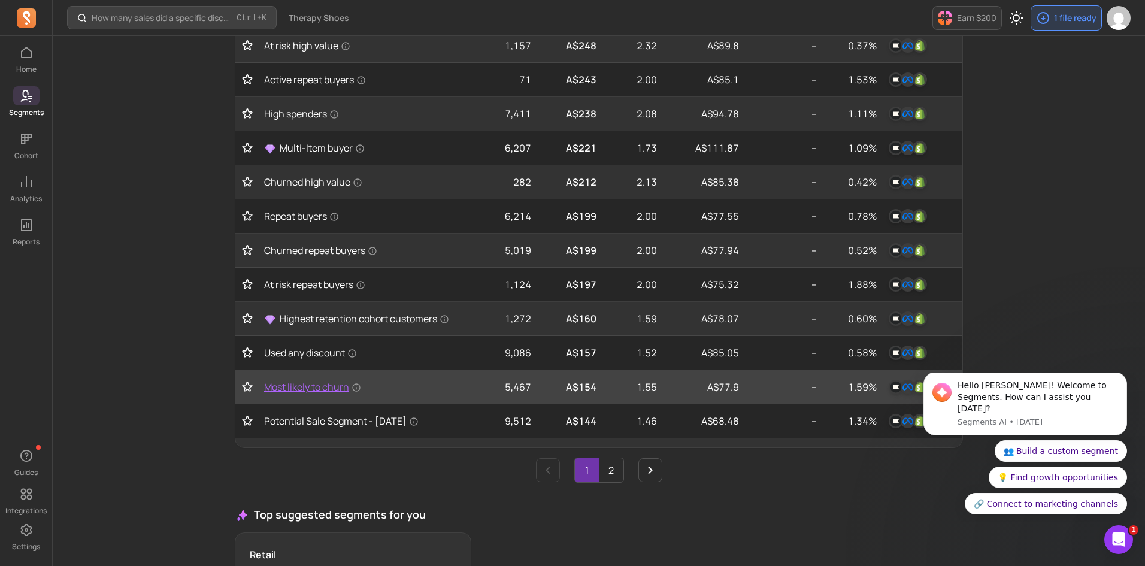
click at [297, 380] on span "Most likely to churn" at bounding box center [312, 387] width 97 height 14
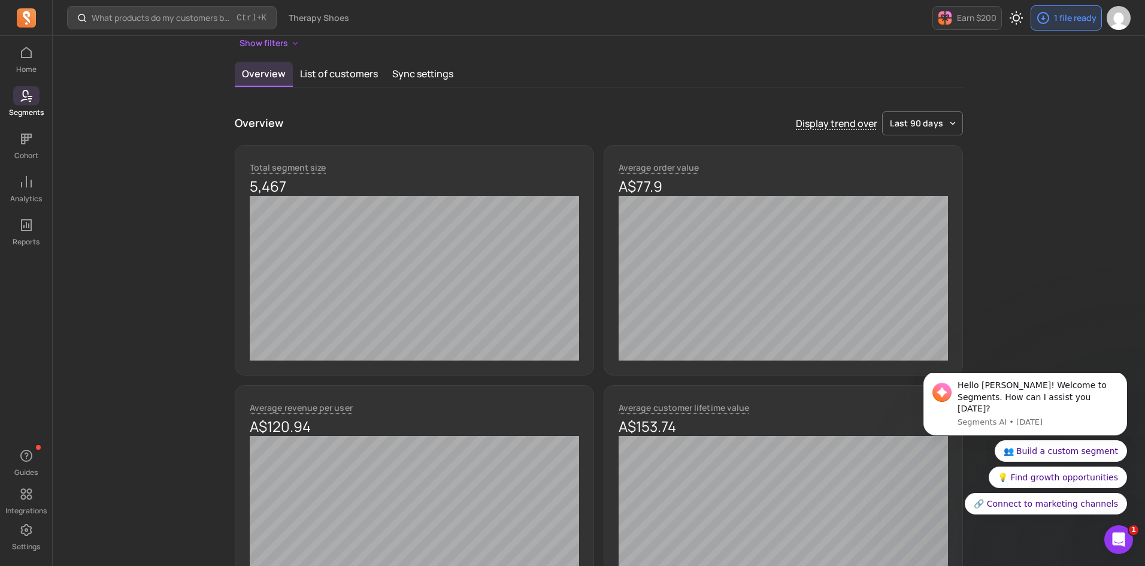
scroll to position [120, 0]
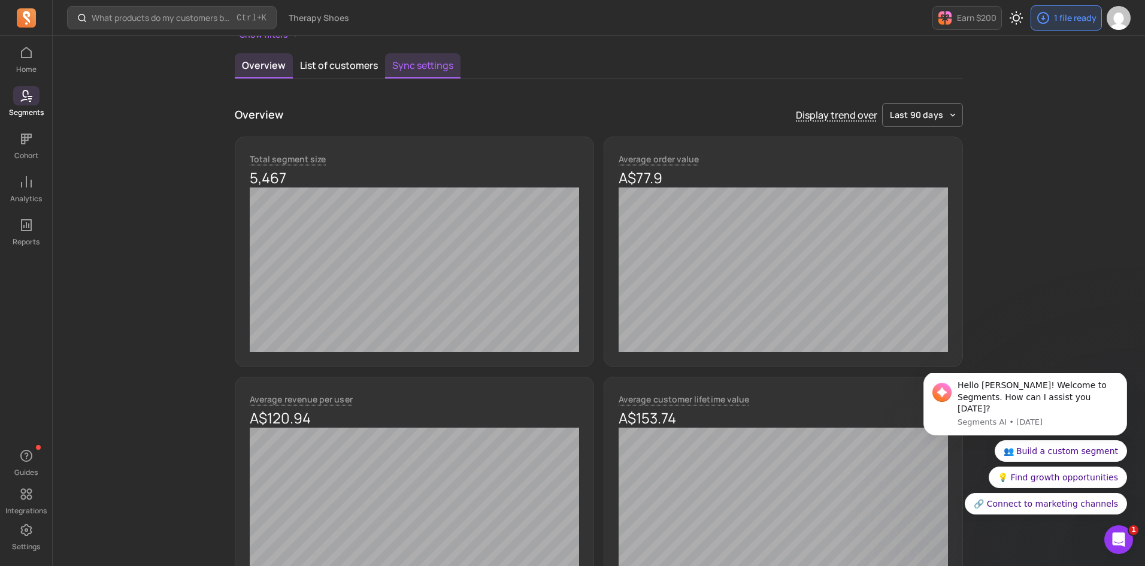
click at [431, 60] on button "Sync settings" at bounding box center [422, 65] width 75 height 25
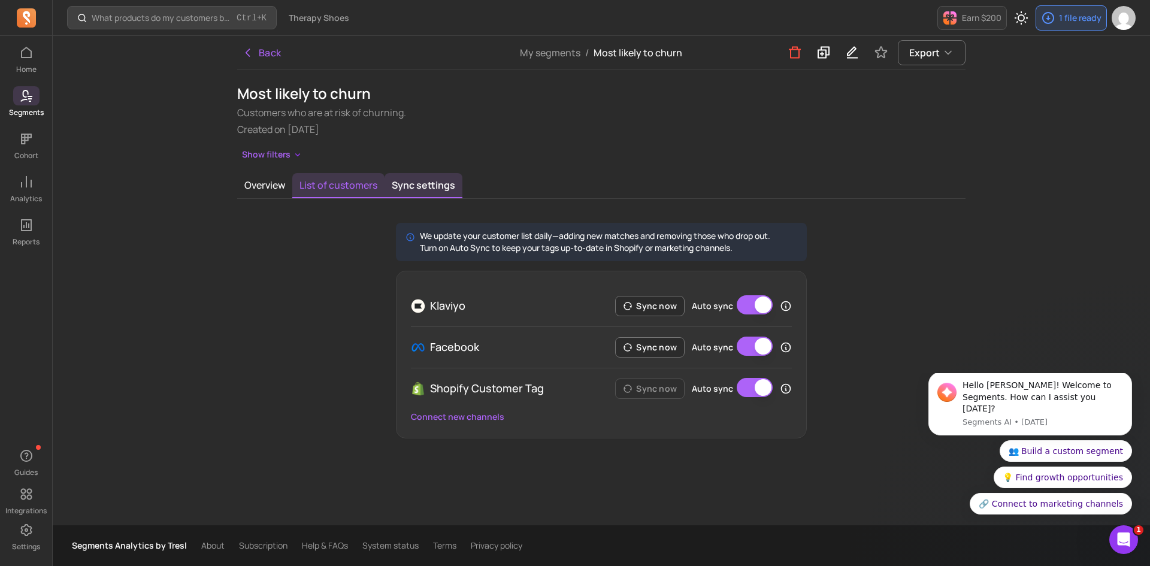
click at [344, 187] on button "List of customers" at bounding box center [338, 185] width 92 height 25
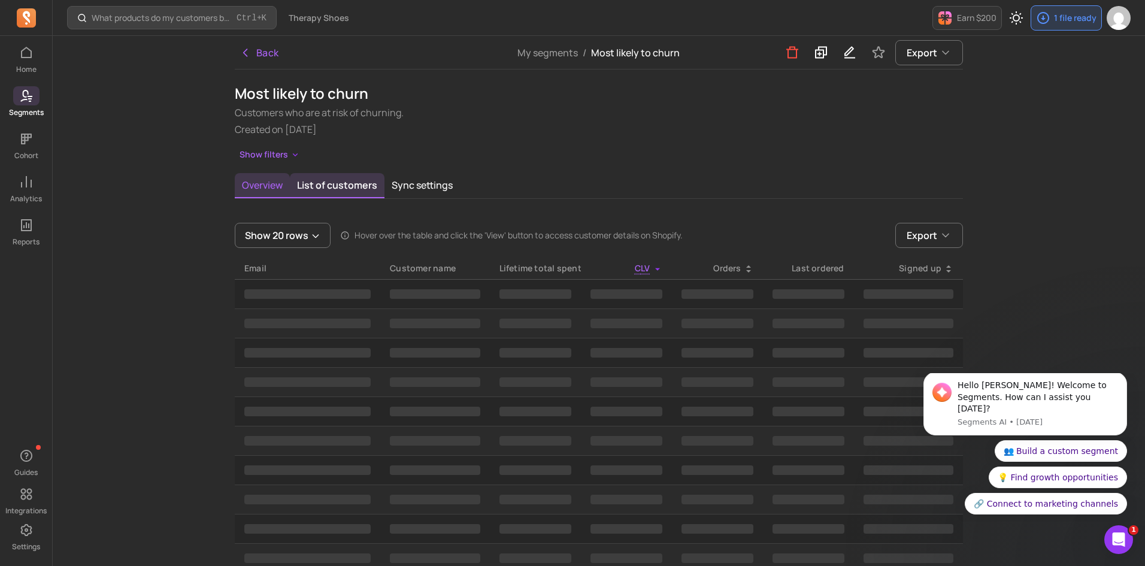
click at [267, 180] on button "Overview" at bounding box center [262, 185] width 55 height 25
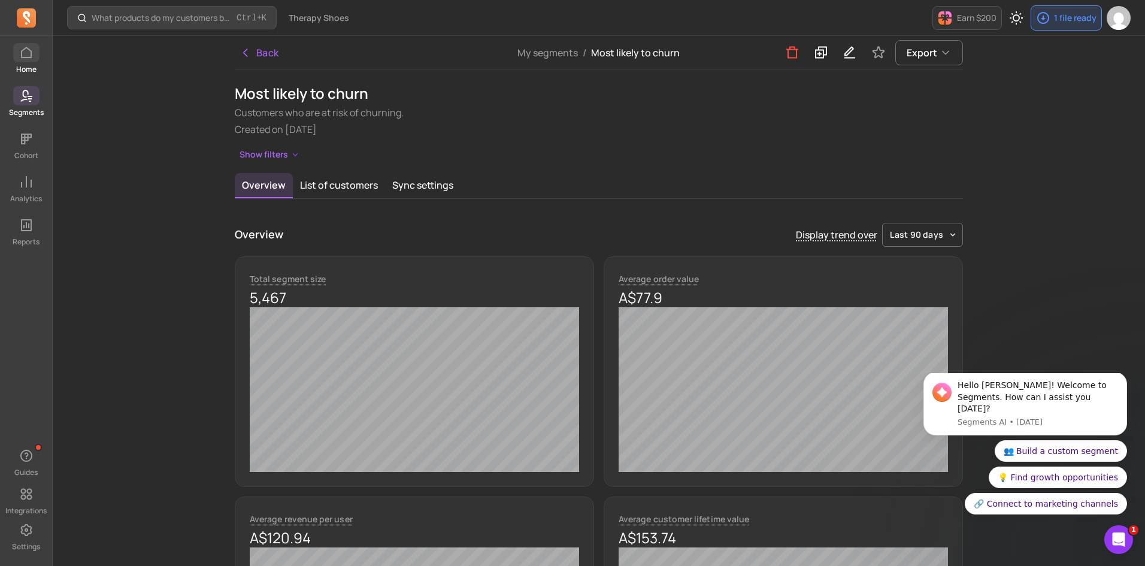
click at [39, 53] on span at bounding box center [26, 52] width 26 height 19
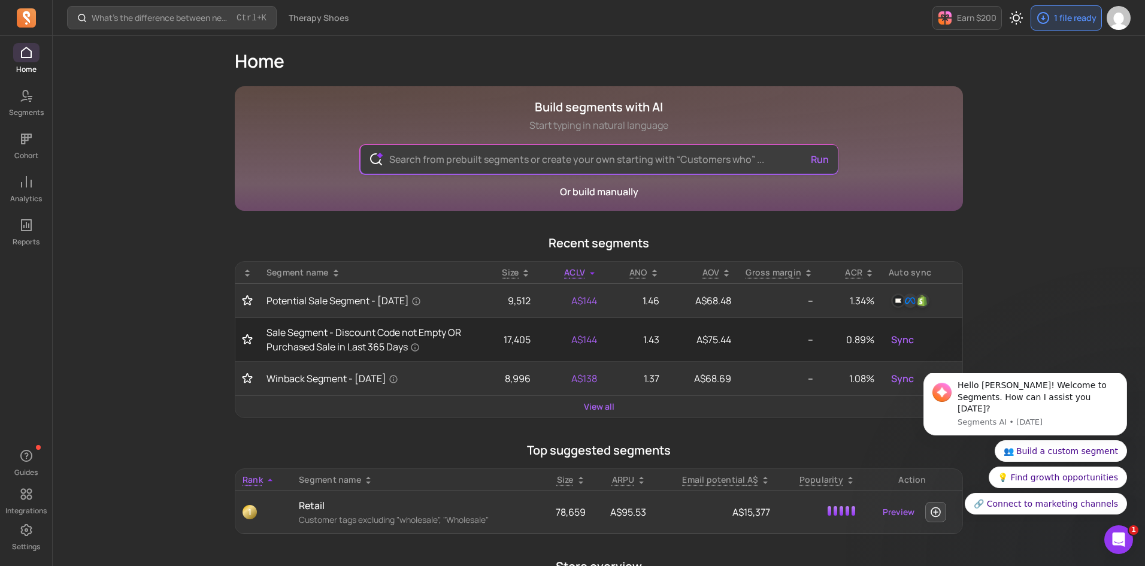
click at [483, 152] on input "text" at bounding box center [599, 159] width 439 height 29
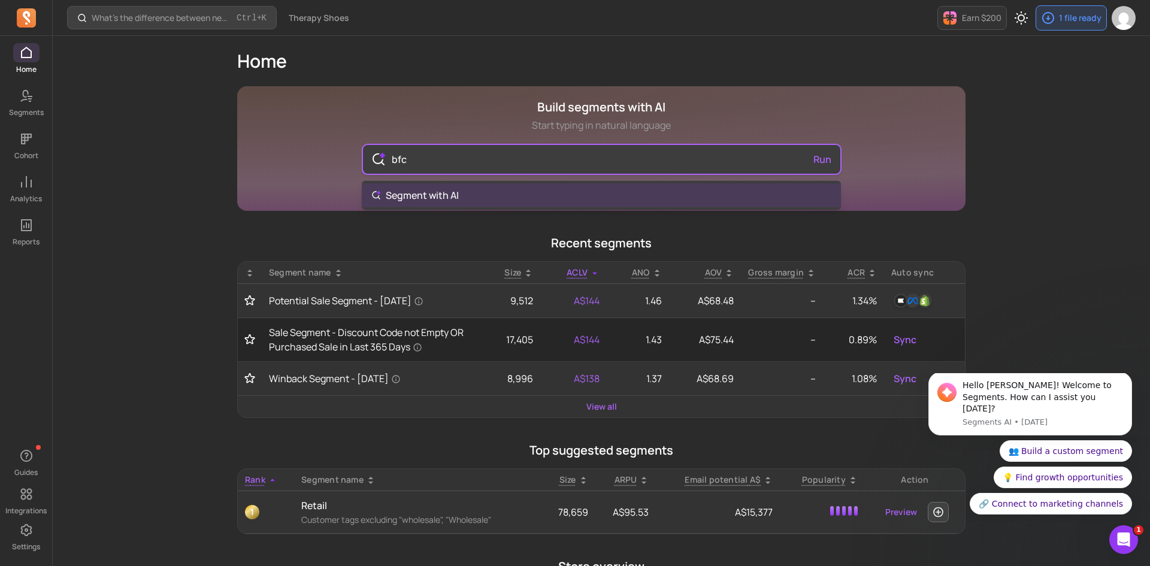
type input "bfcm"
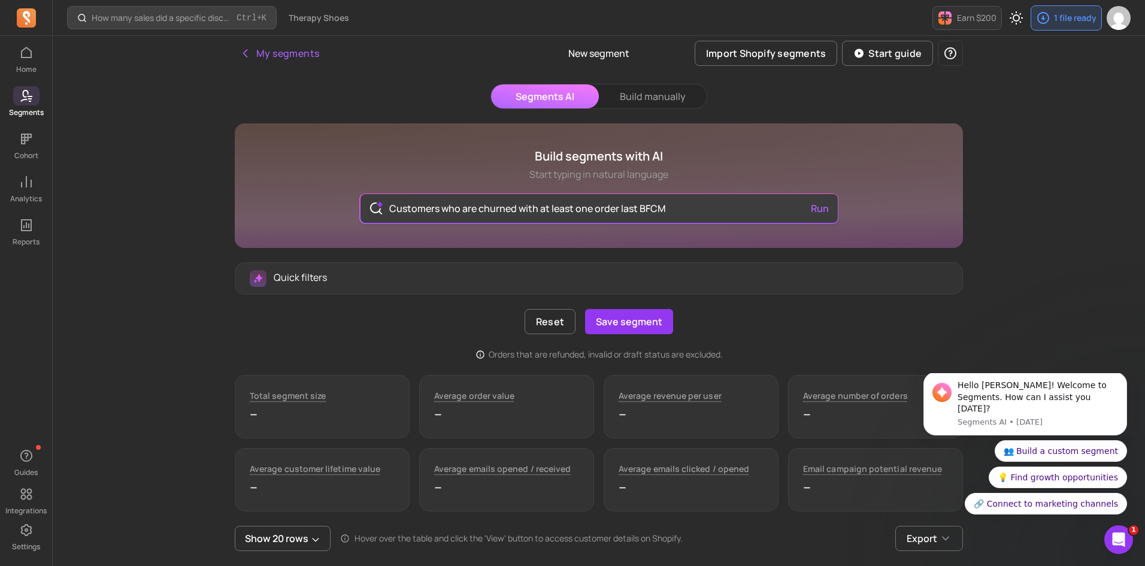
type input "Customers who are churned with at least one order last BFCM"
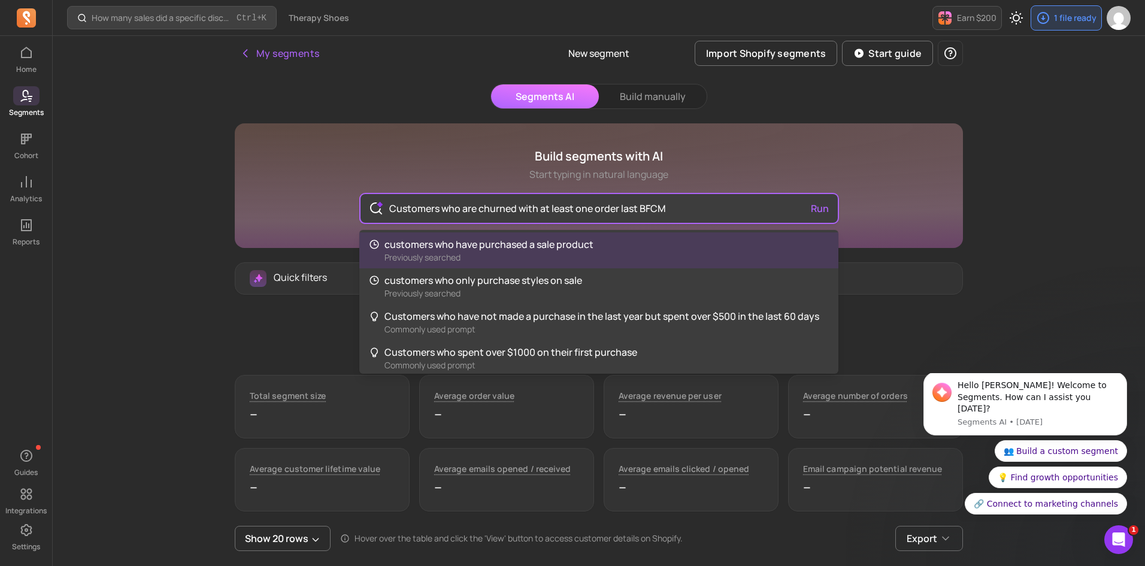
click at [496, 212] on input "Customers who are churned with at least one order last BFCM" at bounding box center [599, 208] width 439 height 29
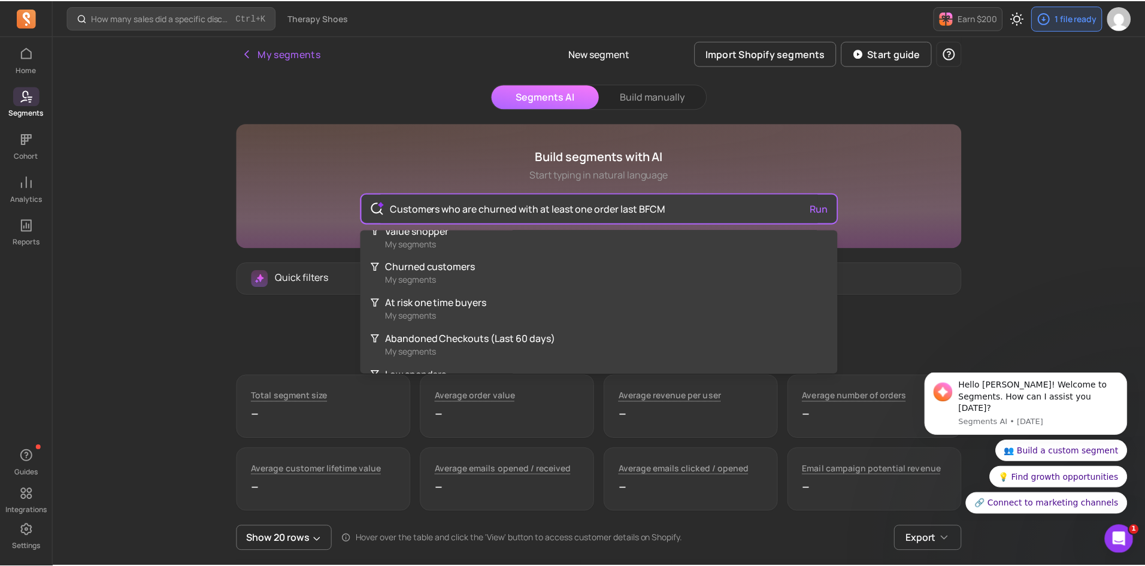
scroll to position [1497, 0]
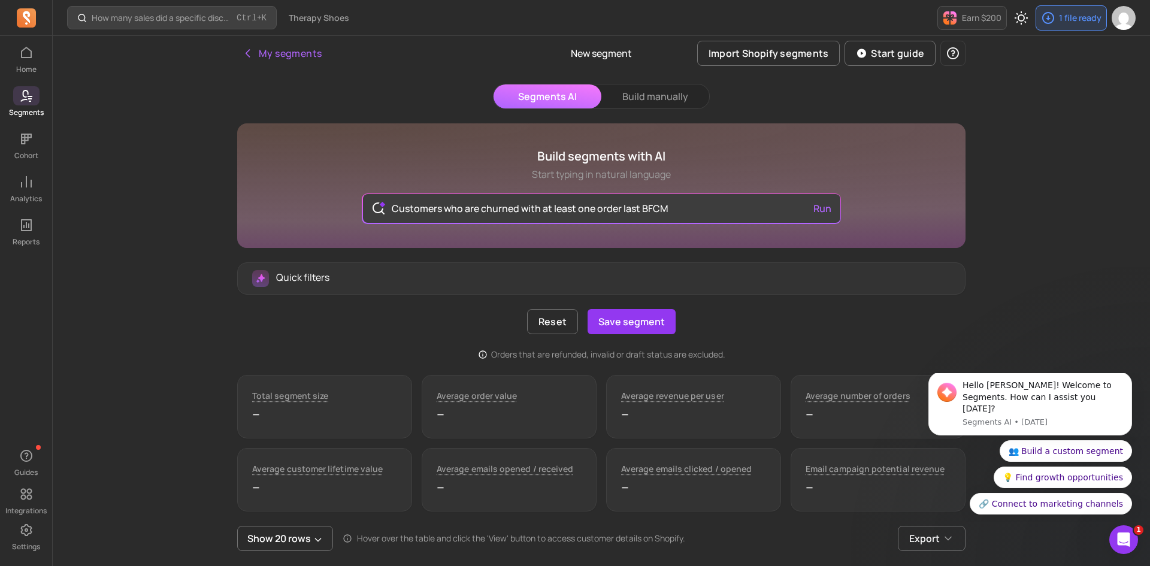
click at [627, 149] on div "Build segments with AI Start typing in natural language Customers who are churn…" at bounding box center [601, 185] width 728 height 125
click at [819, 212] on button "Run" at bounding box center [820, 208] width 28 height 24
click at [819, 208] on button "Run" at bounding box center [820, 208] width 28 height 24
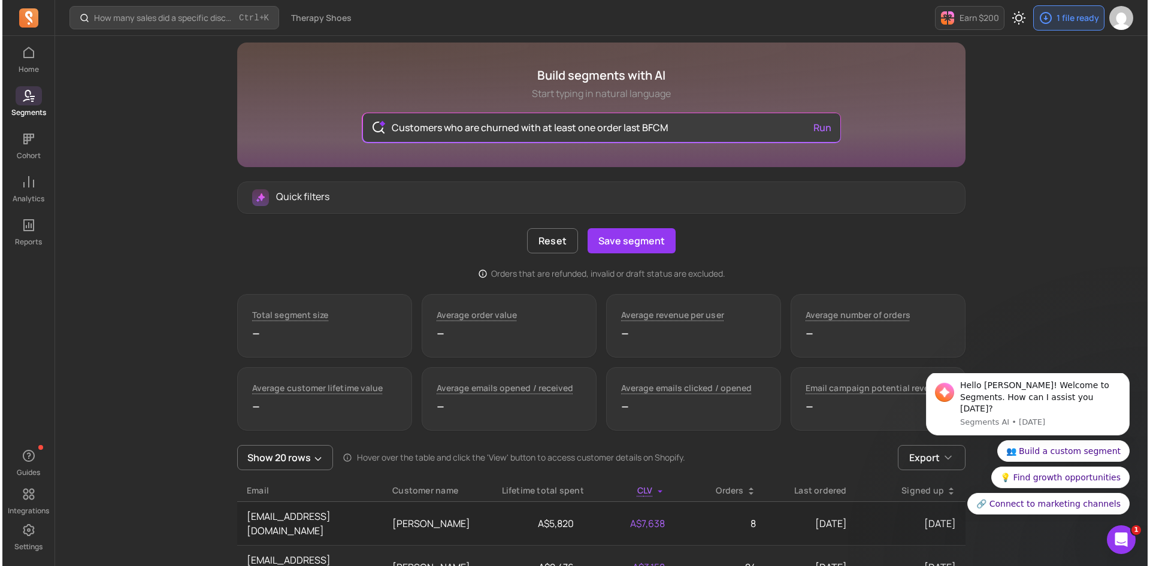
scroll to position [0, 0]
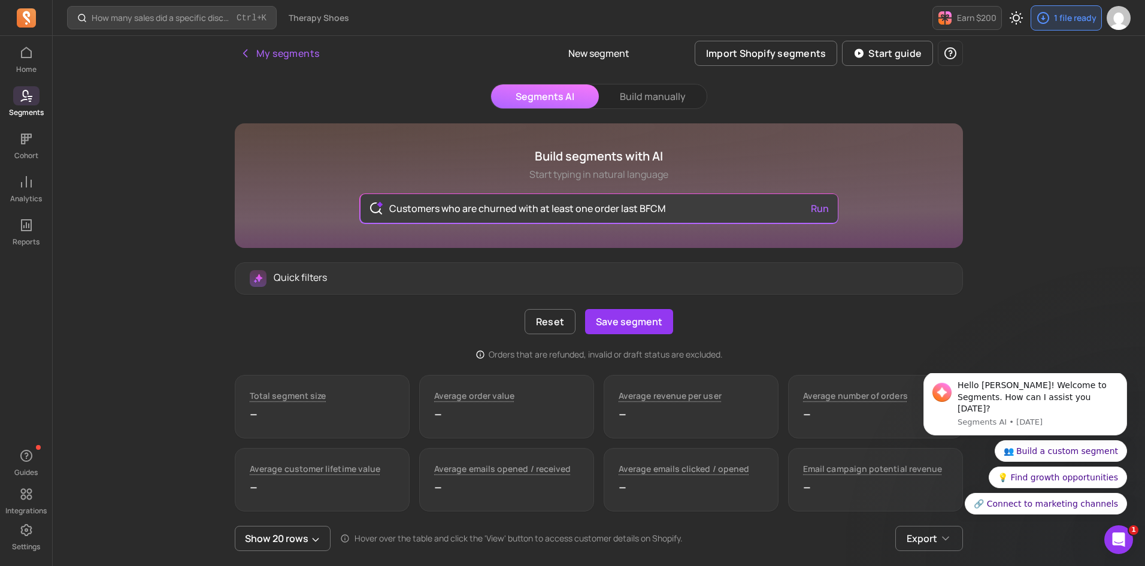
click at [641, 276] on div "Quick filters" at bounding box center [599, 278] width 698 height 17
click at [291, 275] on p "Quick filters" at bounding box center [300, 277] width 53 height 14
click at [645, 325] on button "Save segment" at bounding box center [629, 321] width 88 height 25
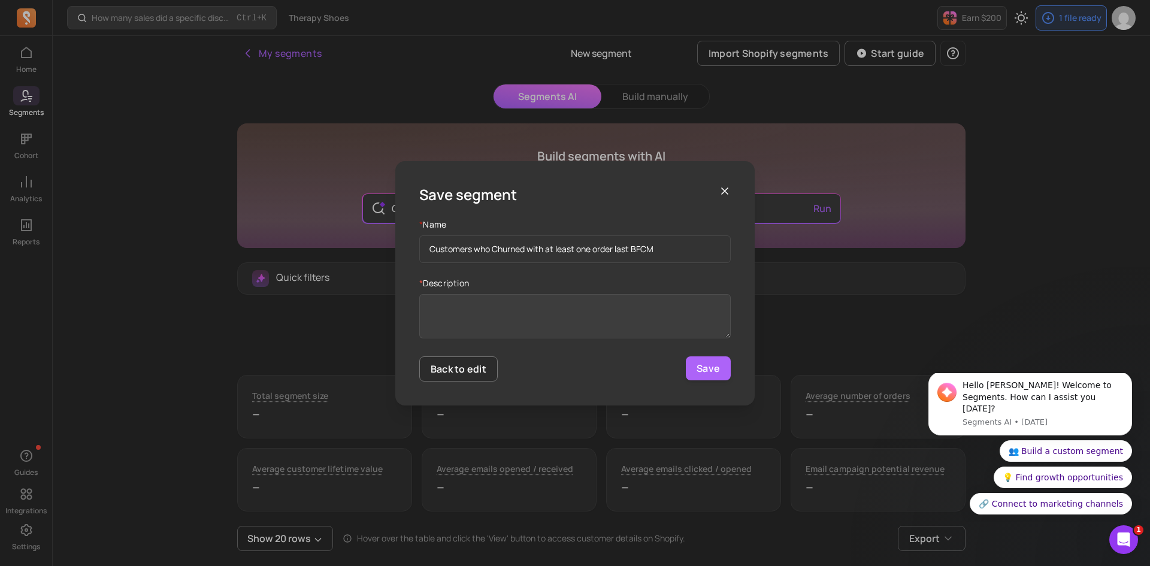
type input "Customers who Churned with at least one order last BFCM"
click at [522, 321] on textarea "* Description" at bounding box center [574, 316] width 311 height 44
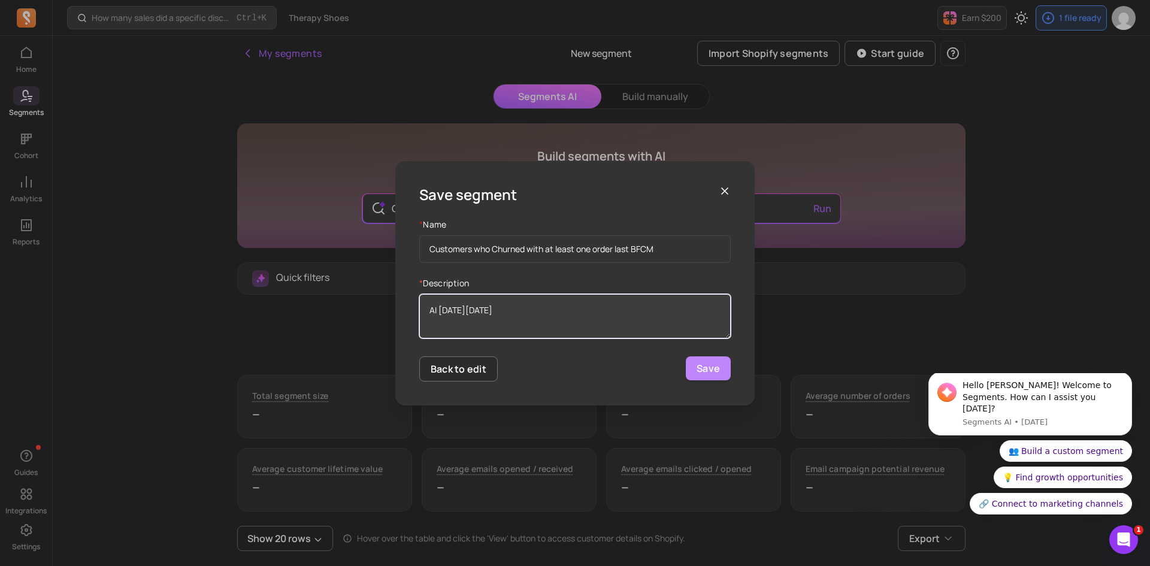
type textarea "AI [DATE][DATE]"
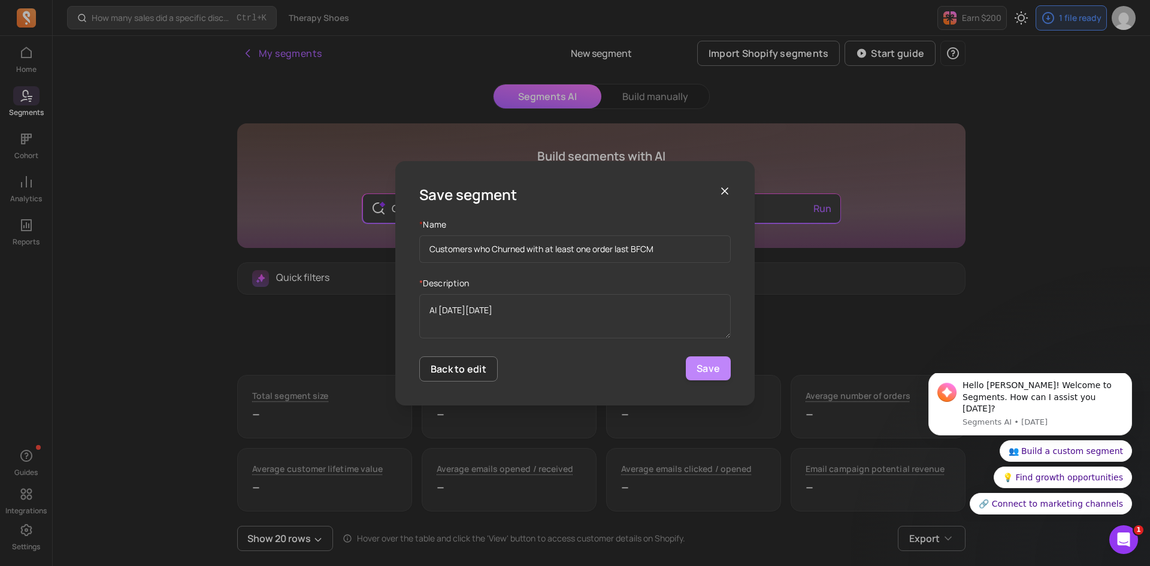
click at [708, 361] on button "Save" at bounding box center [708, 368] width 45 height 24
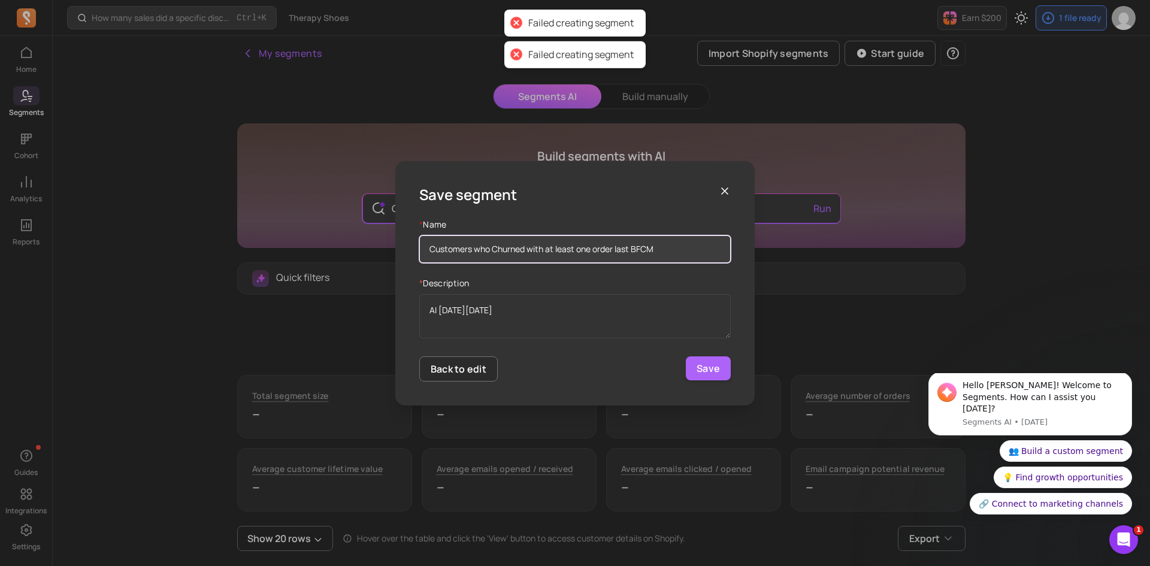
drag, startPoint x: 680, startPoint y: 243, endPoint x: 372, endPoint y: 233, distance: 308.6
click at [372, 233] on div "Save segment * Name Customers who Churned with at least one order last BFCM * D…" at bounding box center [575, 283] width 1150 height 566
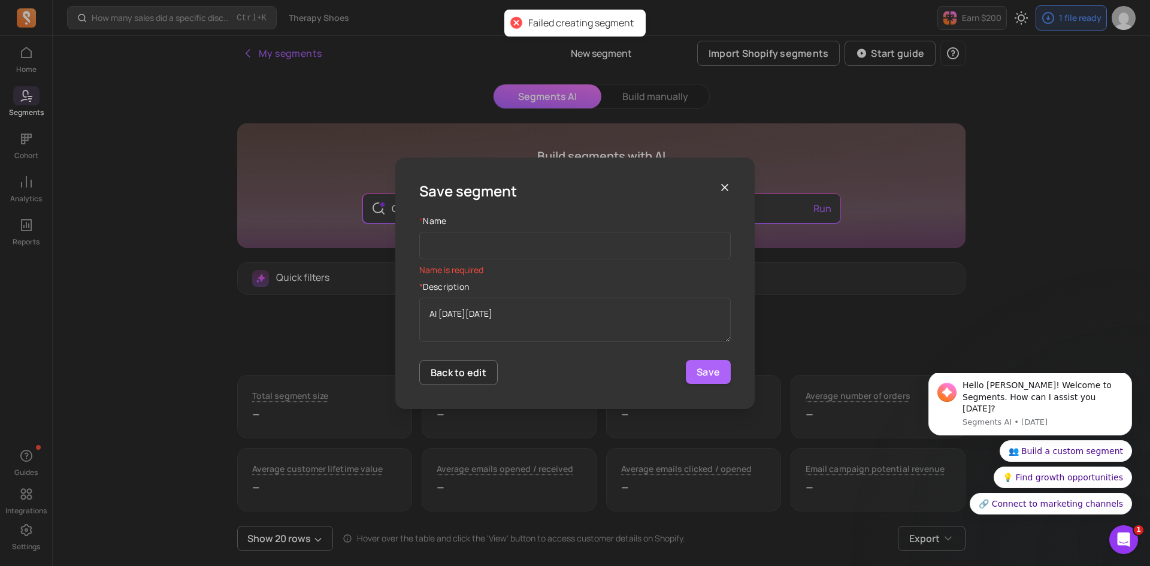
click at [725, 179] on div "Save segment * Name Name is required * Description AI [DATE][DATE] Back to edit…" at bounding box center [574, 284] width 359 height 252
click at [721, 185] on icon "button" at bounding box center [725, 187] width 12 height 12
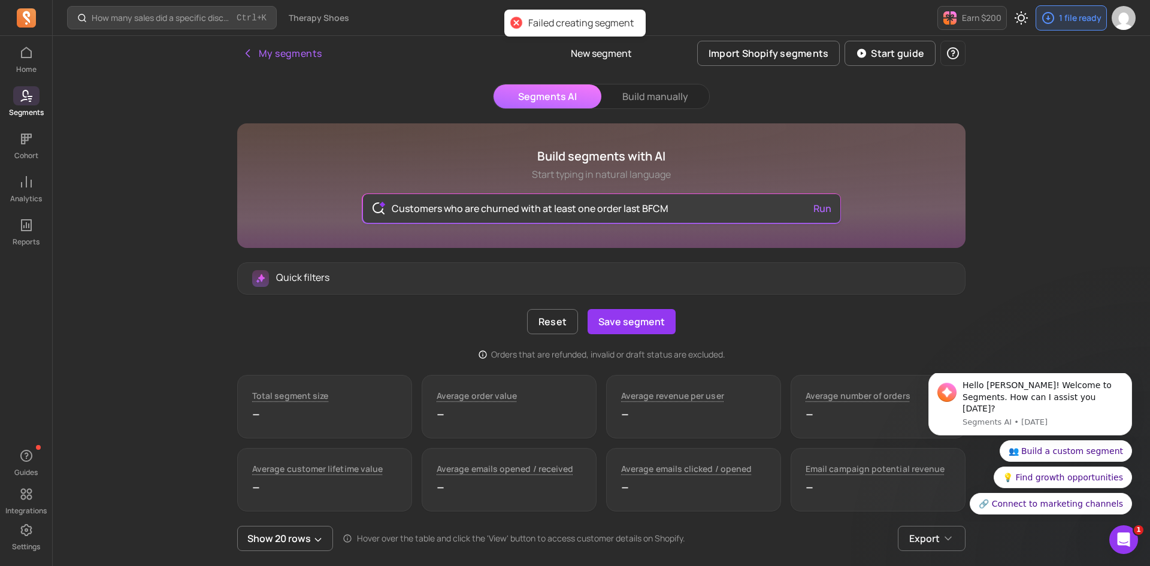
click at [696, 204] on input "Customers who are churned with at least one order last BFCM" at bounding box center [601, 208] width 439 height 29
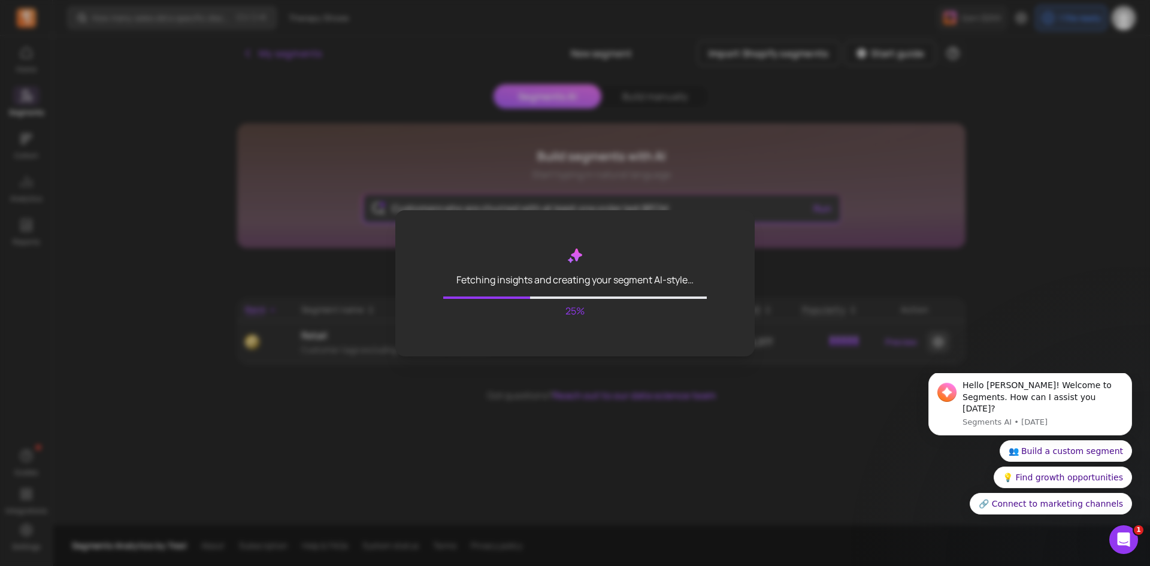
type input "Customers who are churned with at least one order last BFCM"
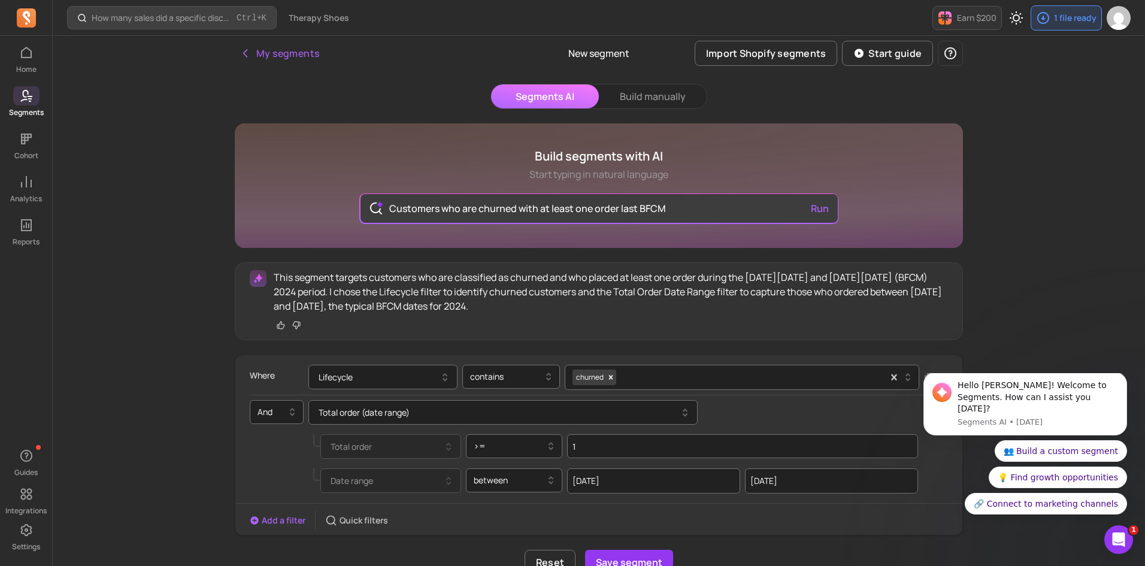
select select "2024"
select select "November"
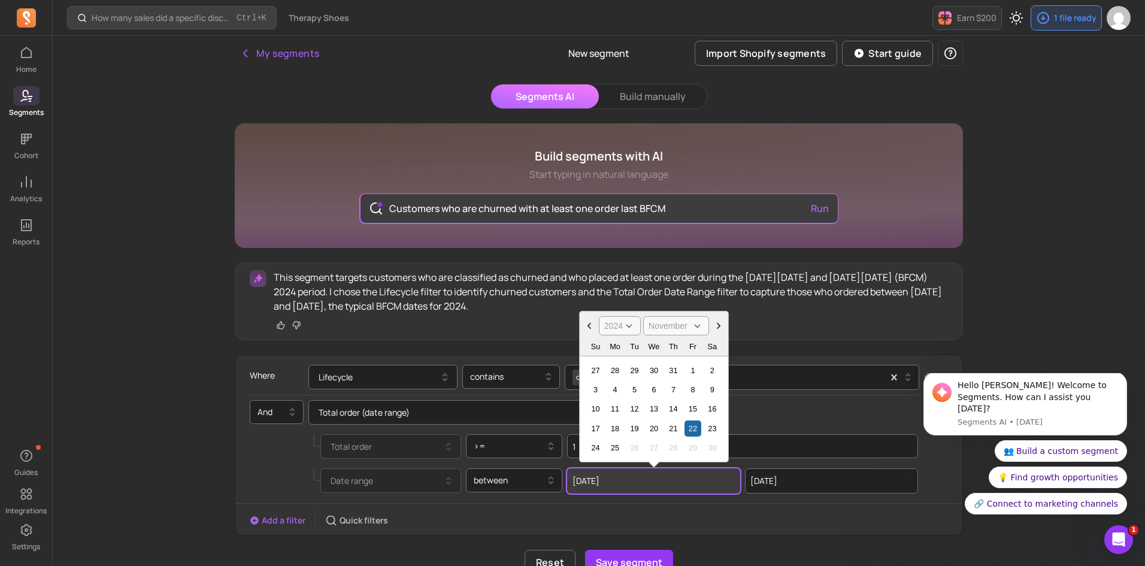
click at [607, 488] on input "[DATE]" at bounding box center [653, 480] width 173 height 25
click at [597, 425] on div "17" at bounding box center [596, 428] width 16 height 16
type input "[DATE]"
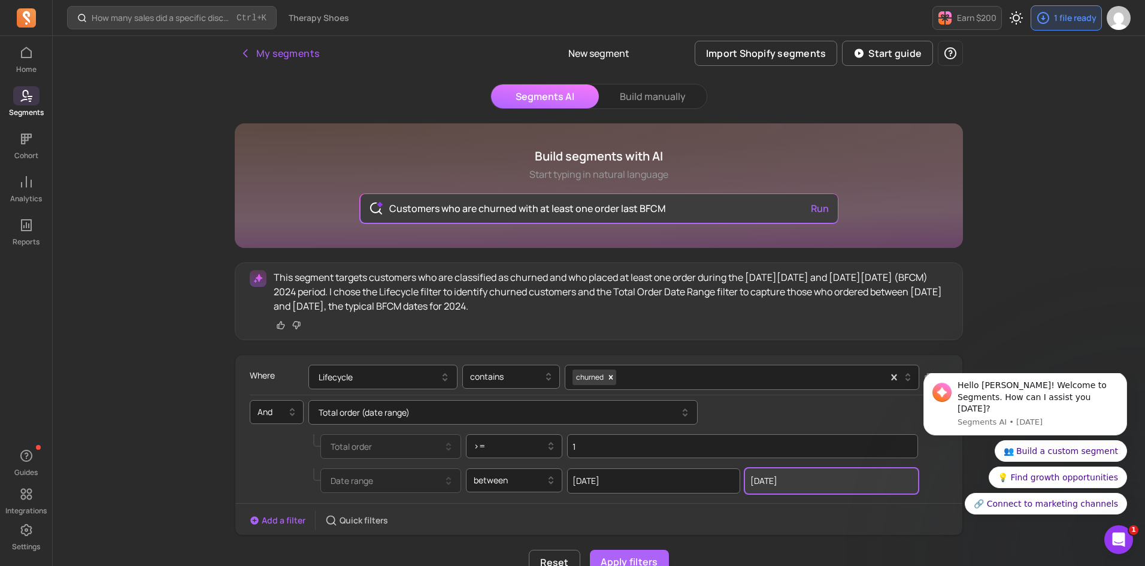
click at [787, 486] on input "[DATE]" at bounding box center [831, 480] width 173 height 25
select select "2024"
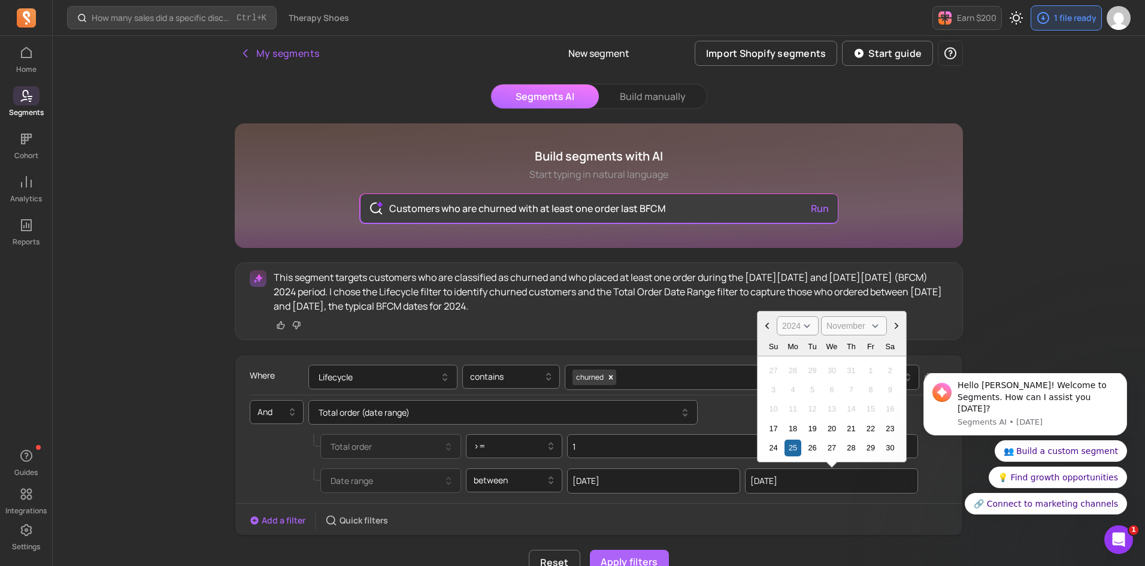
click at [897, 326] on icon "Choose Date" at bounding box center [897, 326] width 4 height 7
select select "December"
click at [858, 372] on div "5" at bounding box center [851, 370] width 16 height 16
type input "[DATE]"
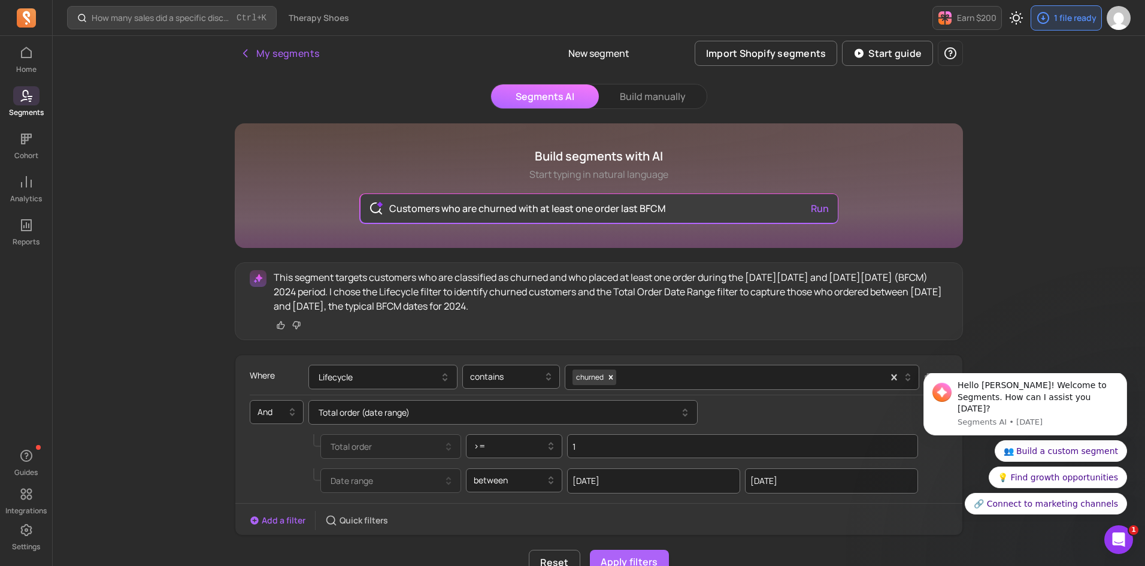
click at [726, 522] on div "Add a filter Quick filters" at bounding box center [598, 520] width 727 height 19
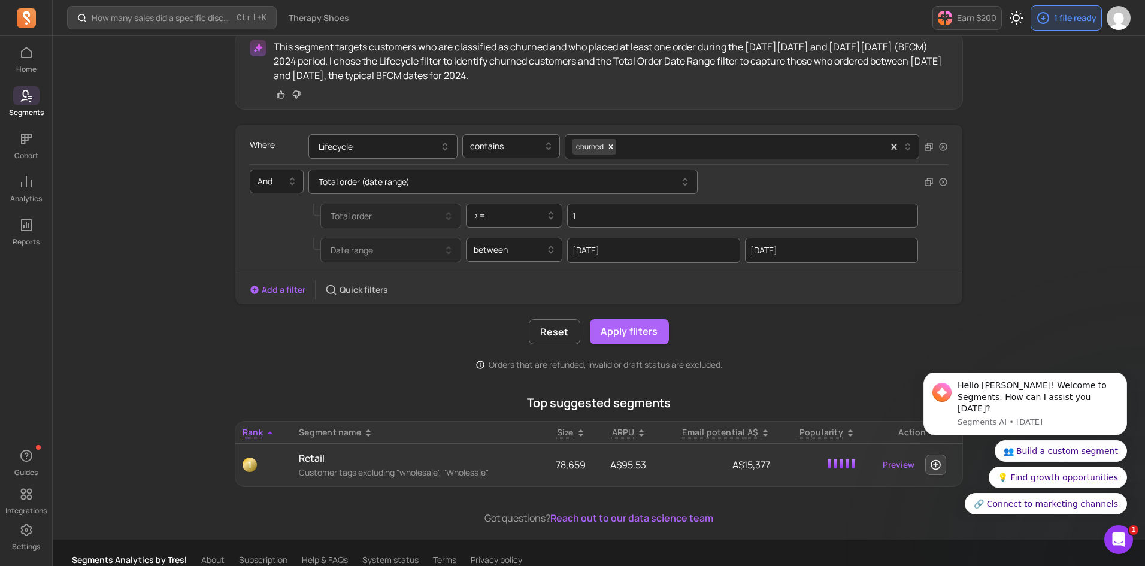
scroll to position [240, 0]
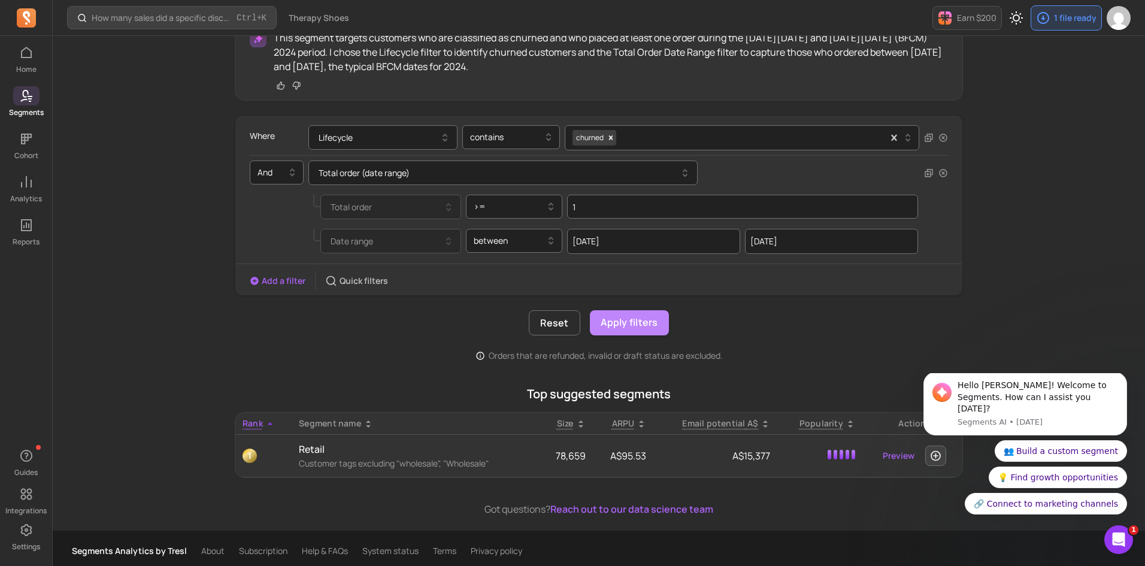
click at [649, 328] on button "Apply filters" at bounding box center [629, 322] width 79 height 25
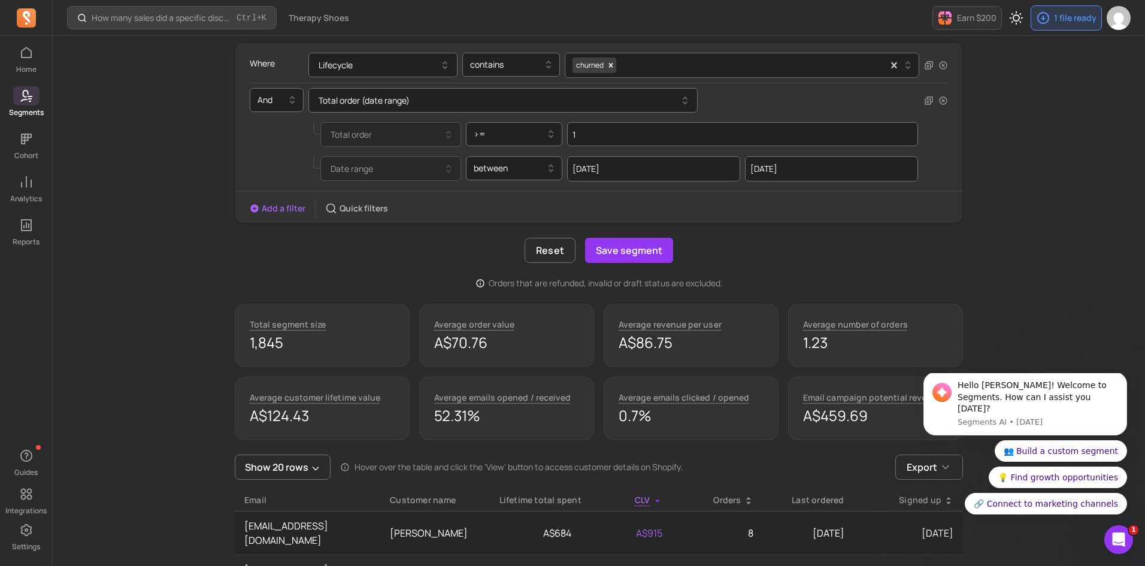
scroll to position [299, 0]
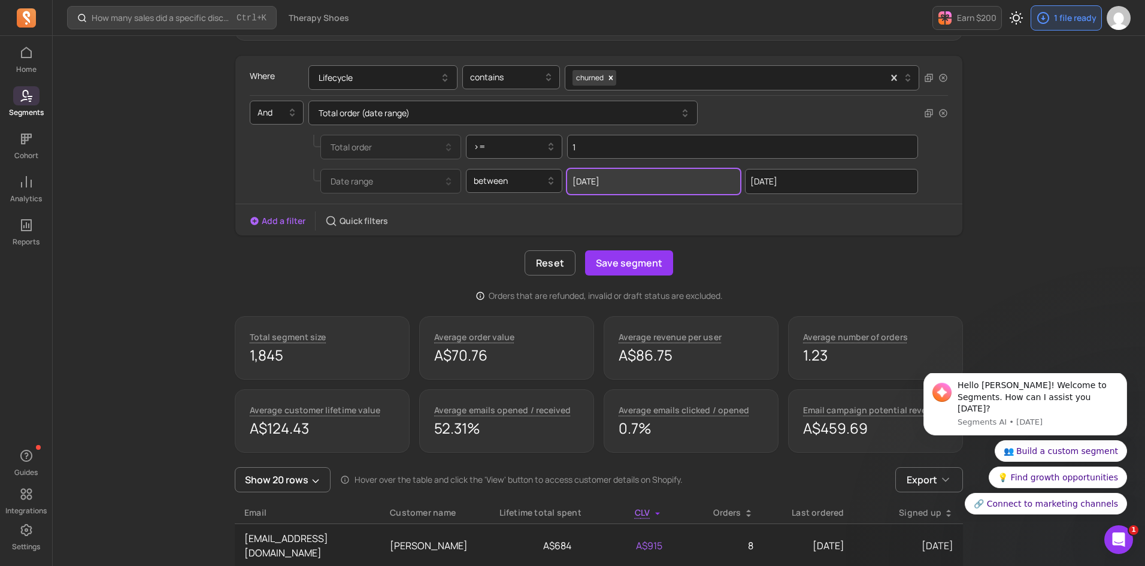
select select "2024"
select select "November"
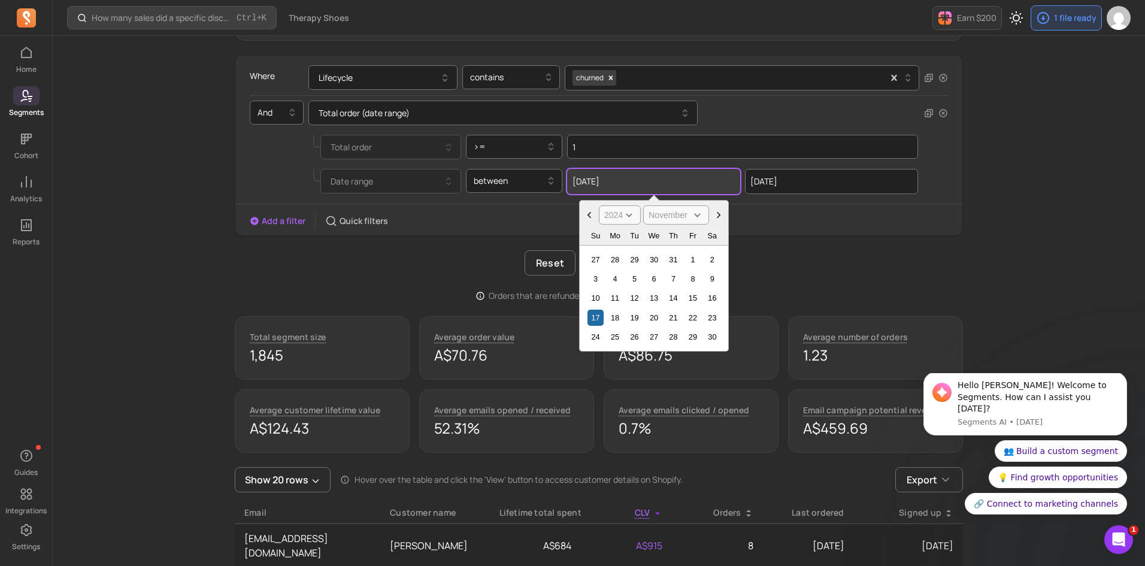
click at [605, 182] on input "[DATE]" at bounding box center [653, 181] width 173 height 25
click at [693, 297] on div "15" at bounding box center [693, 298] width 16 height 16
type input "[DATE]"
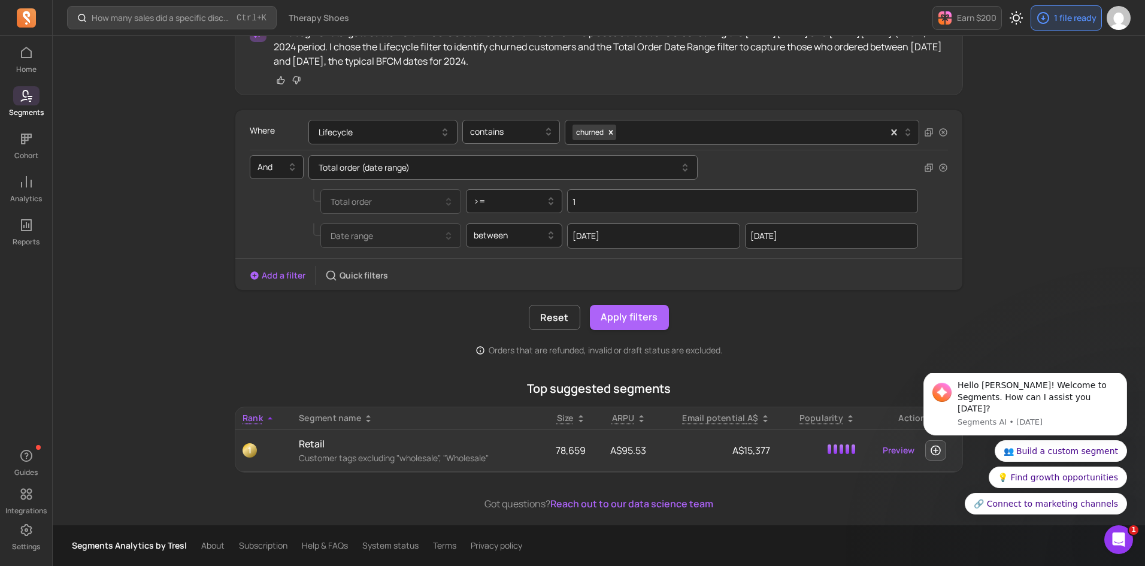
click at [742, 280] on div "Add a filter Quick filters" at bounding box center [598, 275] width 727 height 19
click at [657, 306] on button "Apply filters" at bounding box center [629, 317] width 79 height 25
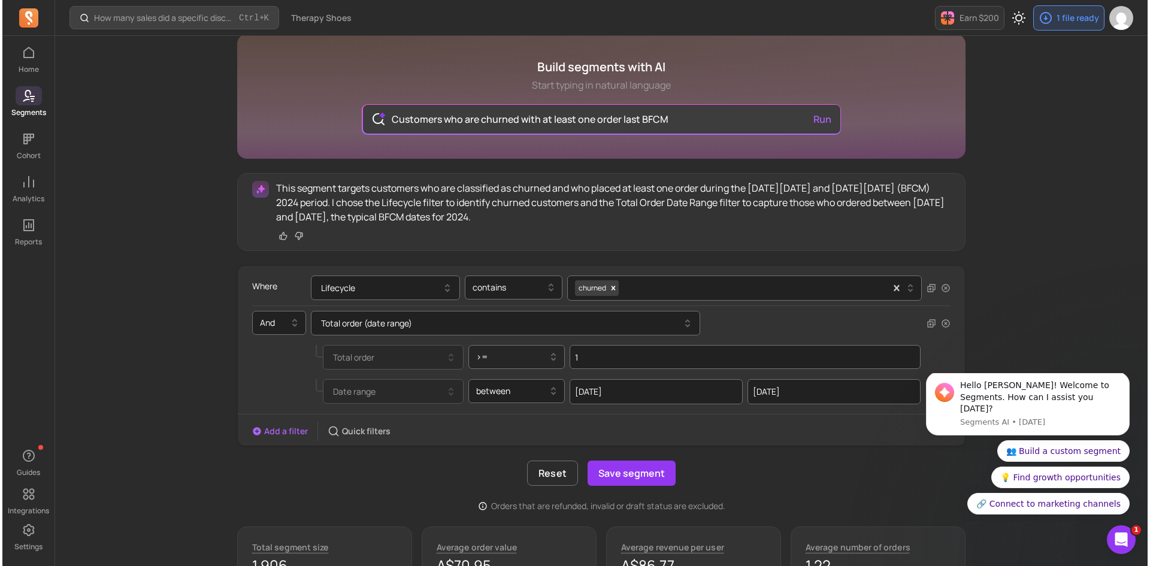
scroll to position [65, 0]
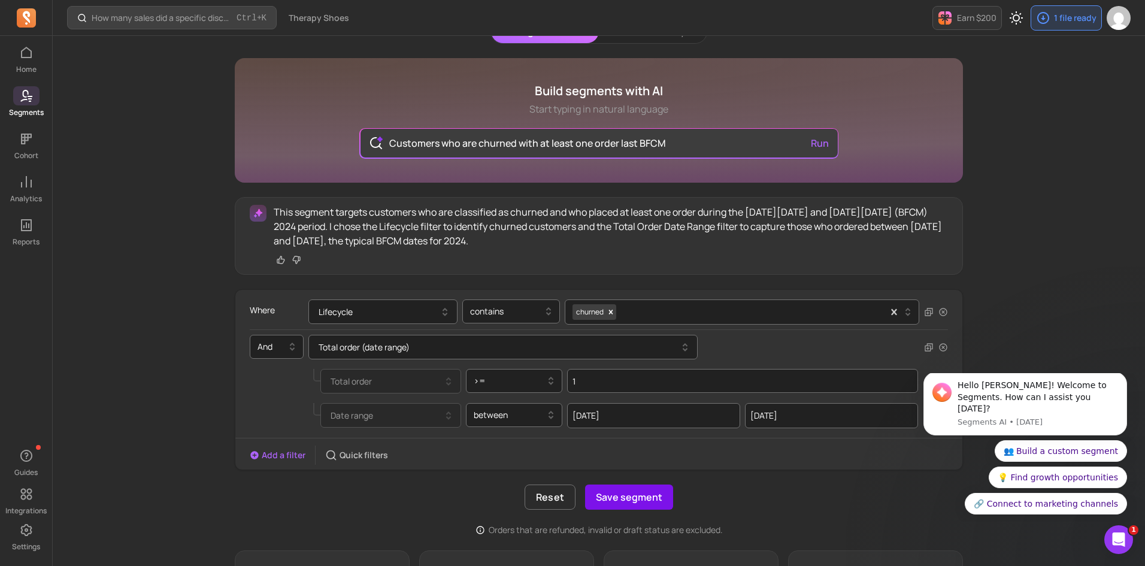
click at [638, 494] on button "Save segment" at bounding box center [629, 497] width 88 height 25
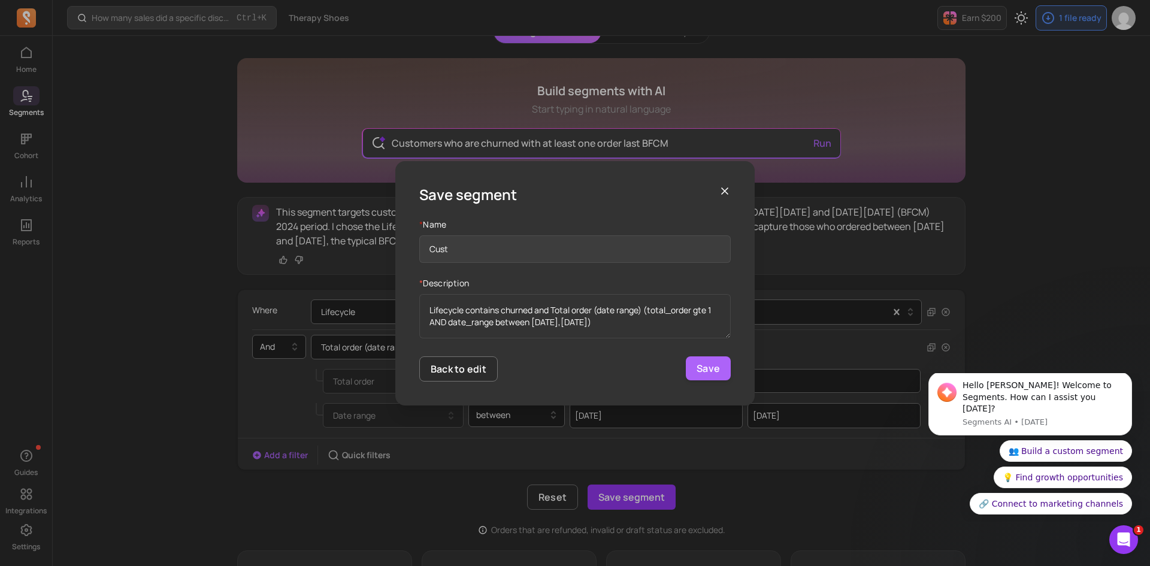
type input "Customers who Churned with at least one order last BFCM"
click at [712, 365] on button "Save" at bounding box center [708, 368] width 45 height 24
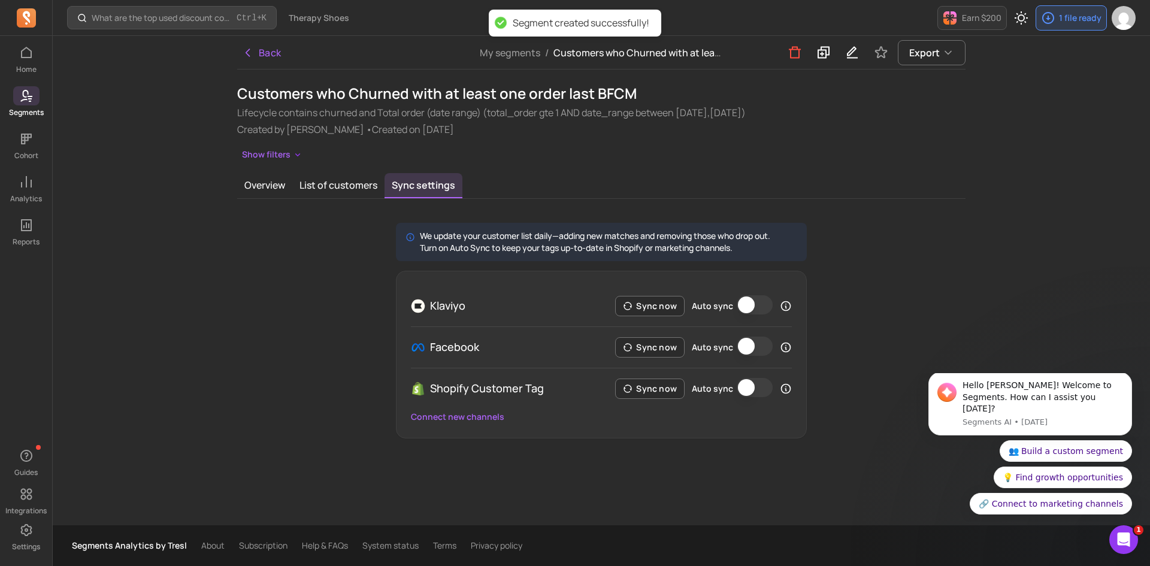
click at [747, 301] on button "Auto sync" at bounding box center [755, 304] width 36 height 19
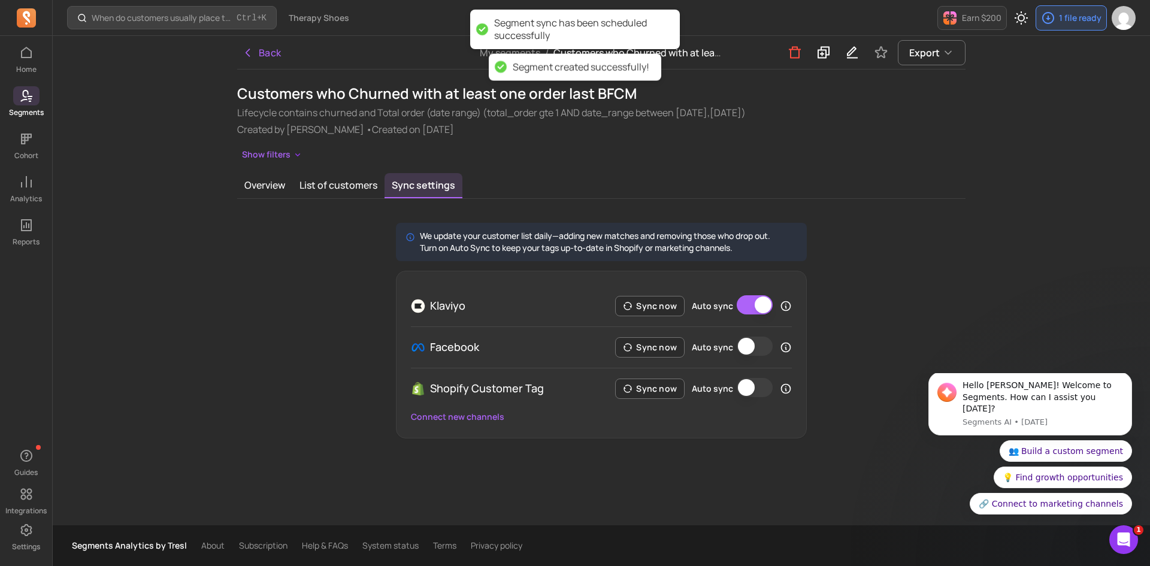
click at [758, 335] on div "Facebook Sync now Auto sync" at bounding box center [601, 346] width 381 height 41
click at [751, 345] on button "Auto sync" at bounding box center [755, 346] width 36 height 19
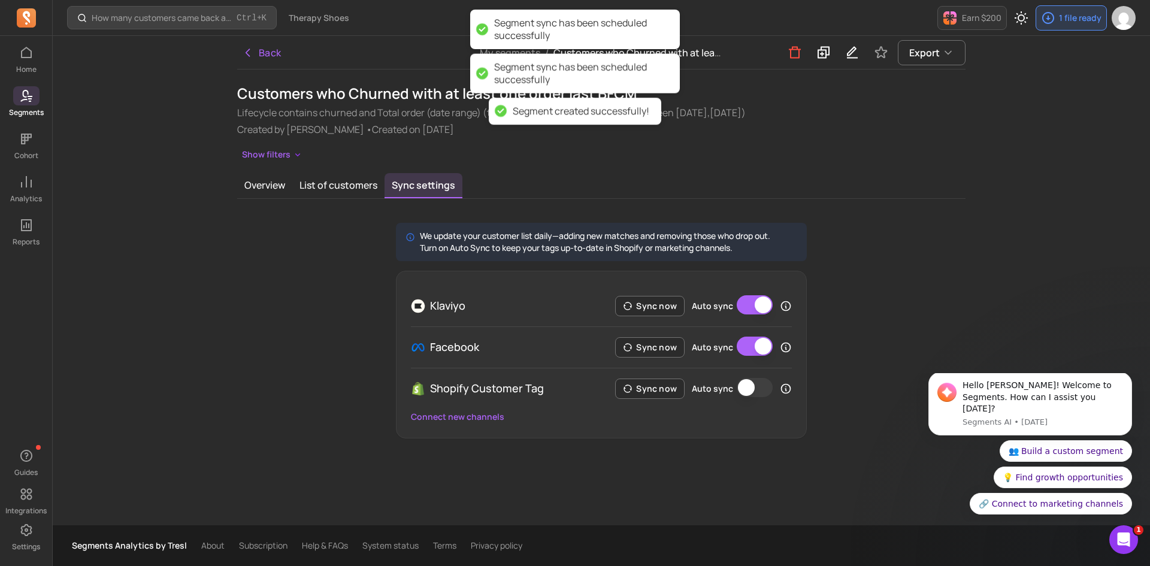
click at [752, 383] on button "Auto sync" at bounding box center [755, 387] width 36 height 19
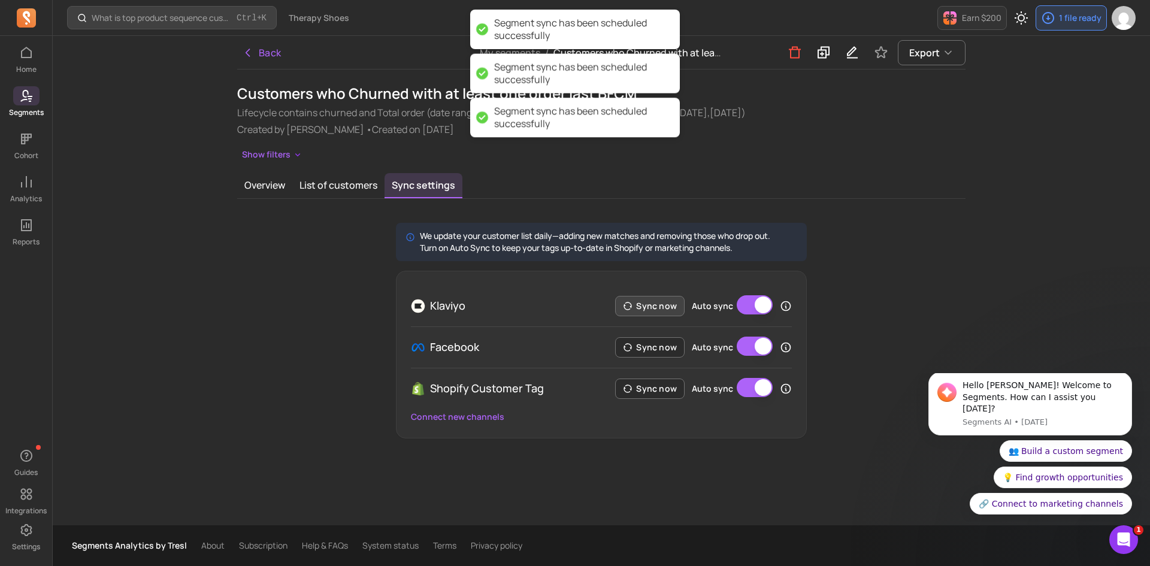
click at [668, 308] on button "Sync now" at bounding box center [649, 306] width 69 height 20
click at [664, 340] on button "Sync now" at bounding box center [649, 347] width 69 height 20
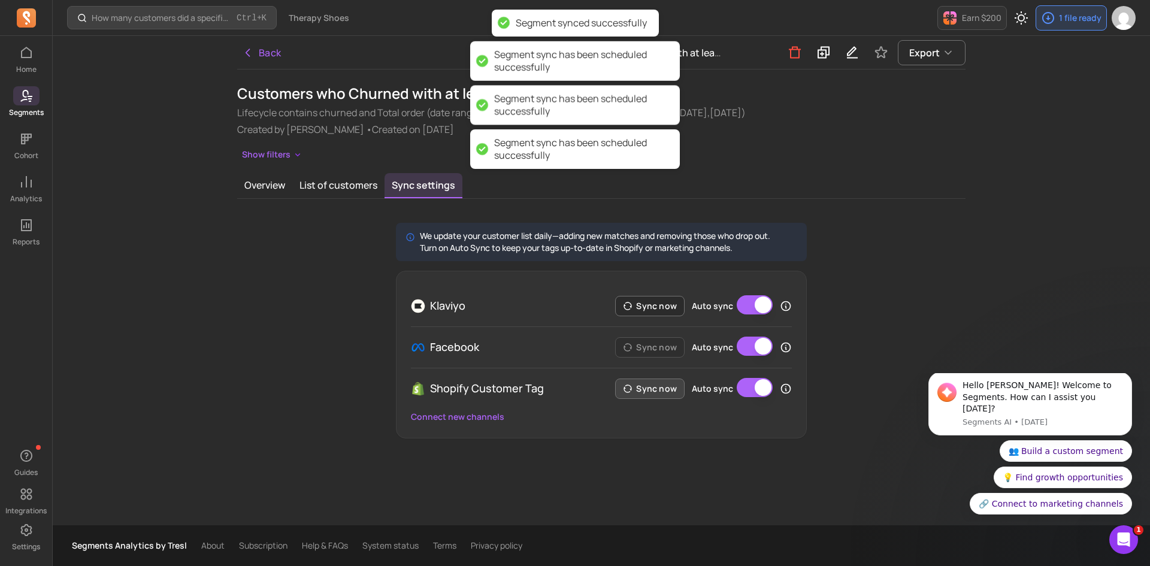
click at [656, 382] on button "Sync now" at bounding box center [649, 389] width 69 height 20
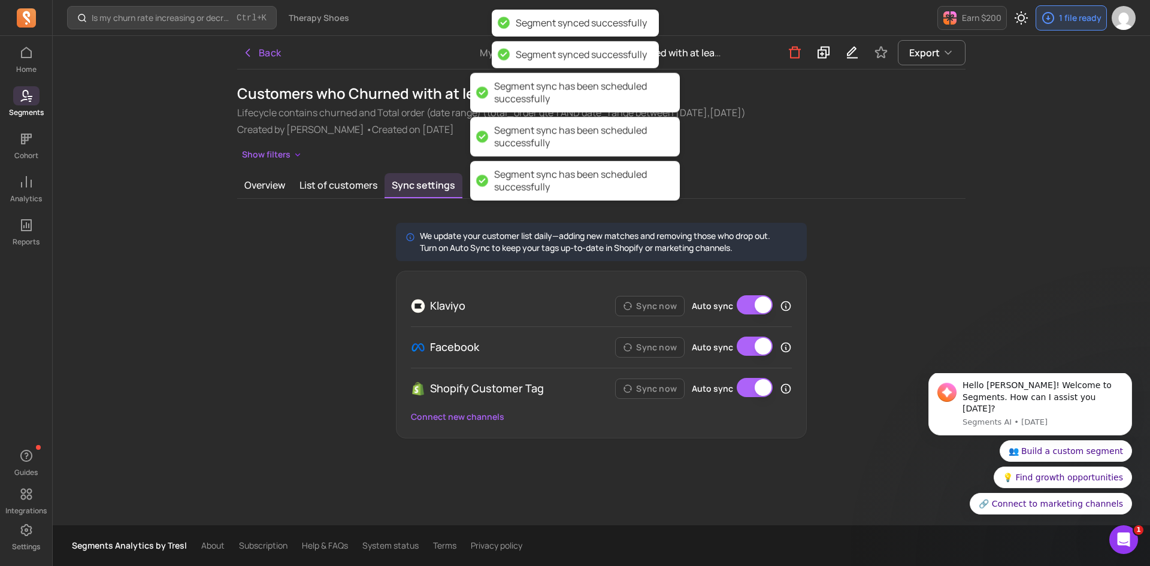
click at [856, 283] on div "We update your customer list daily—adding new matches and removing those who dr…" at bounding box center [601, 331] width 728 height 216
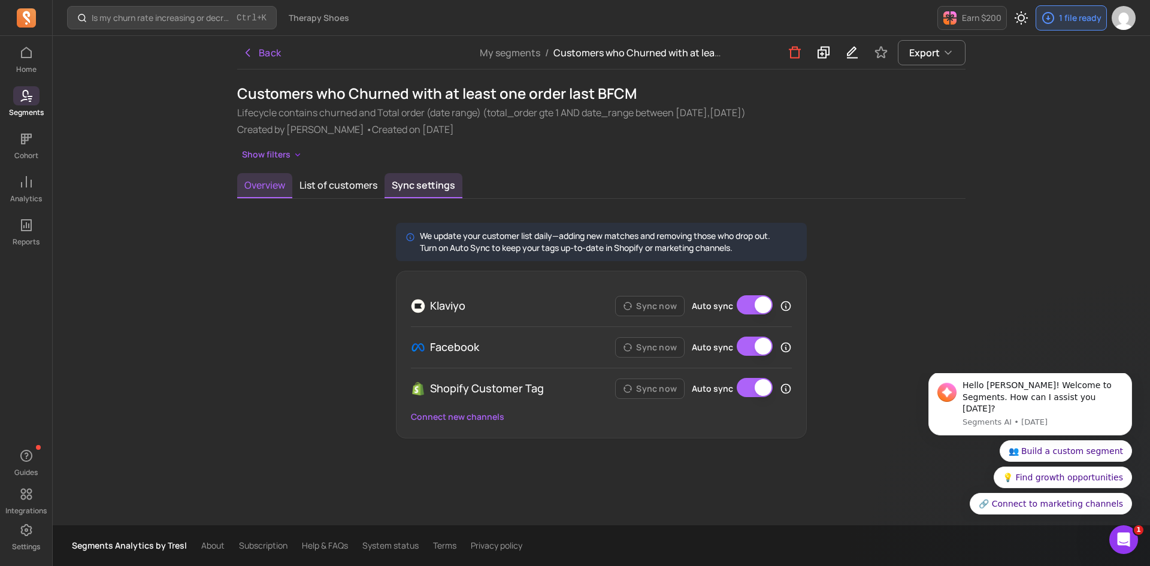
click at [250, 184] on button "Overview" at bounding box center [264, 185] width 55 height 25
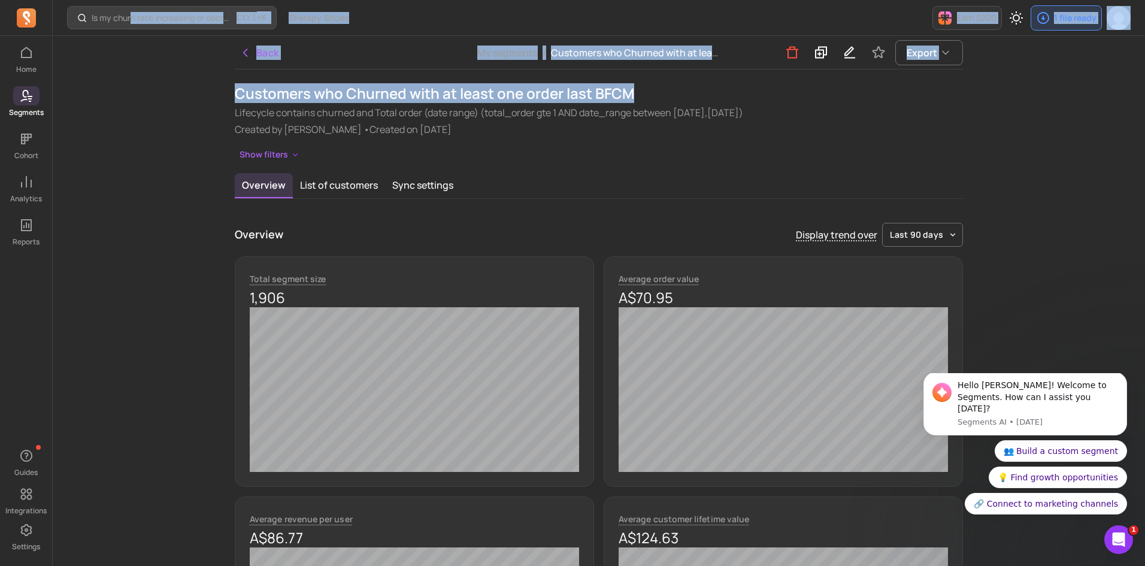
drag, startPoint x: 655, startPoint y: 90, endPoint x: 134, endPoint y: 90, distance: 521.7
click at [286, 89] on h1 "Customers who Churned with at least one order last BFCM" at bounding box center [599, 93] width 728 height 19
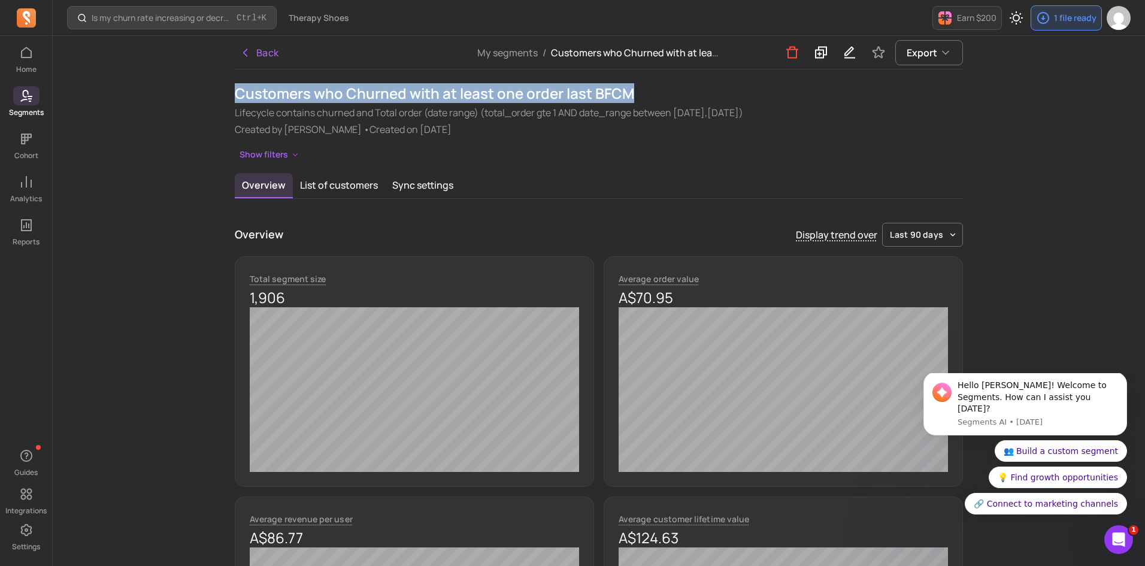
drag, startPoint x: 635, startPoint y: 94, endPoint x: 238, endPoint y: 98, distance: 397.2
click at [238, 98] on h1 "Customers who Churned with at least one order last BFCM" at bounding box center [599, 93] width 728 height 19
copy h1 "Customers who Churned with at least one order last BFCM"
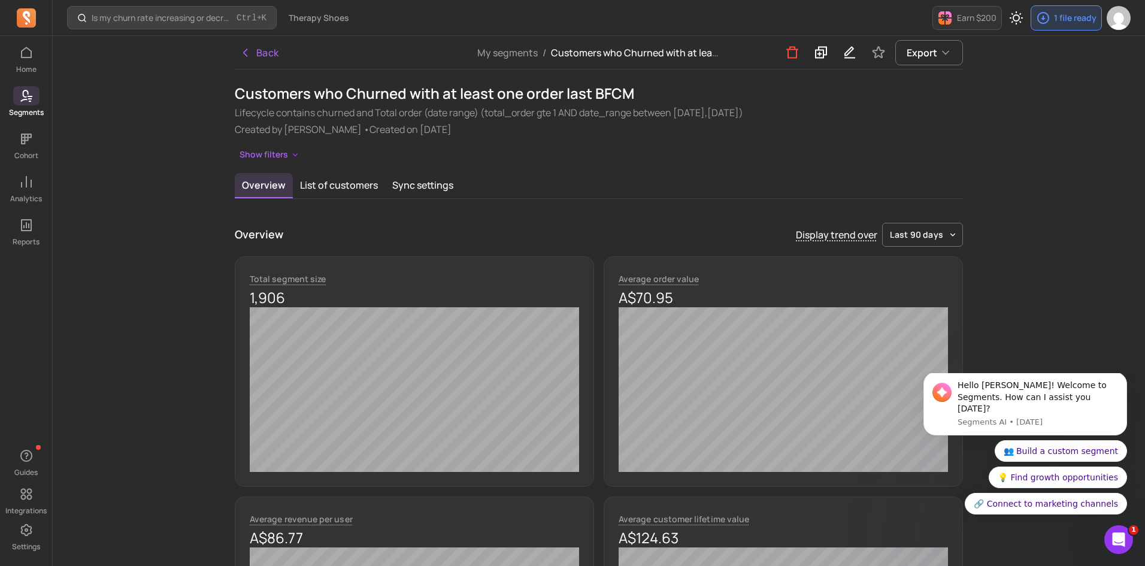
click at [492, 54] on link "My segments" at bounding box center [507, 52] width 60 height 13
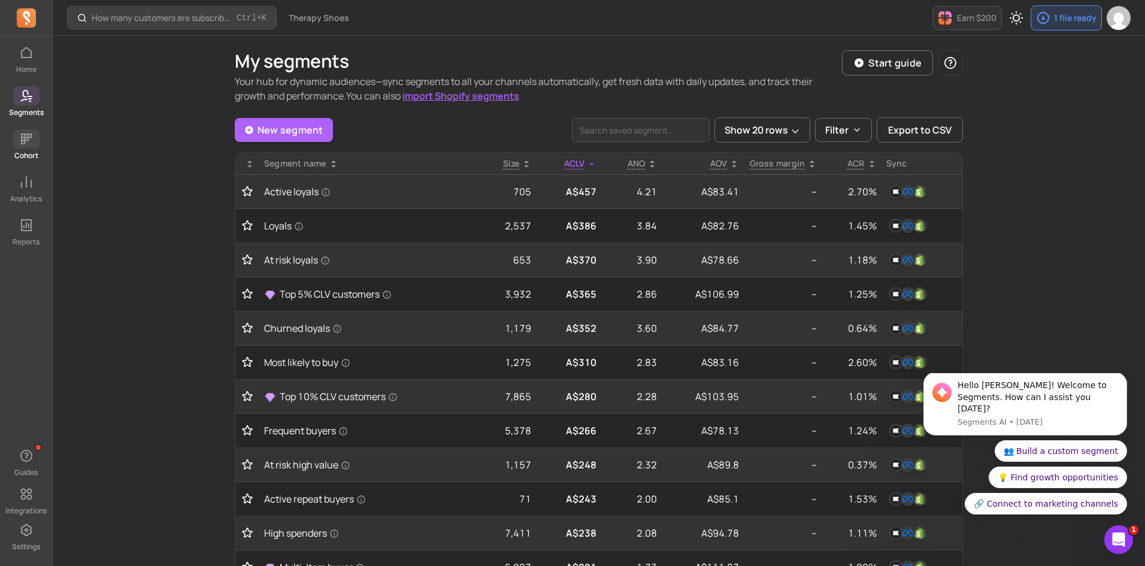
click at [38, 141] on span at bounding box center [26, 138] width 26 height 19
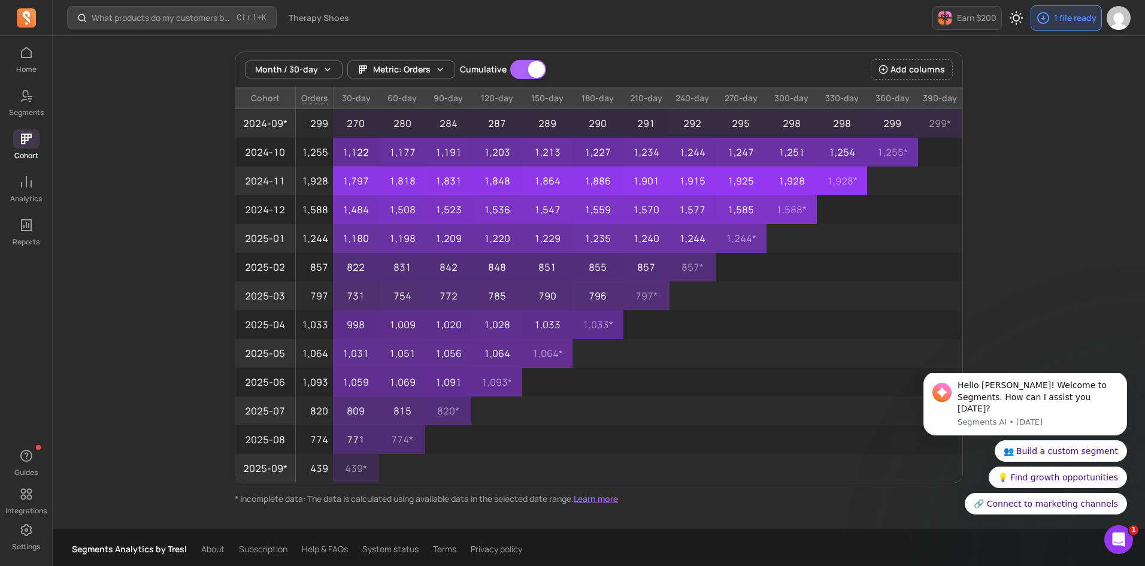
scroll to position [119, 0]
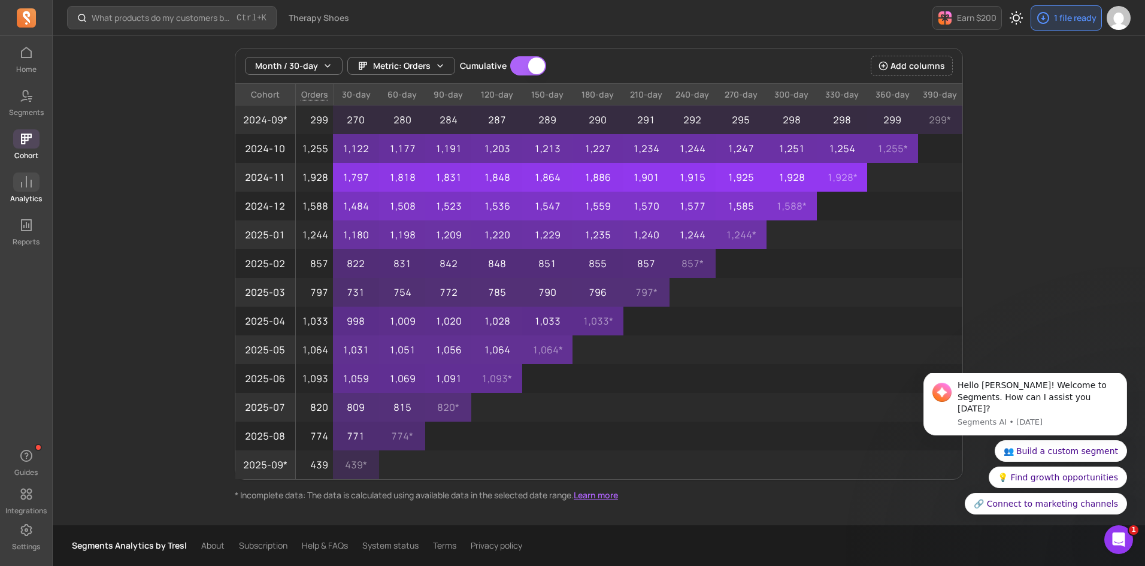
click at [18, 189] on span at bounding box center [26, 182] width 26 height 19
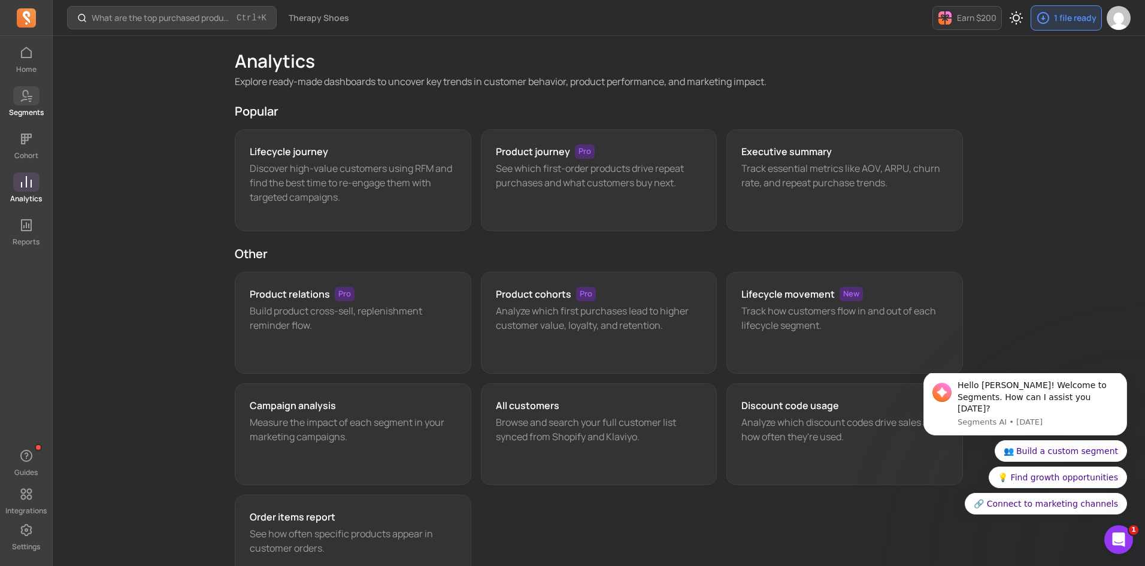
click at [29, 102] on icon at bounding box center [26, 96] width 14 height 14
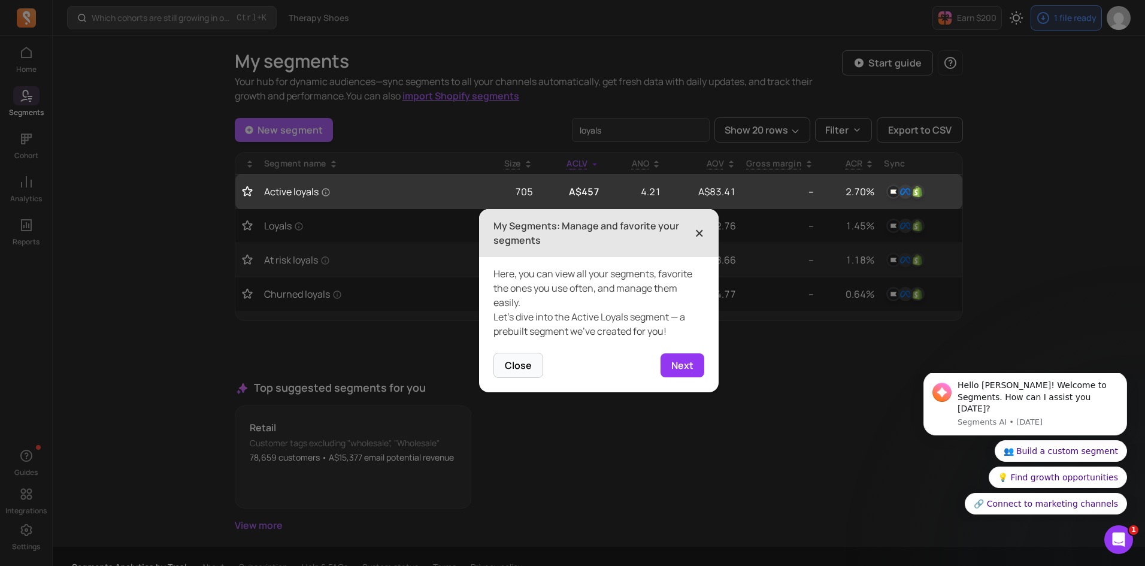
click at [701, 226] on span "×" at bounding box center [700, 233] width 10 height 26
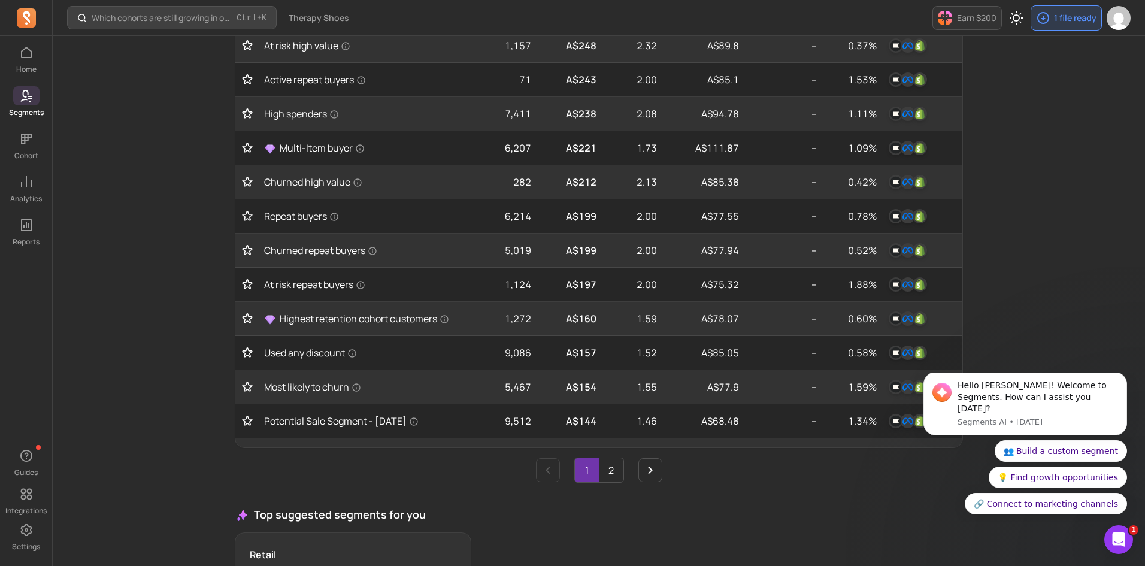
scroll to position [568, 0]
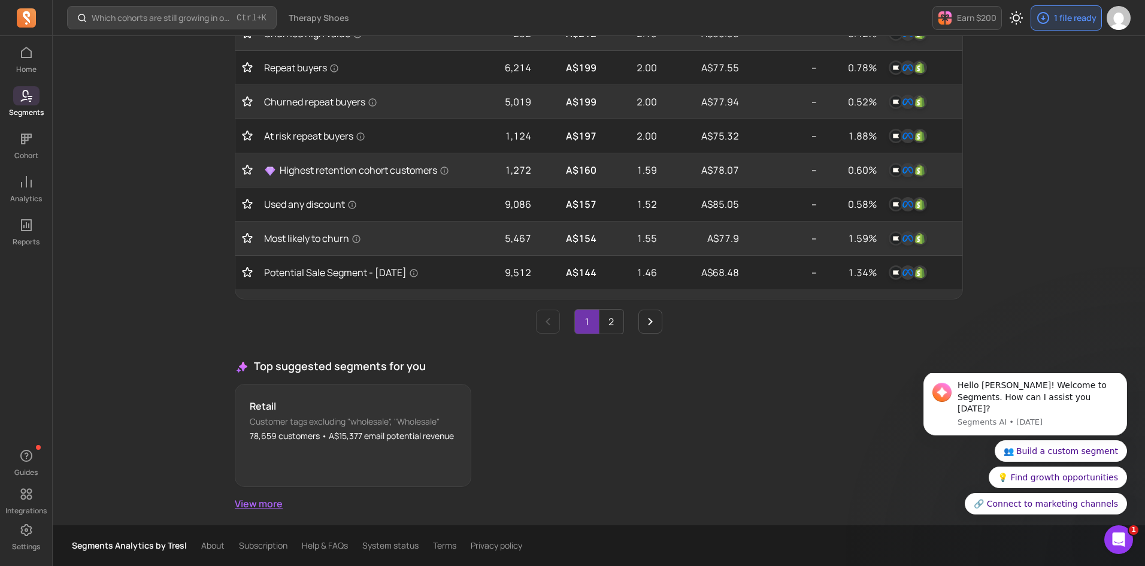
click at [271, 500] on link "View more" at bounding box center [599, 504] width 728 height 14
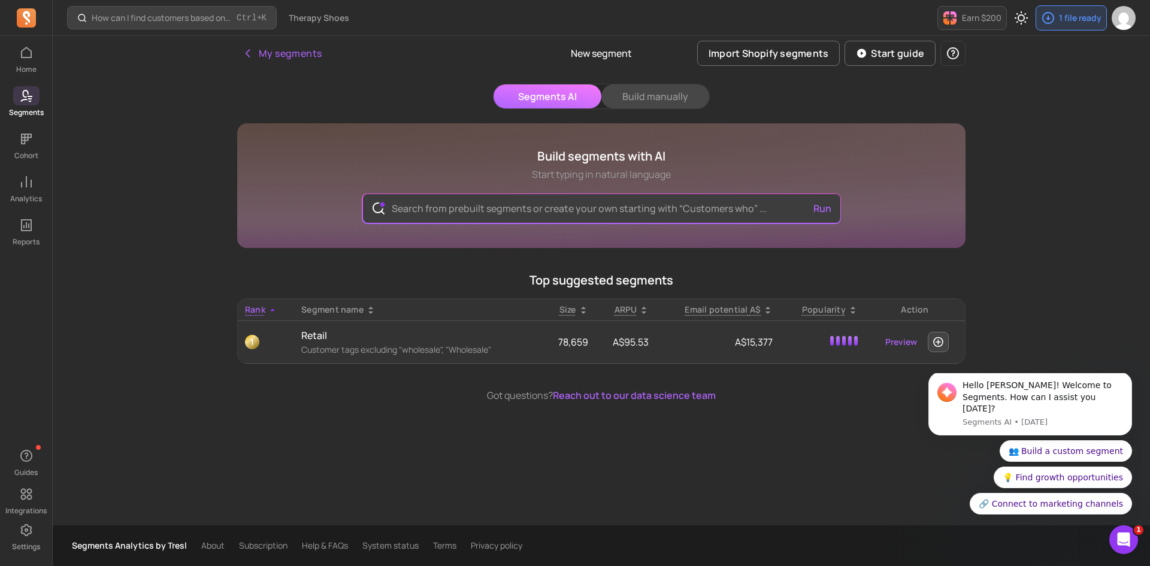
click at [639, 98] on button "Build manually" at bounding box center [655, 96] width 108 height 24
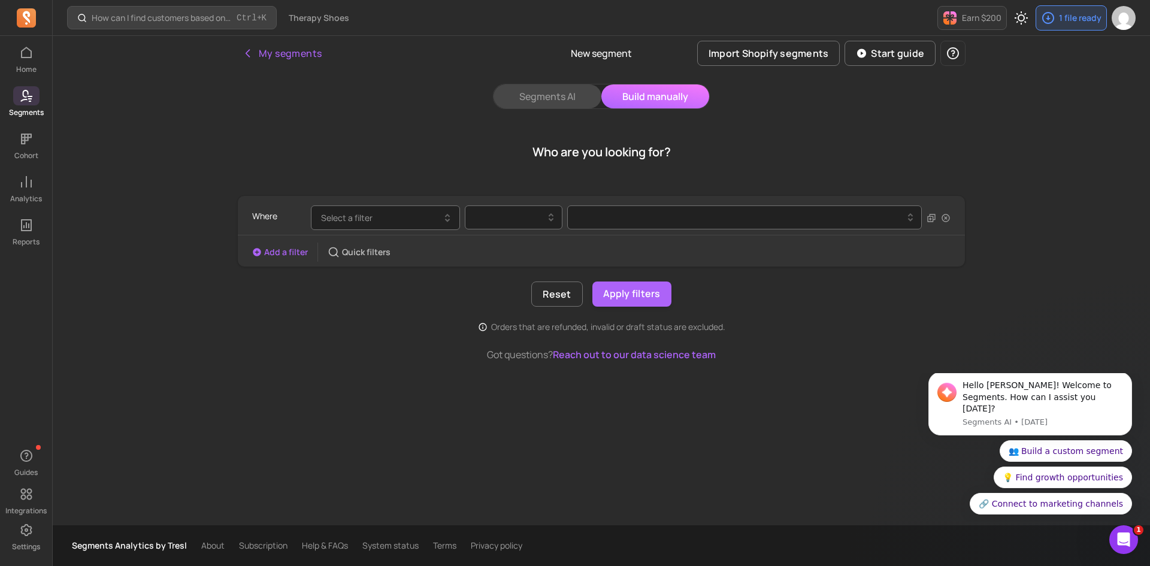
click at [565, 95] on button "Segments AI" at bounding box center [548, 96] width 108 height 24
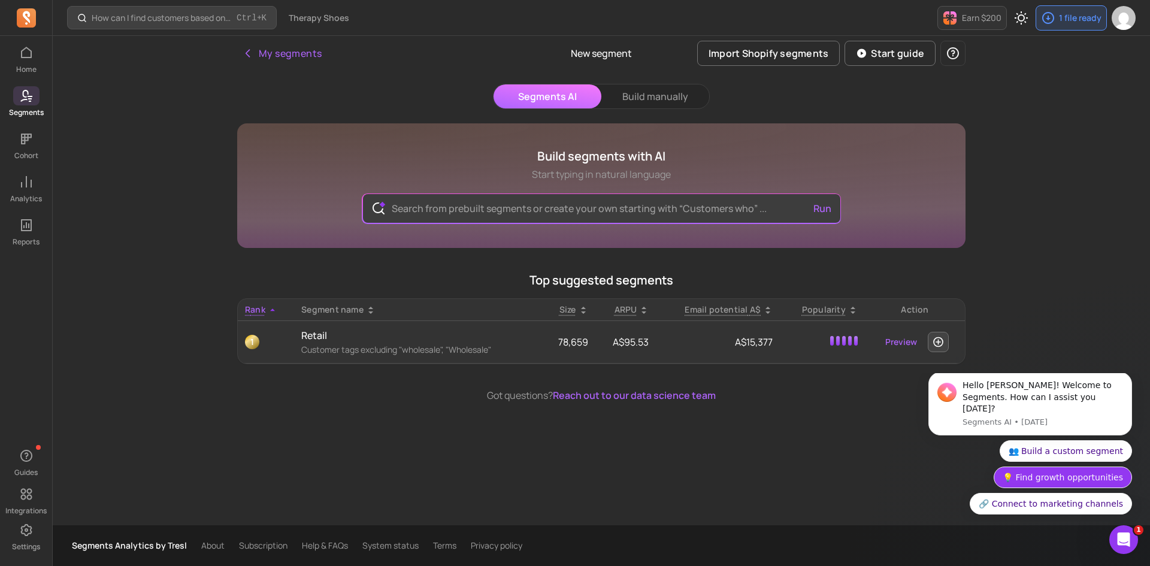
click at [1073, 475] on button "💡 Find growth opportunities" at bounding box center [1063, 478] width 138 height 22
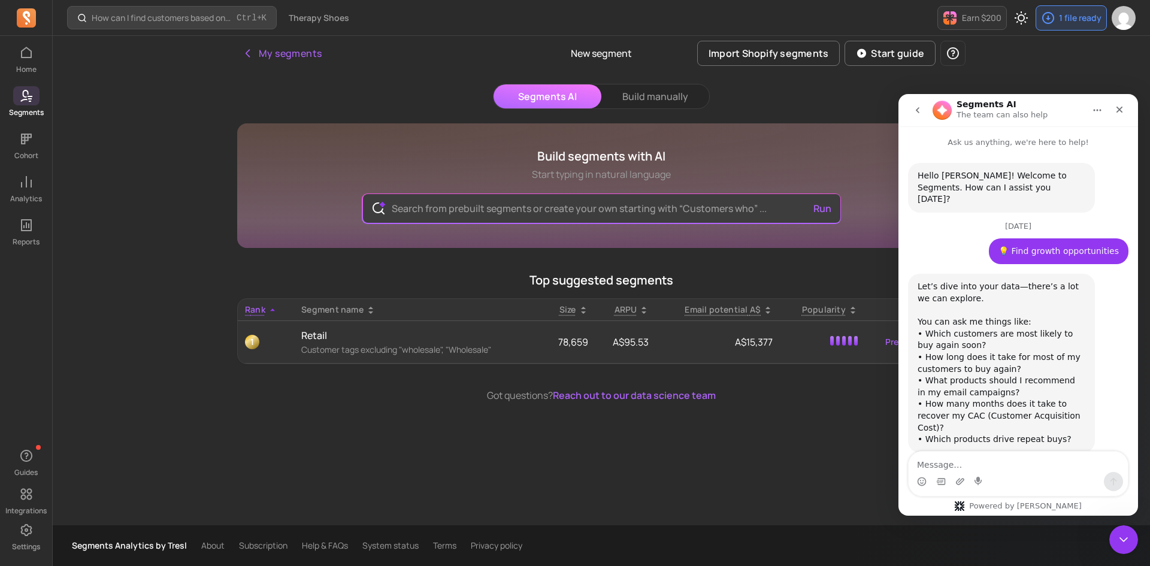
scroll to position [3, 0]
drag, startPoint x: 1057, startPoint y: 415, endPoint x: 921, endPoint y: 416, distance: 136.6
click at [921, 416] on div "Let’s dive into your data—there’s a lot we can explore. You can ask me things l…" at bounding box center [1002, 360] width 168 height 164
copy div "Which products drive repeat buys?"
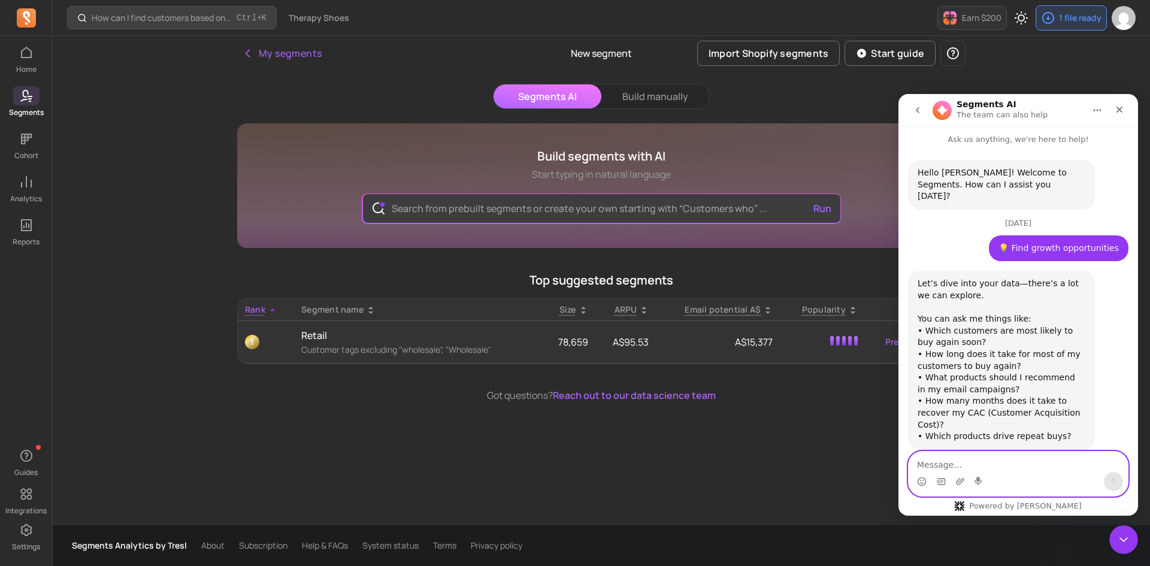
click at [957, 458] on textarea "Message…" at bounding box center [1018, 462] width 219 height 20
paste textarea "Which products drive repeat buys?"
type textarea "Which products drive repeat buys?"
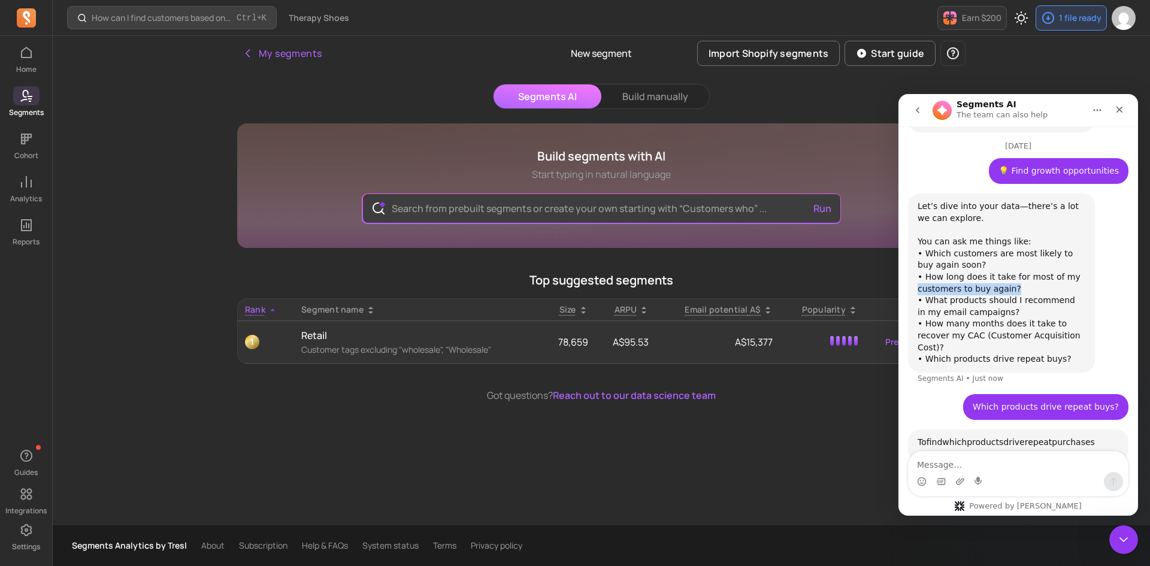
scroll to position [2, 0]
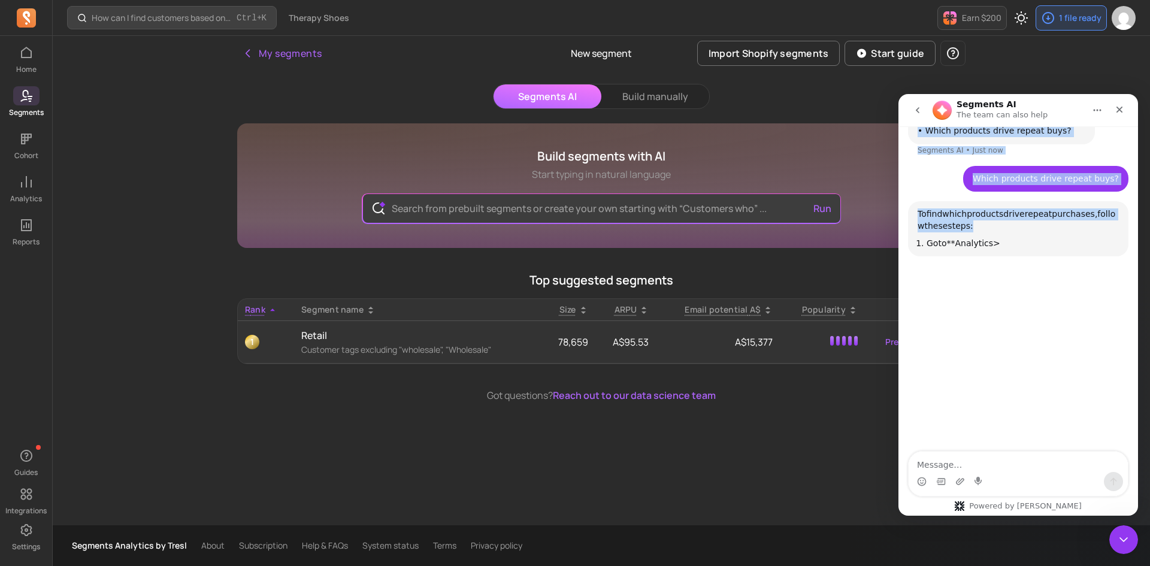
drag, startPoint x: 1011, startPoint y: 280, endPoint x: 915, endPoint y: 271, distance: 96.2
click at [915, 271] on div "Hello [PERSON_NAME]! Welcome to Segments. How can I assist you [DATE]? Segments…" at bounding box center [1018, 150] width 240 height 620
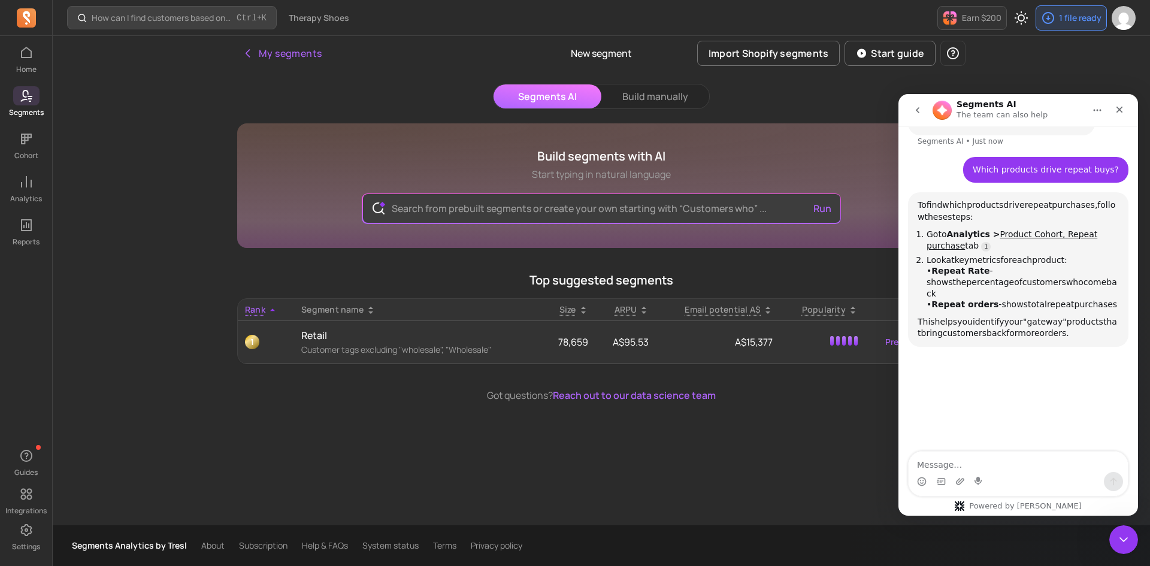
click at [994, 377] on div "Hello [PERSON_NAME]! Welcome to Segments. How can I assist you [DATE]? Segments…" at bounding box center [1018, 141] width 240 height 620
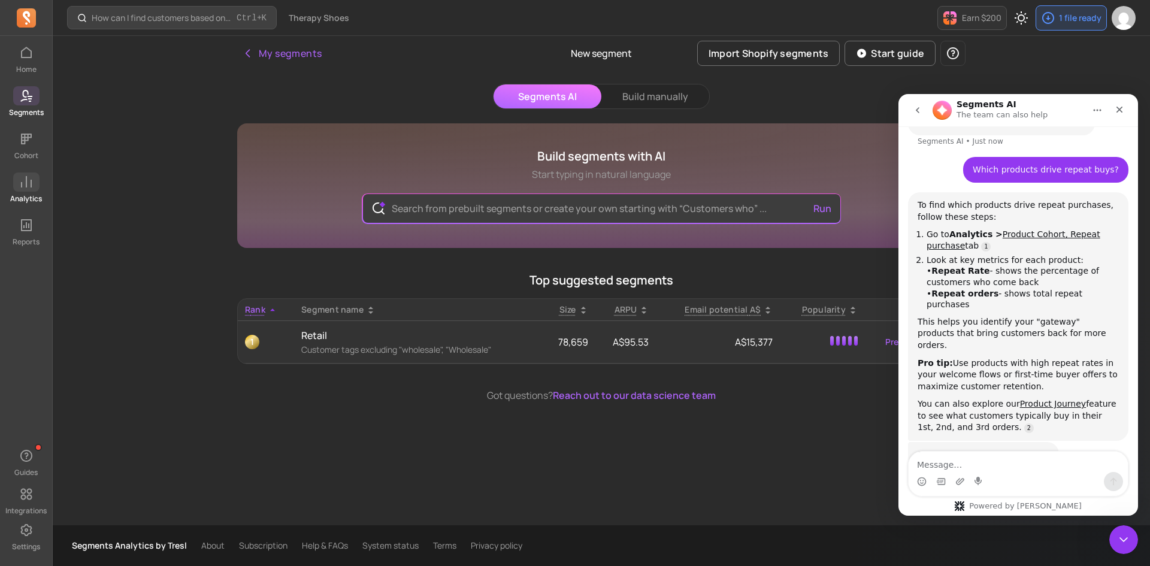
click at [30, 192] on link "Analytics" at bounding box center [26, 188] width 52 height 31
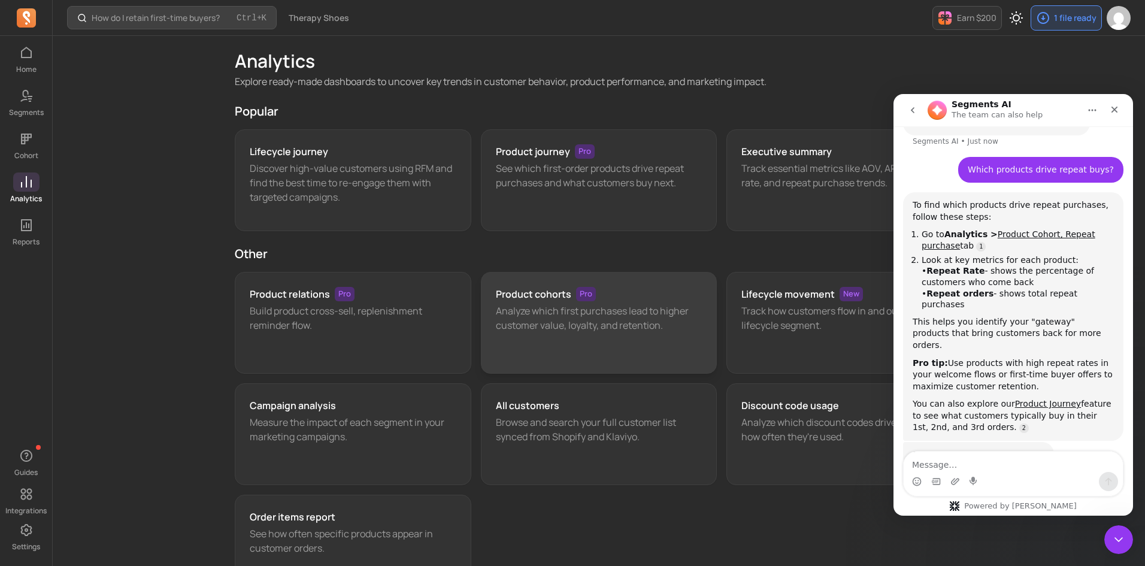
click at [550, 278] on div "Product cohorts Pro Analyze which first purchases lead to higher customer value…" at bounding box center [599, 323] width 237 height 102
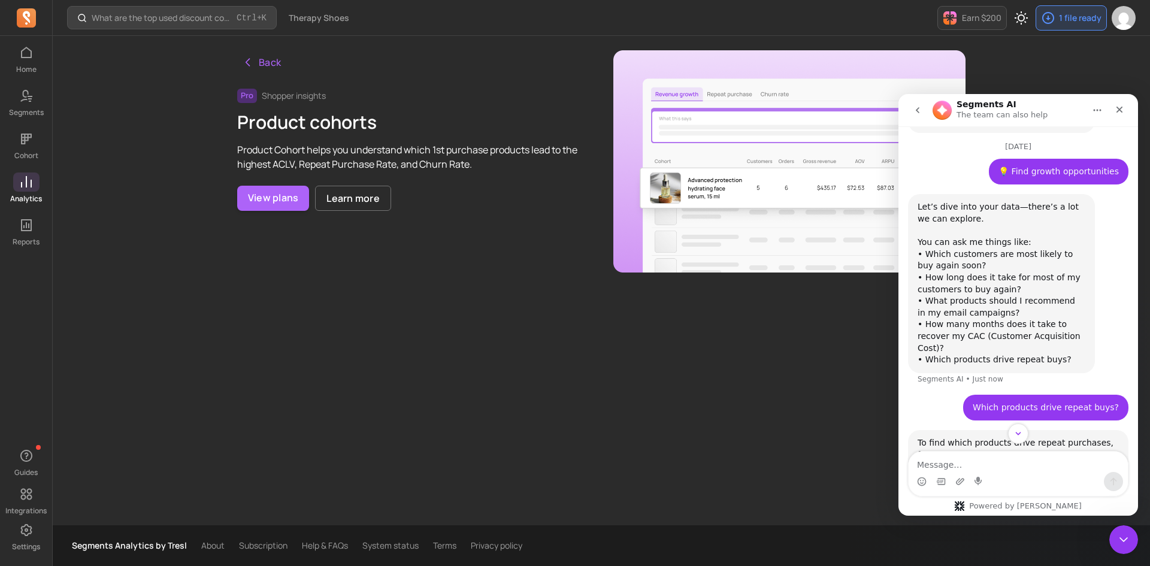
scroll to position [76, 0]
click at [990, 301] on div "Let’s dive into your data—there’s a lot we can explore. You can ask me things l…" at bounding box center [1002, 285] width 168 height 164
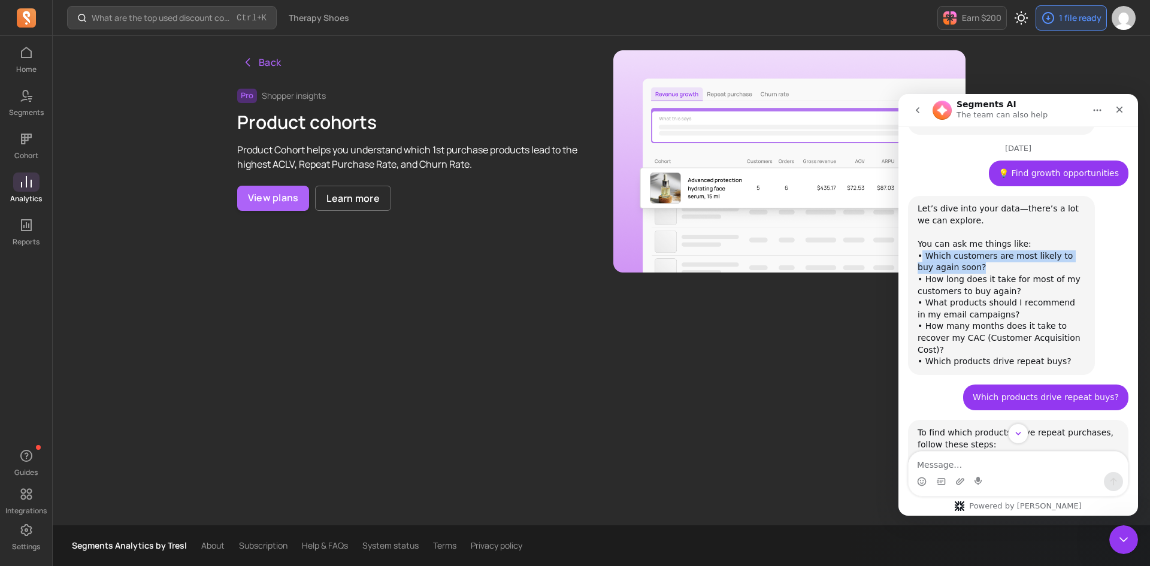
drag, startPoint x: 969, startPoint y: 258, endPoint x: 921, endPoint y: 246, distance: 49.3
click at [921, 246] on div "Let’s dive into your data—there’s a lot we can explore. You can ask me things l…" at bounding box center [1002, 285] width 168 height 164
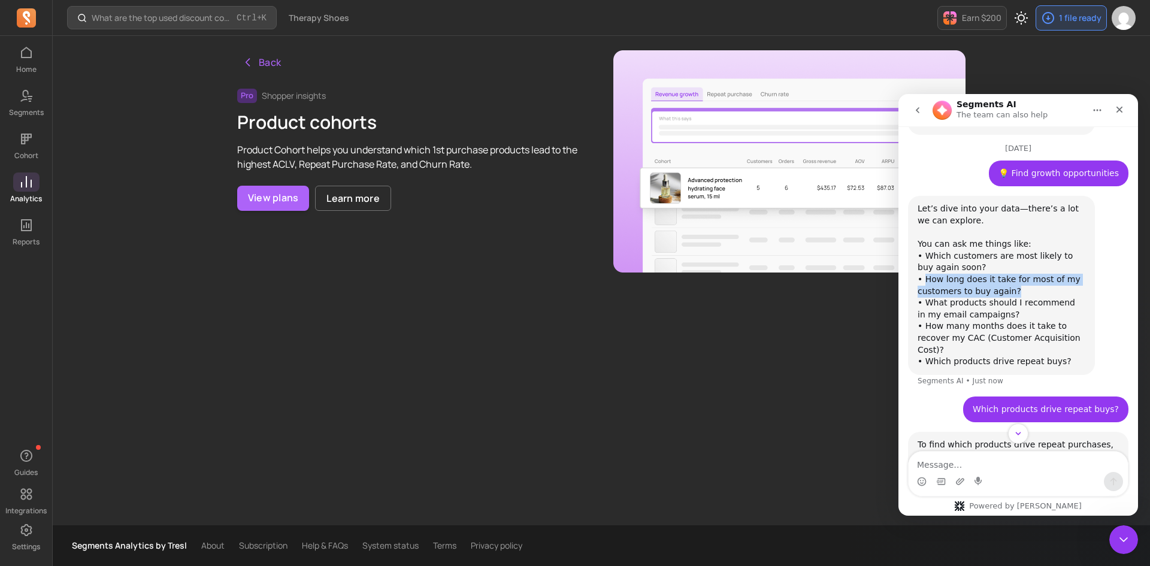
drag, startPoint x: 1015, startPoint y: 277, endPoint x: 924, endPoint y: 268, distance: 91.6
click at [924, 268] on div "Let’s dive into your data—there’s a lot we can explore. You can ask me things l…" at bounding box center [1002, 285] width 168 height 164
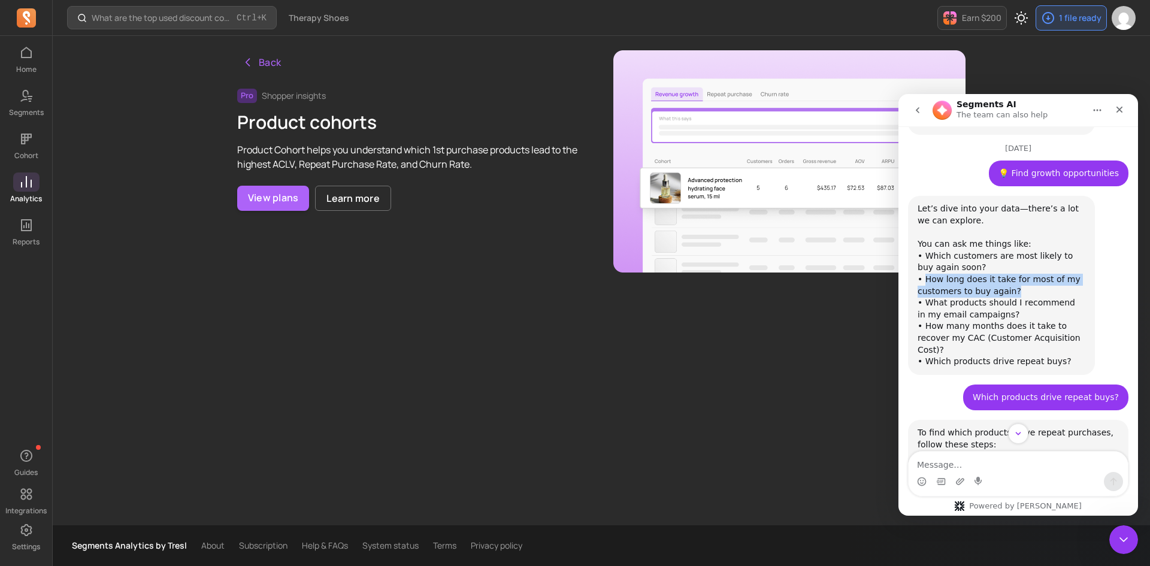
copy div "How long does it take for most of my customers to buy again?"
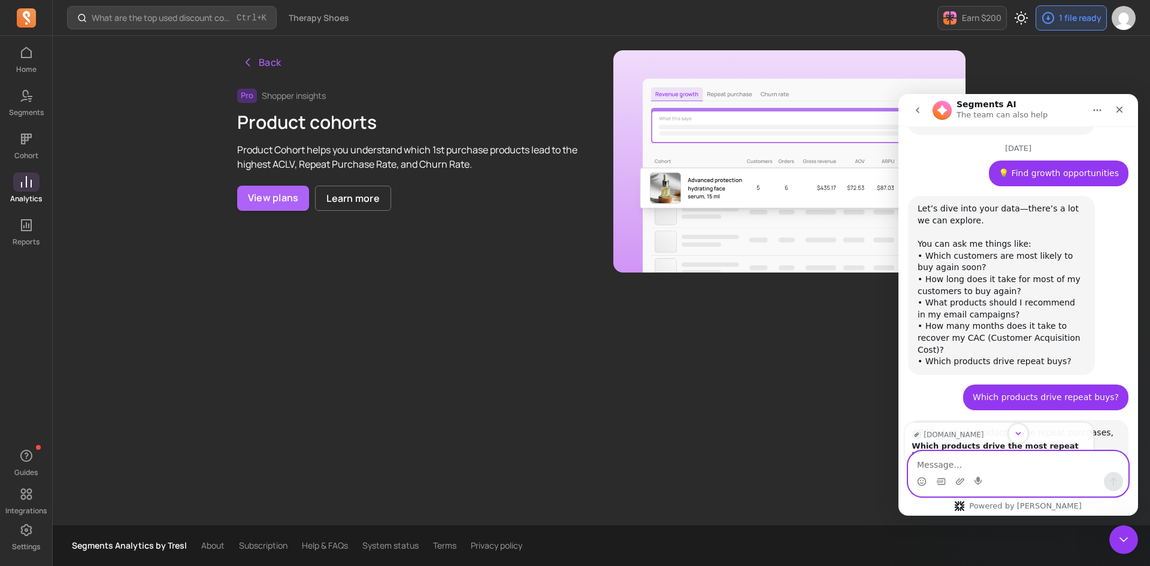
click at [967, 465] on textarea "Message…" at bounding box center [1018, 462] width 219 height 20
paste textarea "How long does it take for most of my customers to buy again?"
type textarea "How long does it take for most of my customers to buy again?"
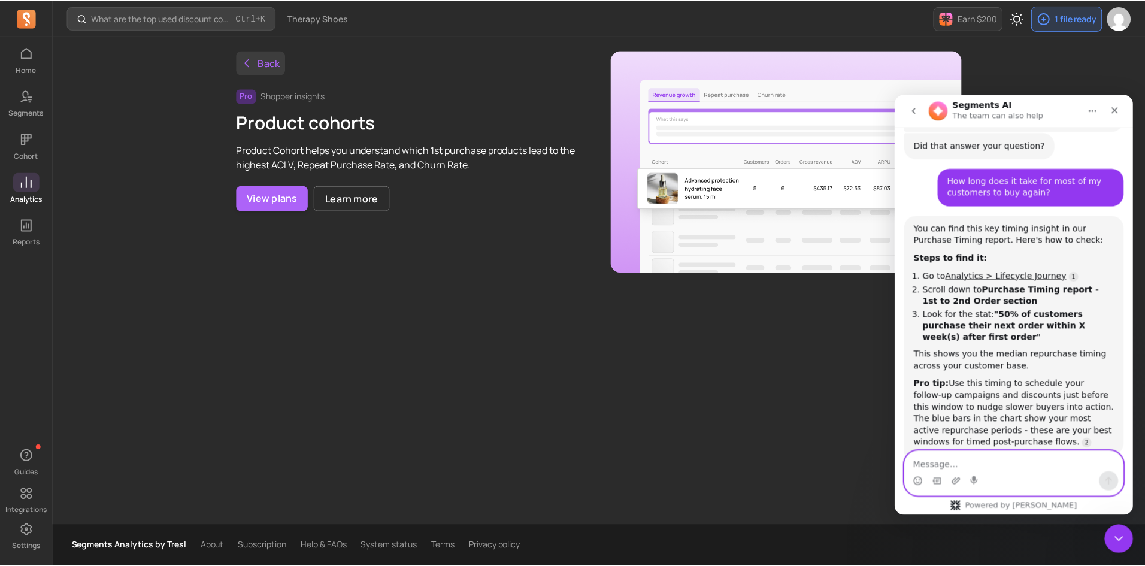
scroll to position [625, 0]
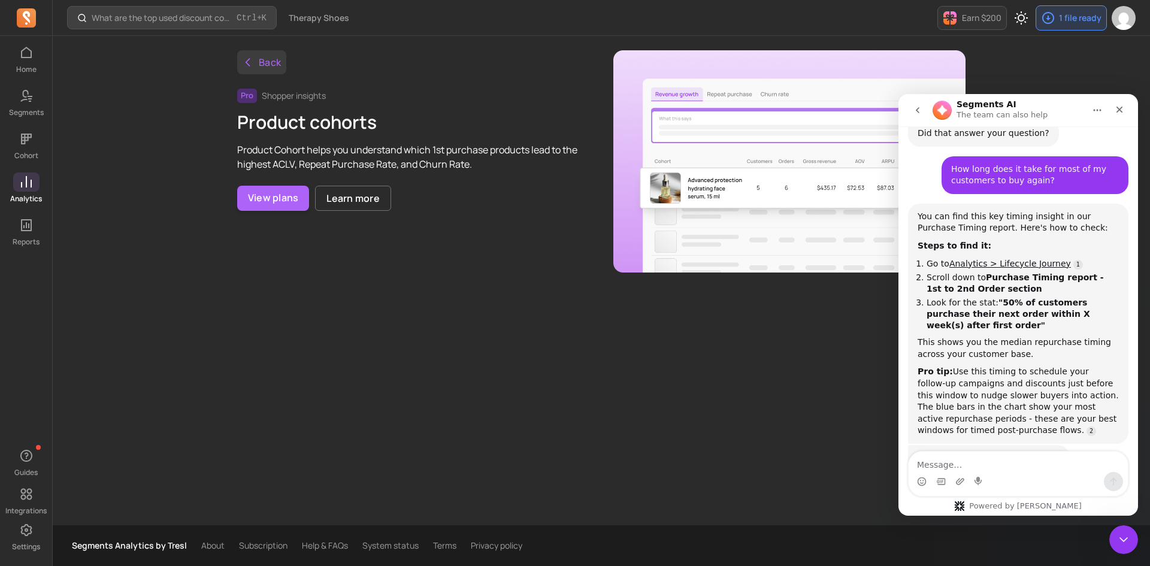
click at [269, 62] on button "Back" at bounding box center [261, 62] width 49 height 24
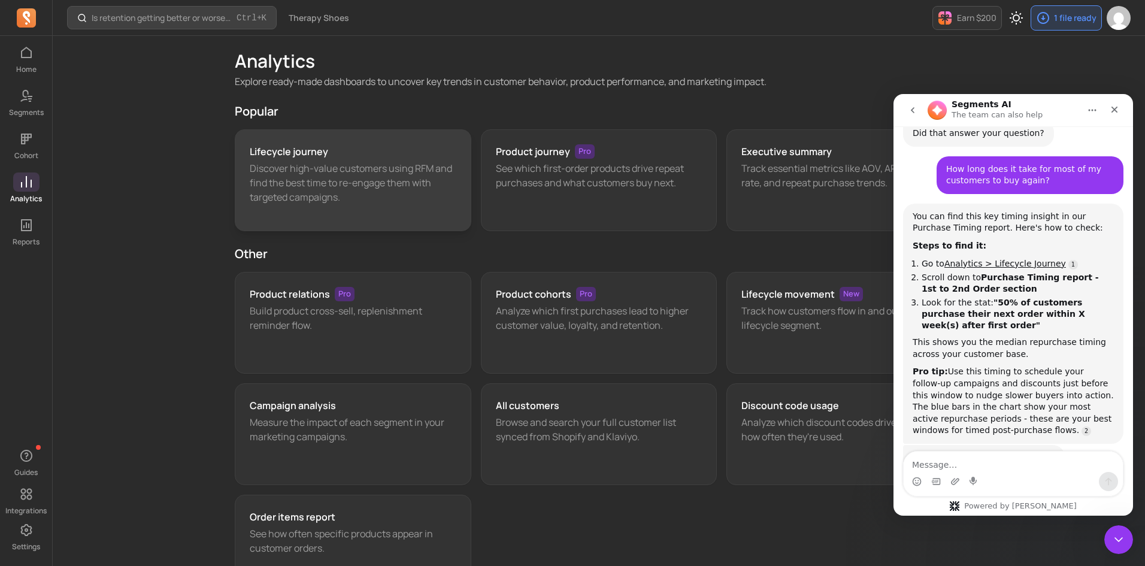
click at [414, 168] on p "Discover high-value customers using RFM and find the best time to re-engage the…" at bounding box center [353, 182] width 207 height 43
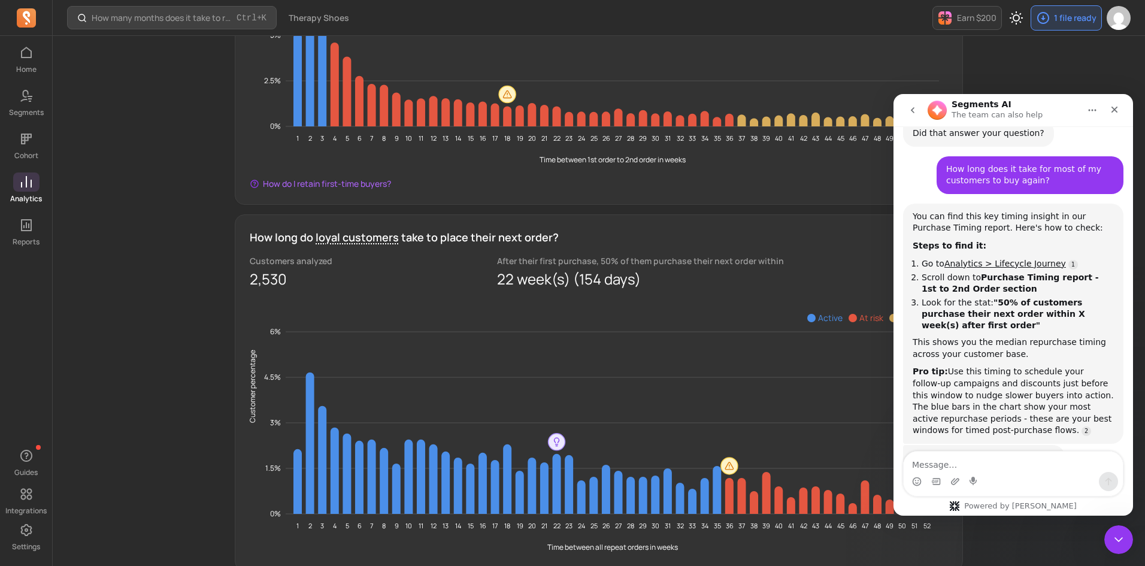
scroll to position [649, 0]
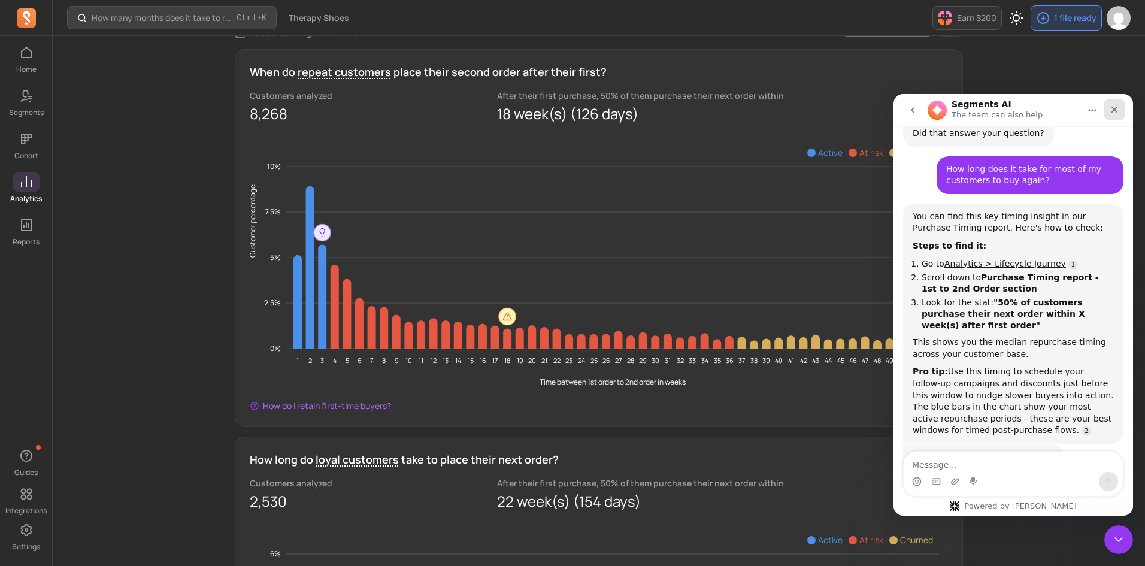
click at [1116, 104] on div "Close" at bounding box center [1115, 110] width 22 height 22
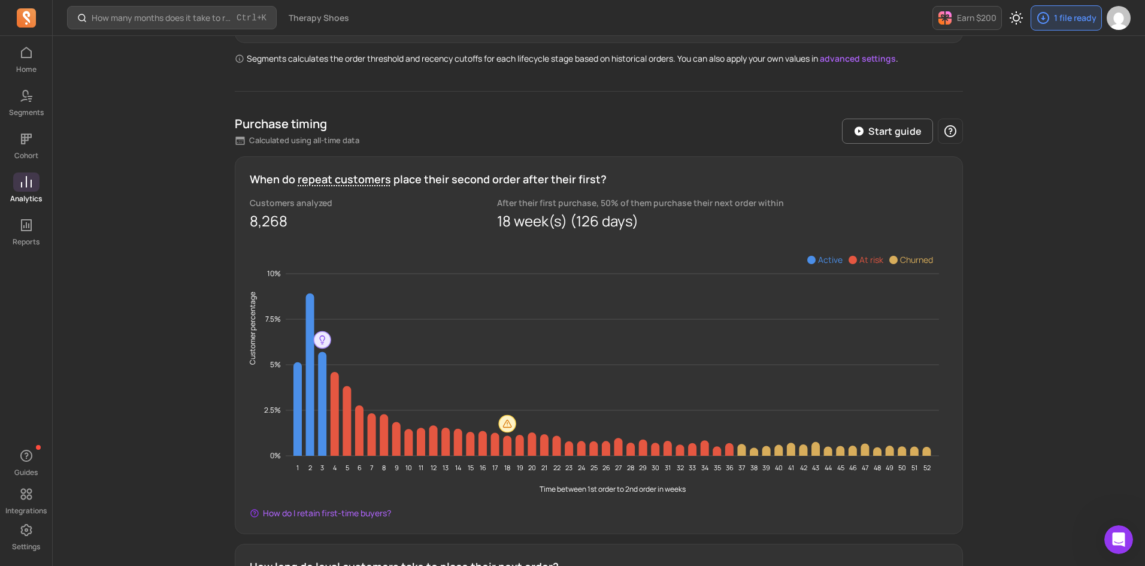
scroll to position [589, 0]
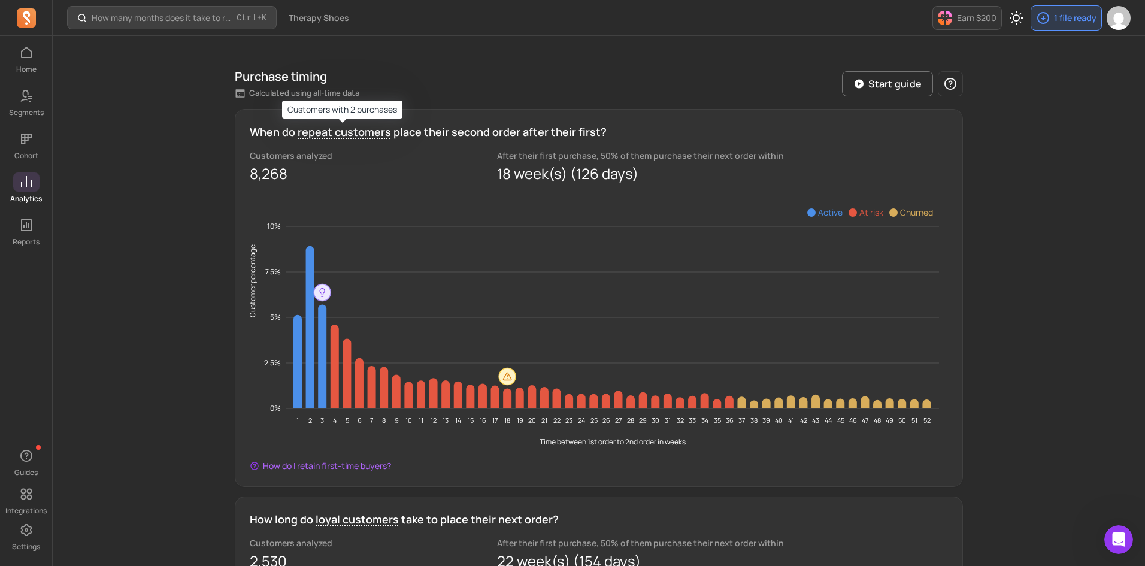
click at [352, 127] on span "repeat customers" at bounding box center [344, 132] width 93 height 14
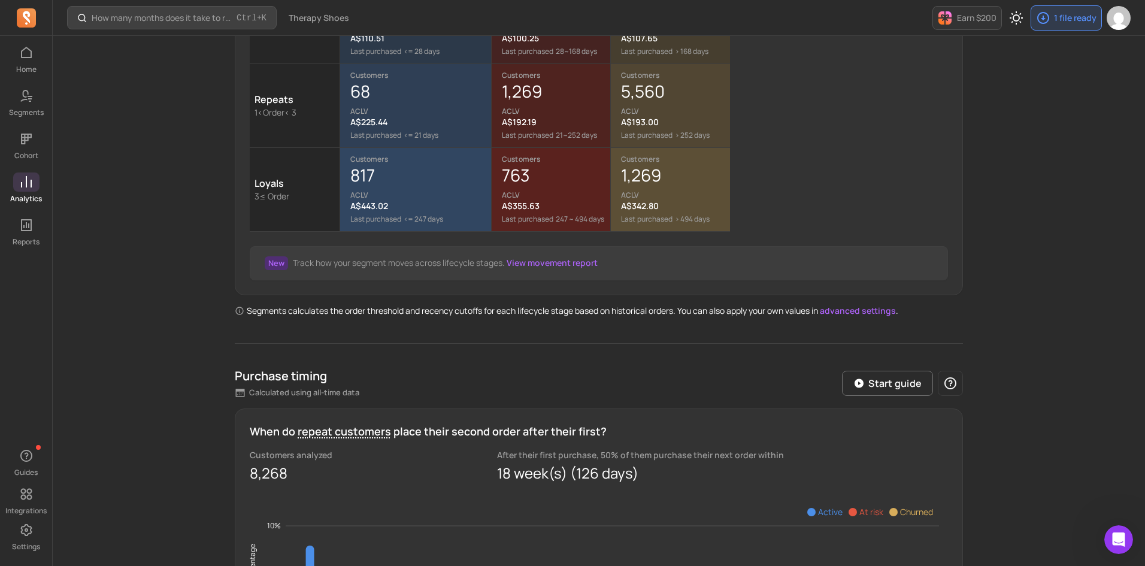
scroll to position [50, 0]
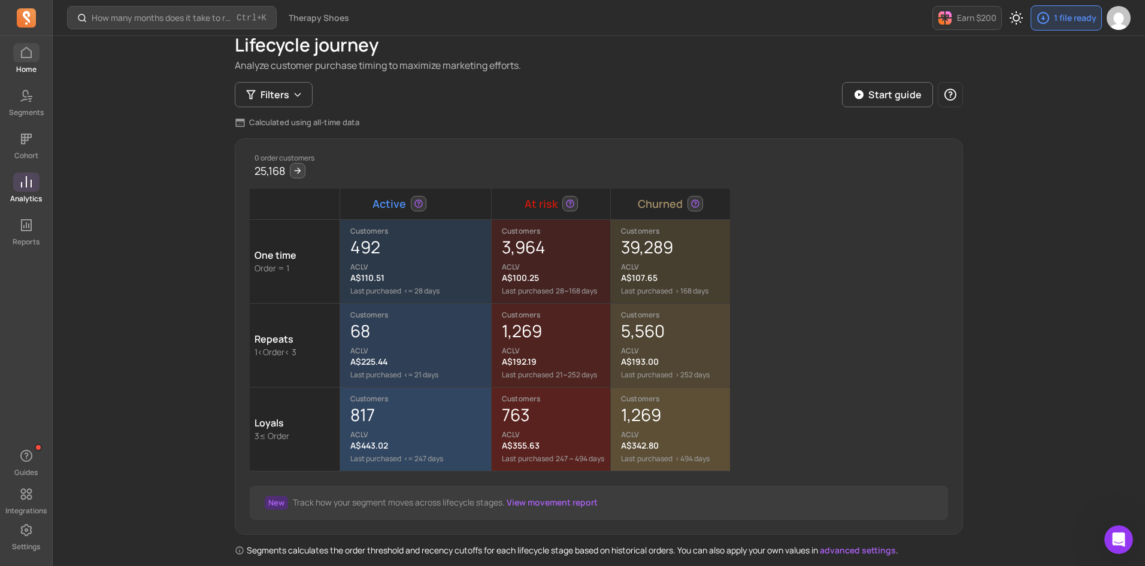
click at [40, 69] on link "Home" at bounding box center [26, 58] width 52 height 31
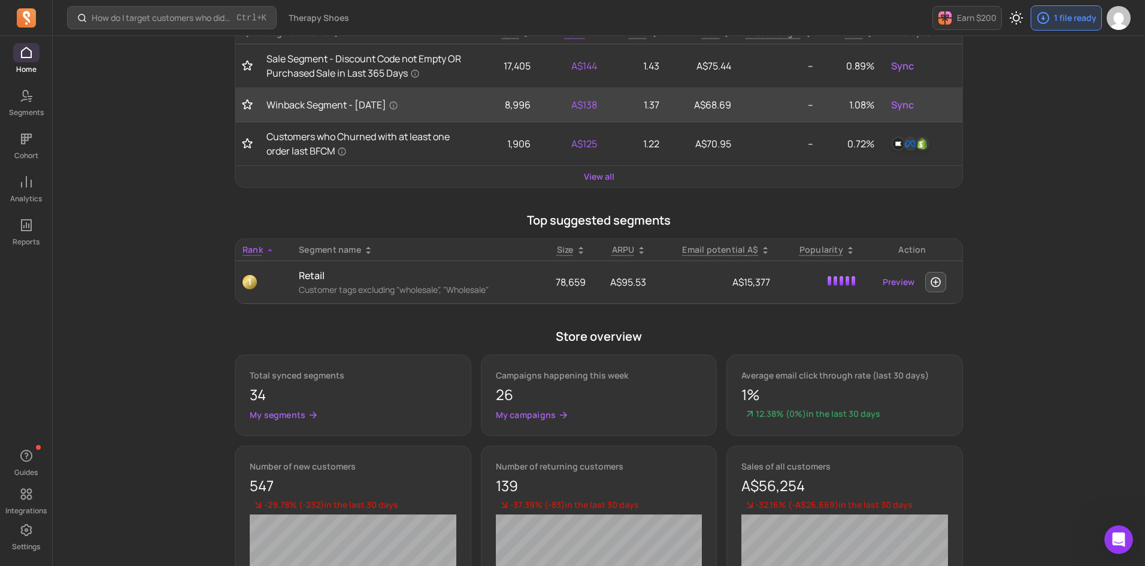
scroll to position [410, 0]
